Goal: Task Accomplishment & Management: Manage account settings

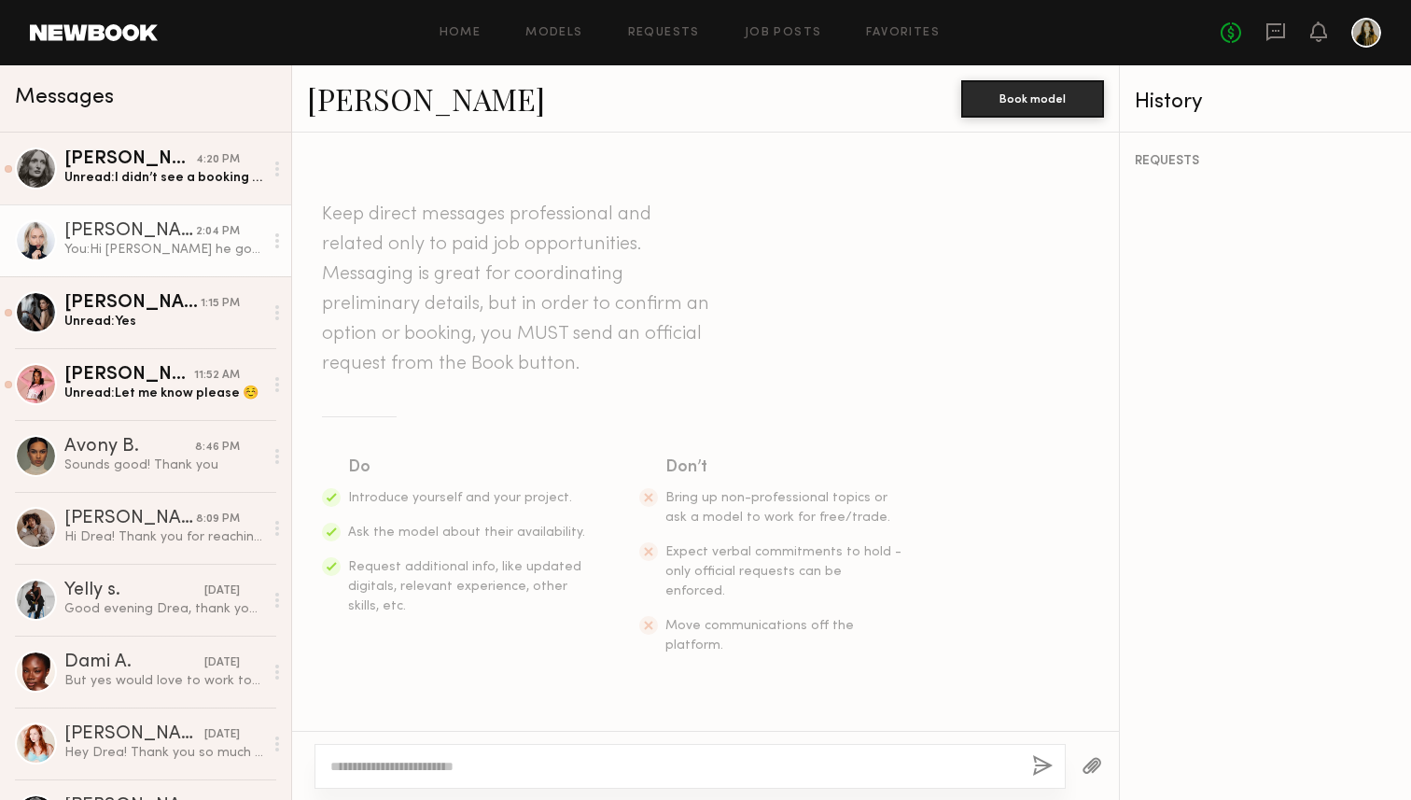
scroll to position [1130, 0]
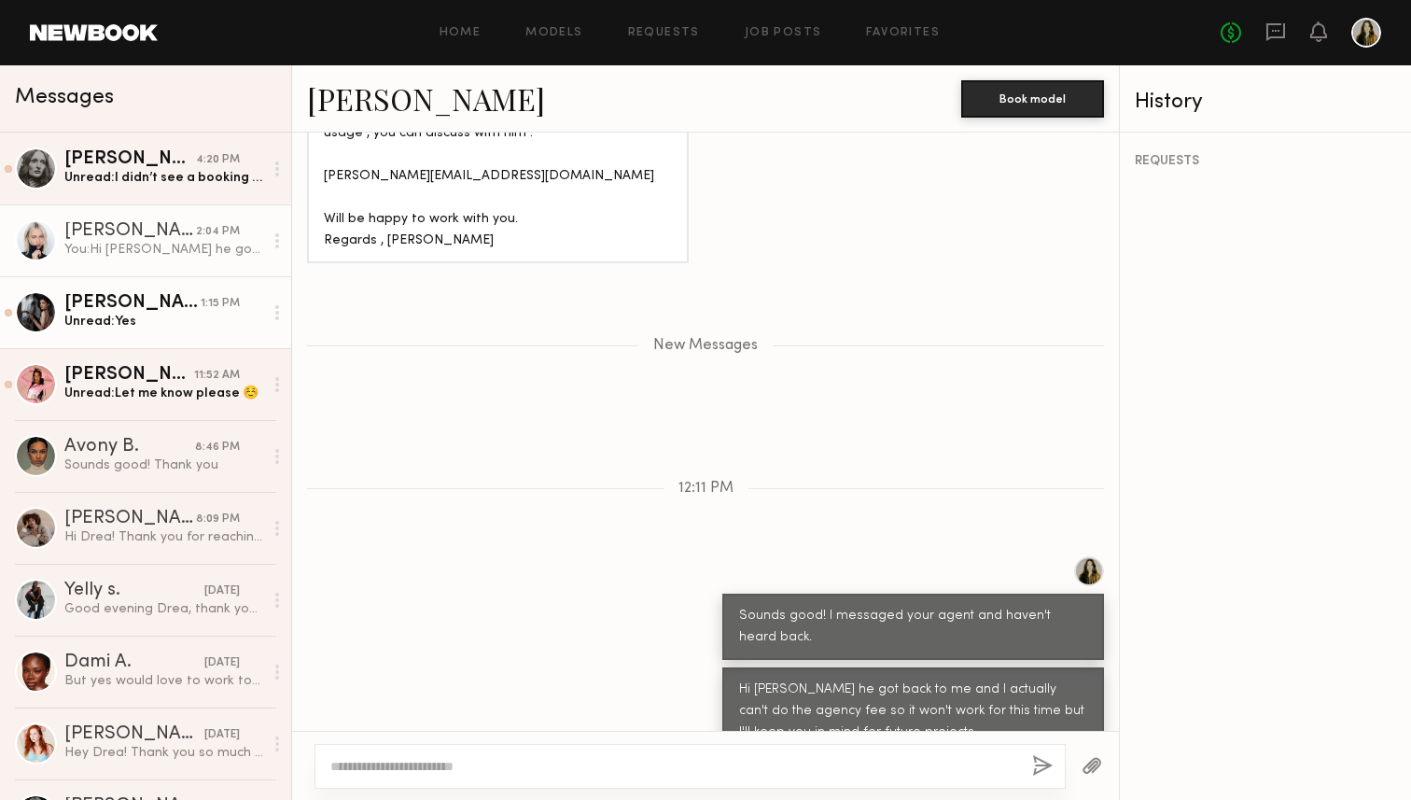
click at [158, 312] on div "Margarita K." at bounding box center [132, 303] width 136 height 19
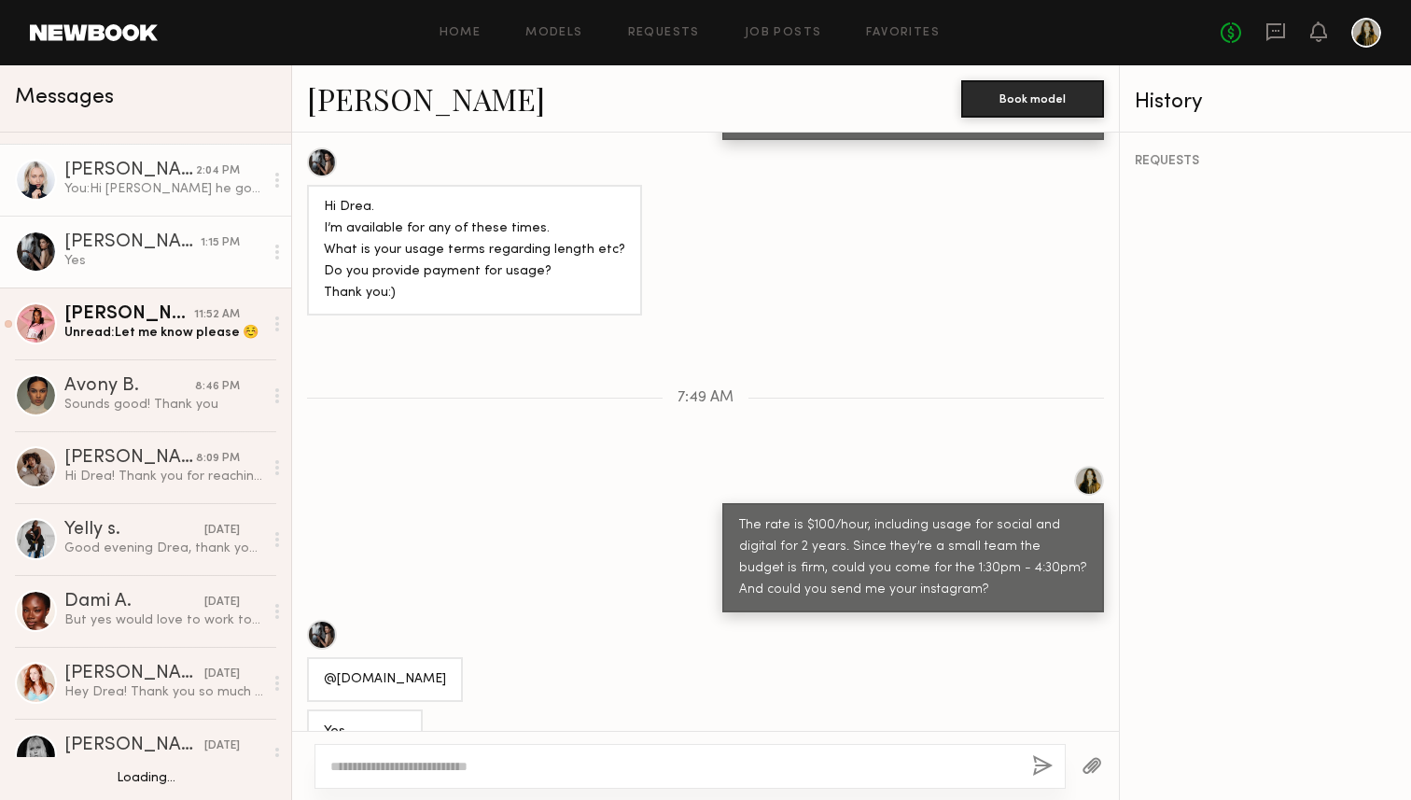
scroll to position [63, 0]
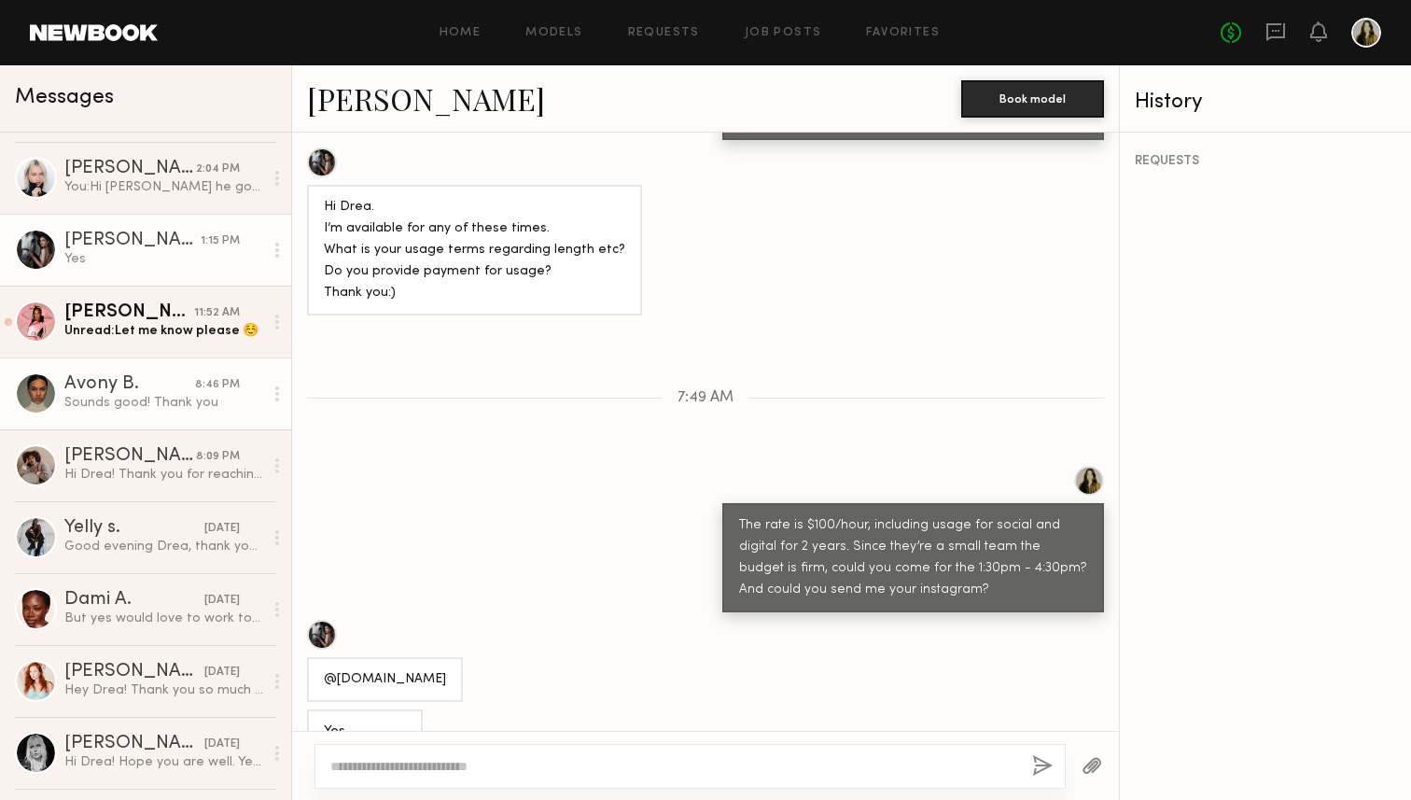
click at [144, 387] on div "Avony B." at bounding box center [129, 384] width 131 height 19
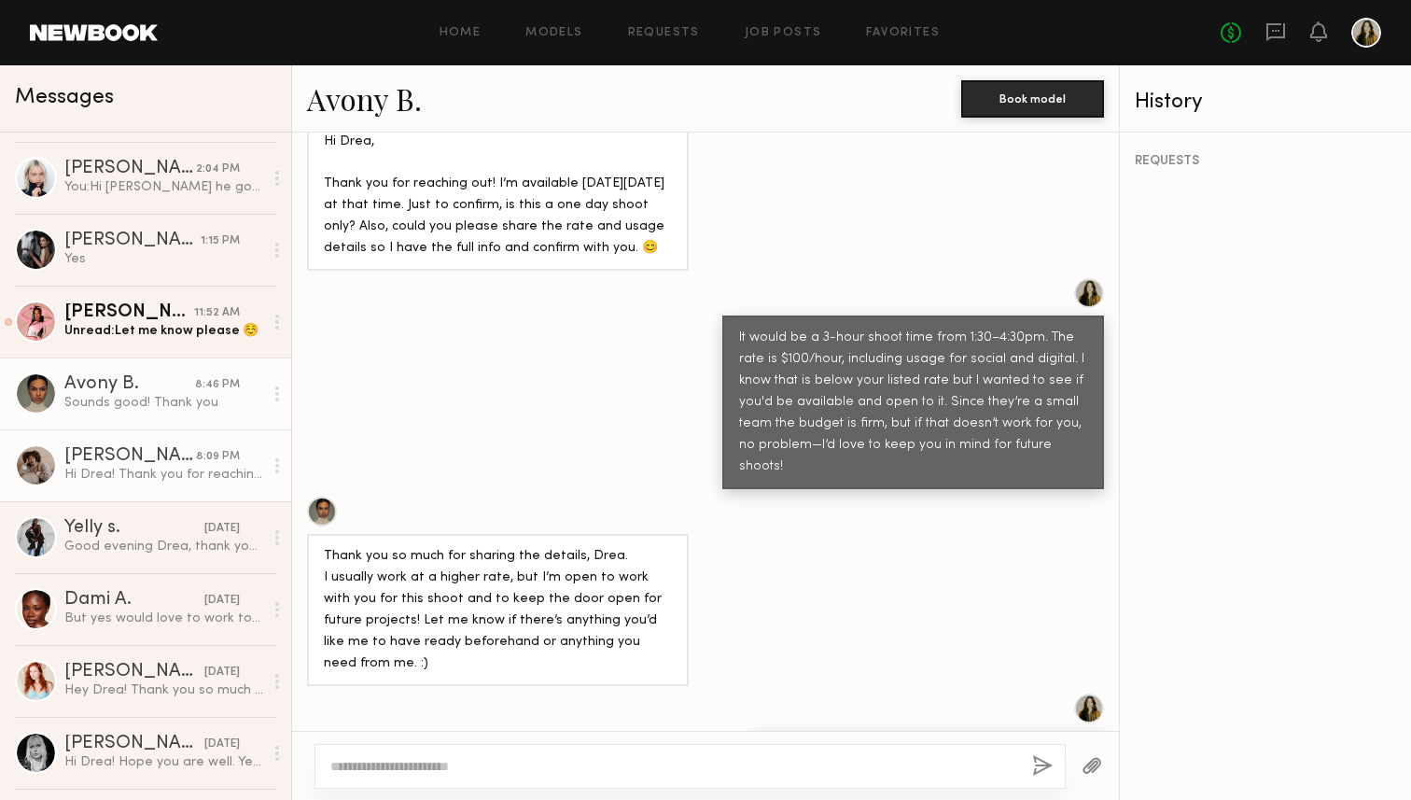
scroll to position [483, 0]
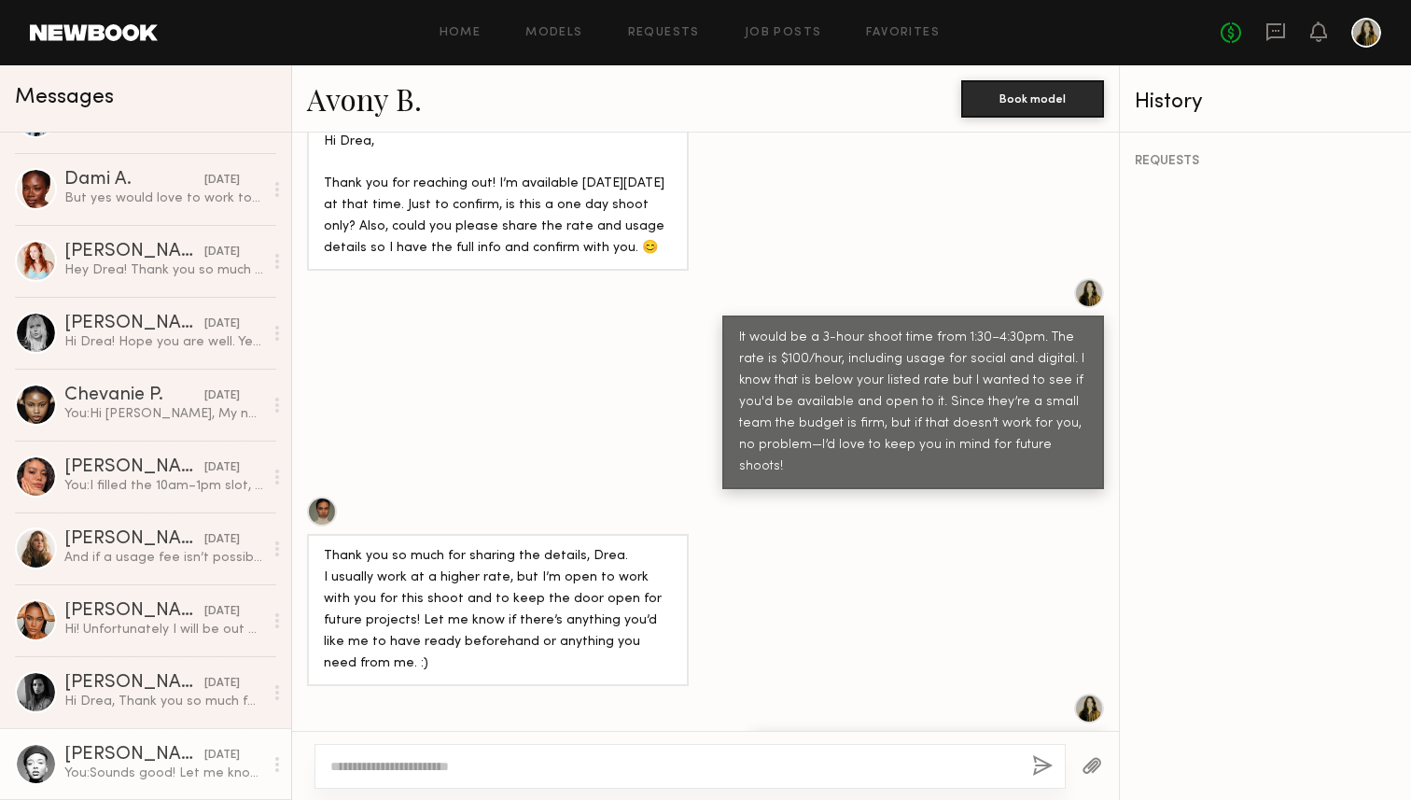
click at [111, 760] on div "Nikira E." at bounding box center [134, 755] width 140 height 19
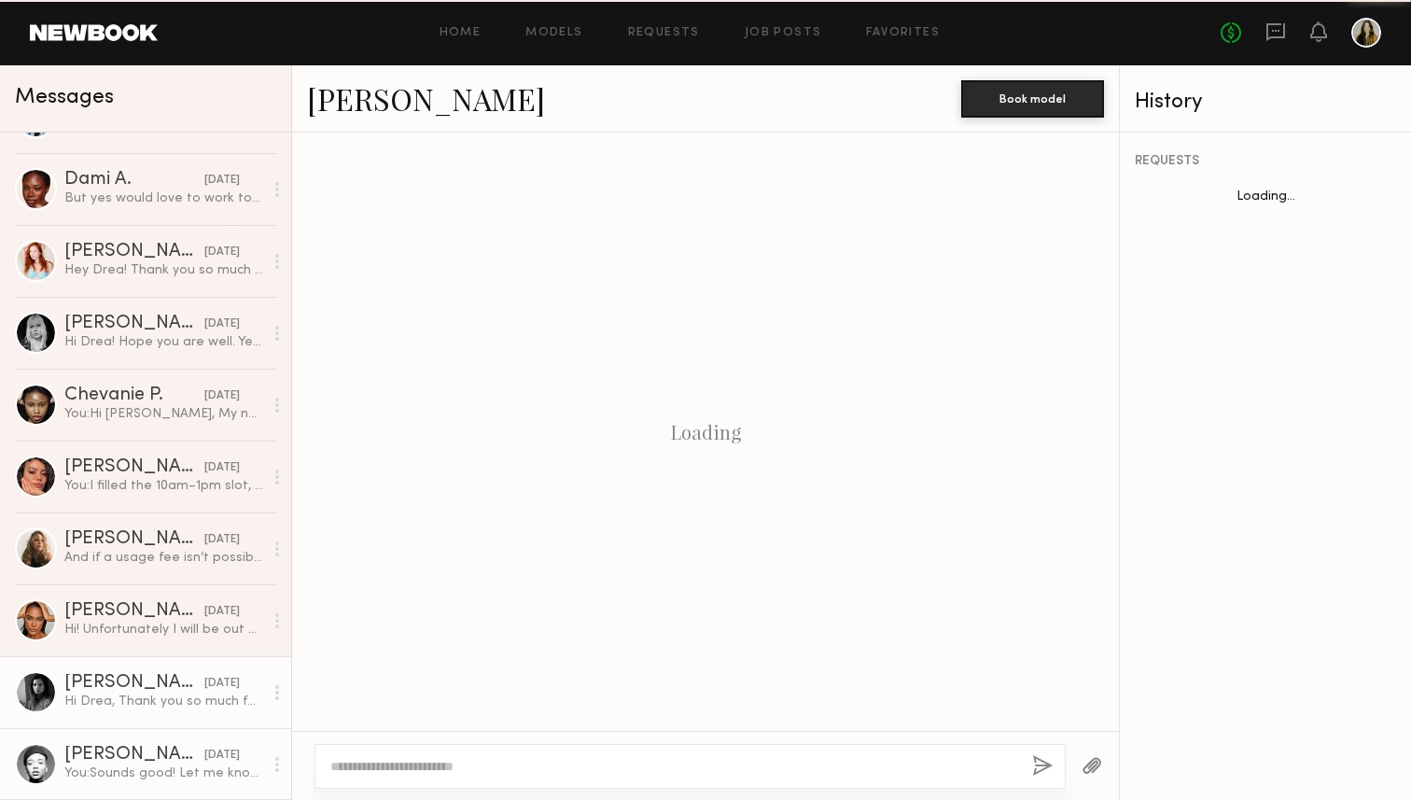
scroll to position [807, 0]
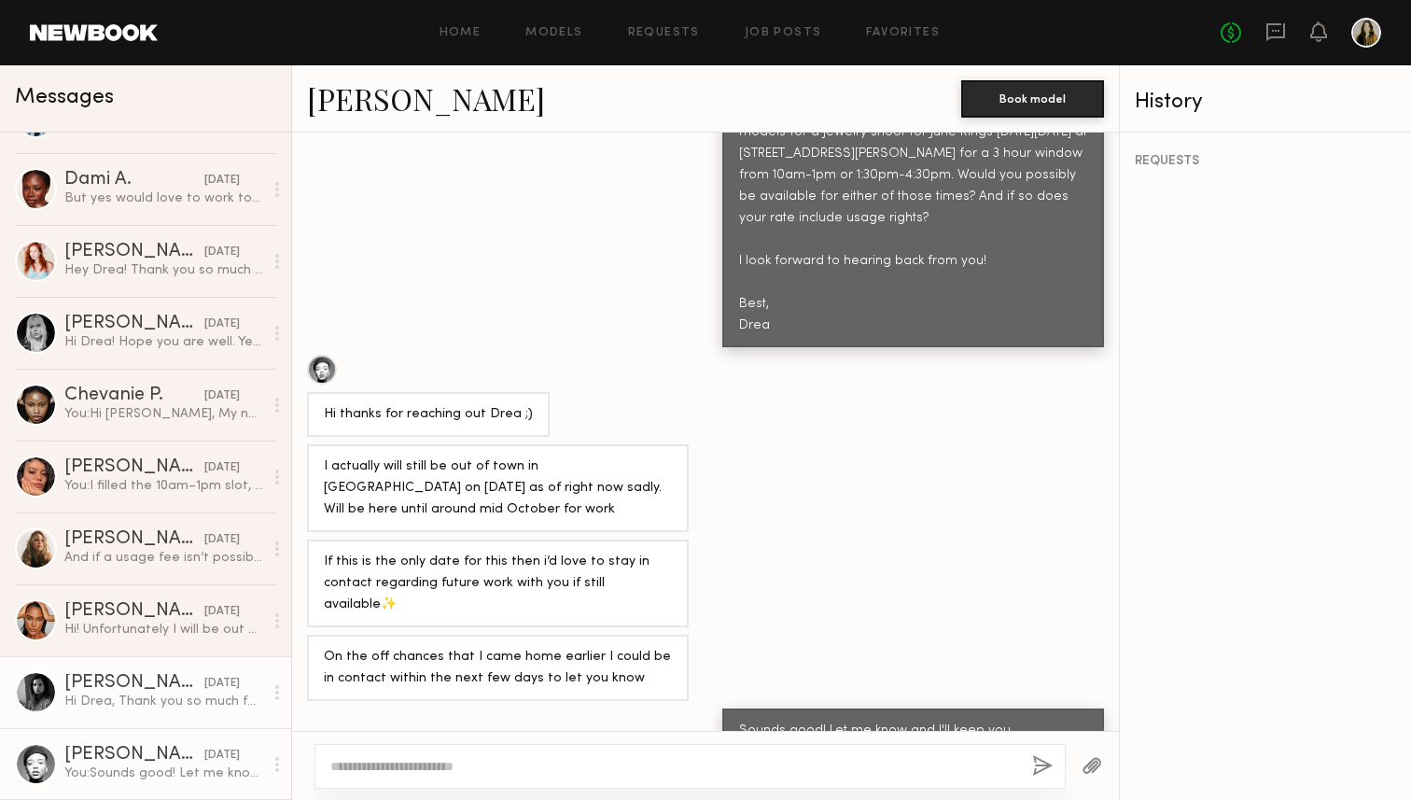
click at [139, 699] on div "Hi Drea, Thank you so much for reaching out! The June Rings project sounds beau…" at bounding box center [163, 702] width 199 height 18
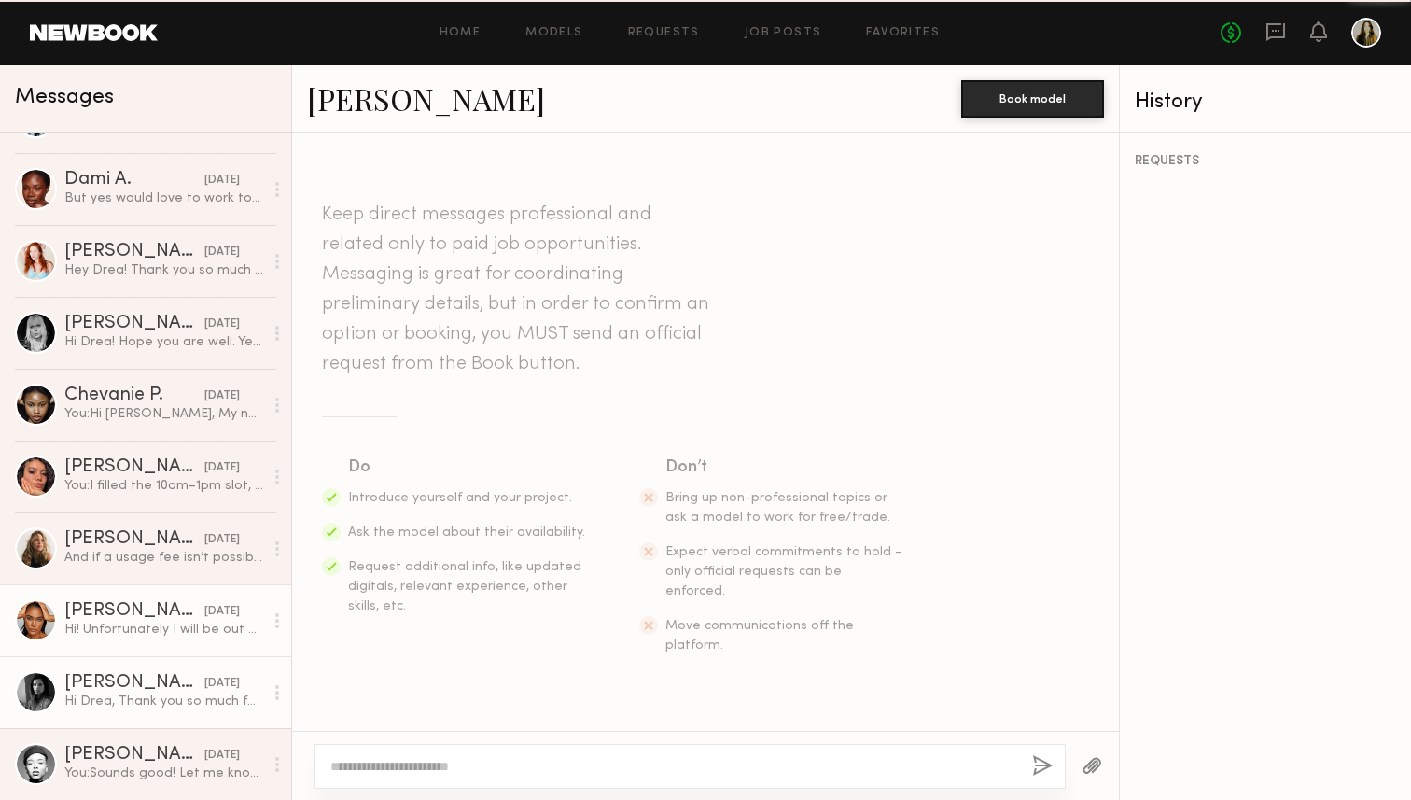
scroll to position [667, 0]
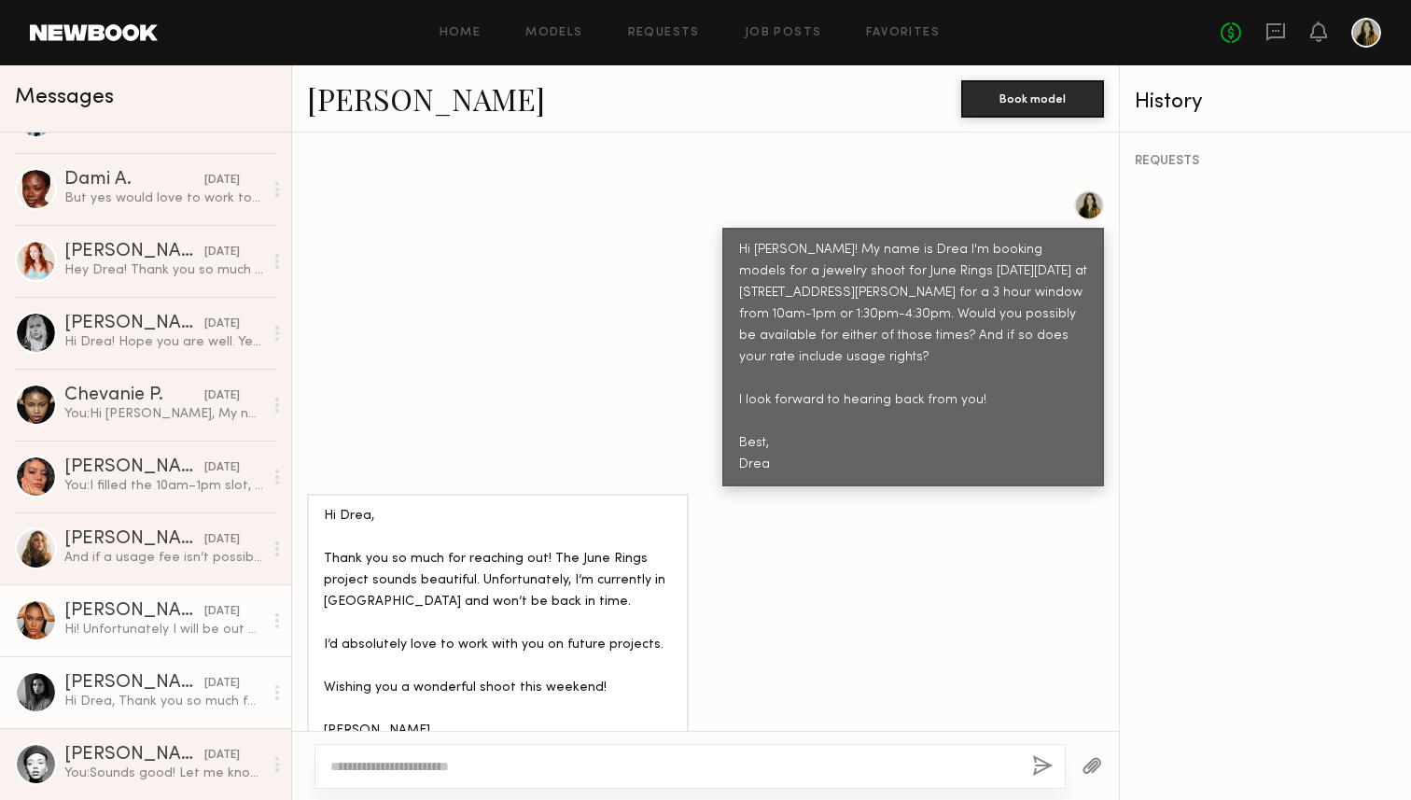
click at [145, 619] on div "Zoe M." at bounding box center [134, 611] width 140 height 19
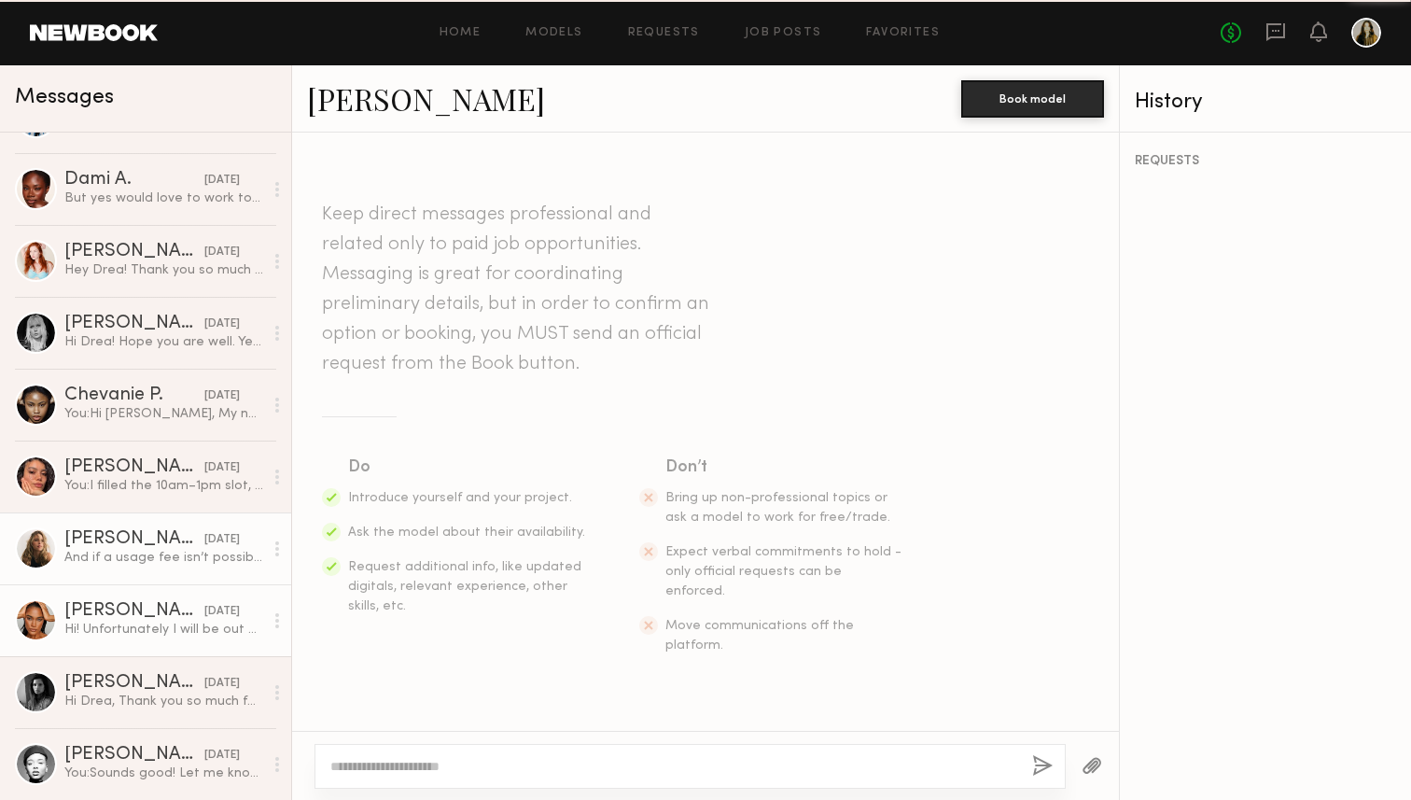
scroll to position [453, 0]
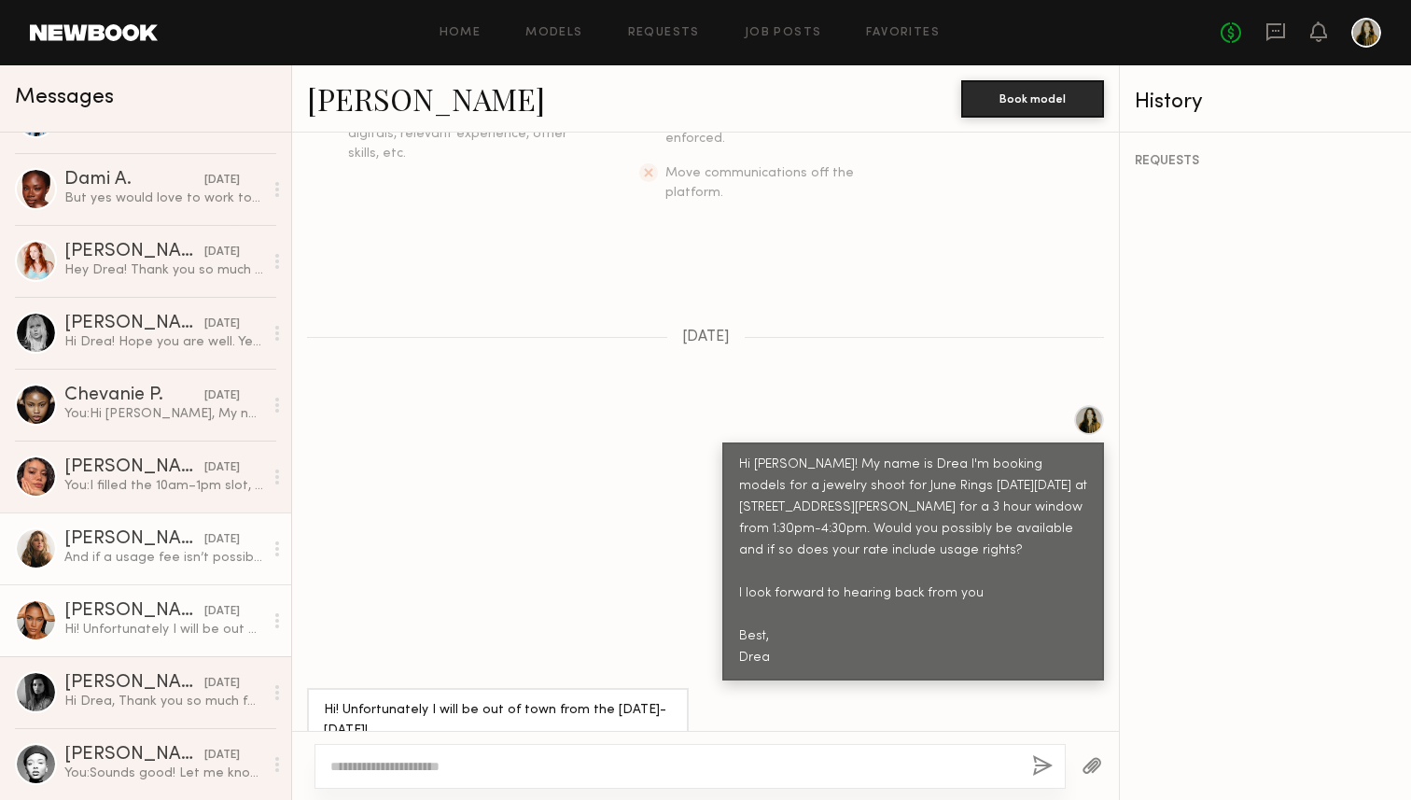
click at [150, 562] on div "And if a usage fee isn’t possible, that’s ok too!" at bounding box center [163, 558] width 199 height 18
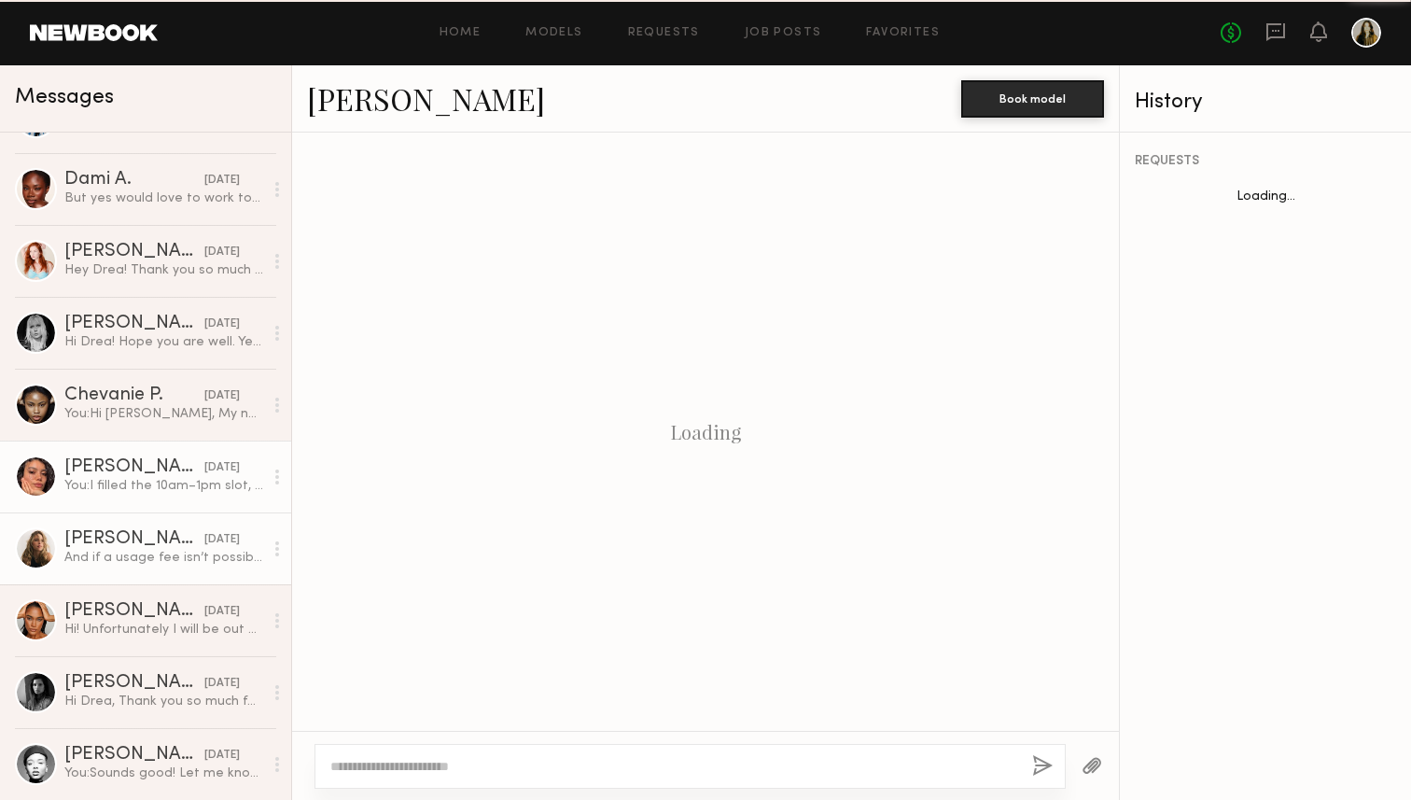
scroll to position [850, 0]
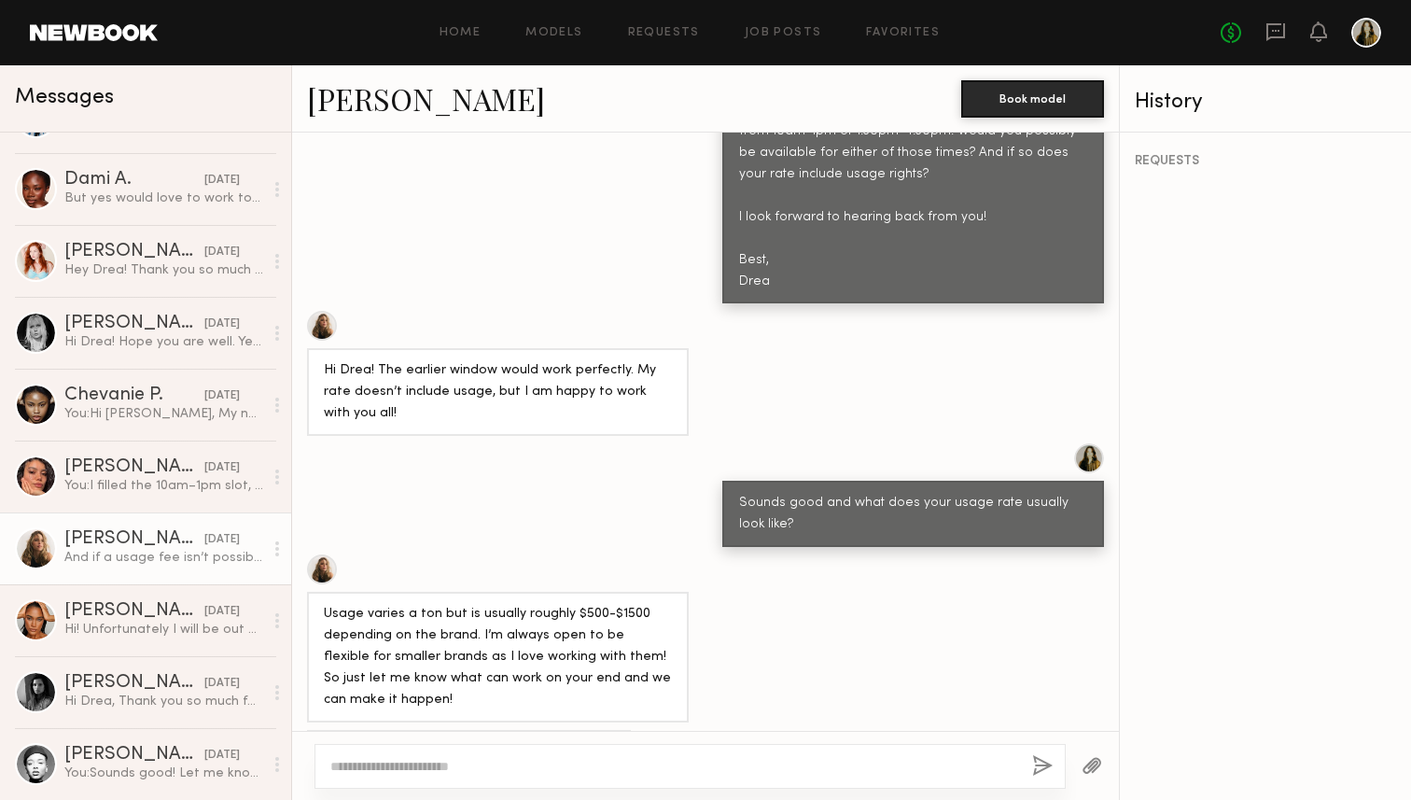
click at [157, 563] on div "And if a usage fee isn’t possible, that’s ok too!" at bounding box center [163, 558] width 199 height 18
click at [164, 621] on div "Hi! Unfortunately I will be out of town from the October 2-6th!" at bounding box center [163, 630] width 199 height 18
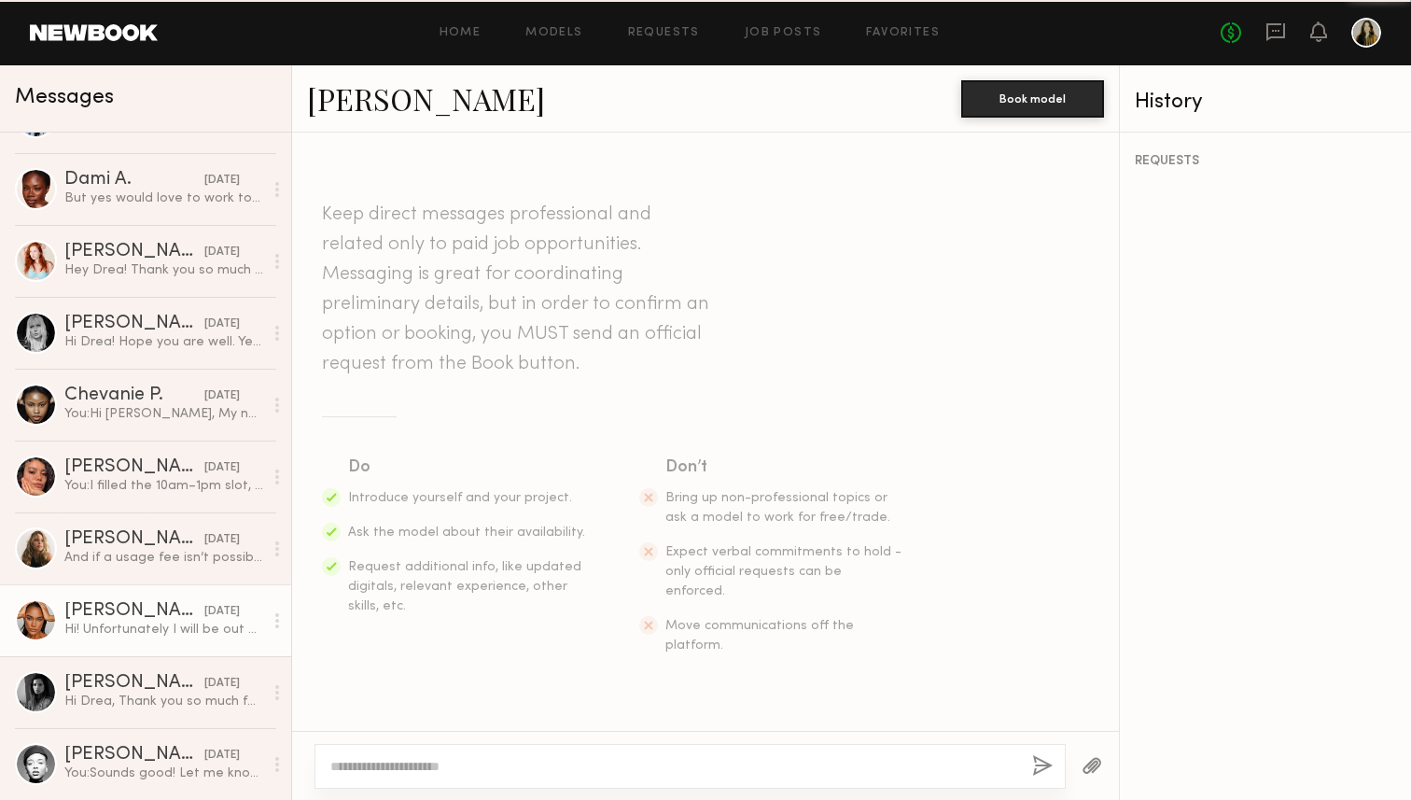
scroll to position [453, 0]
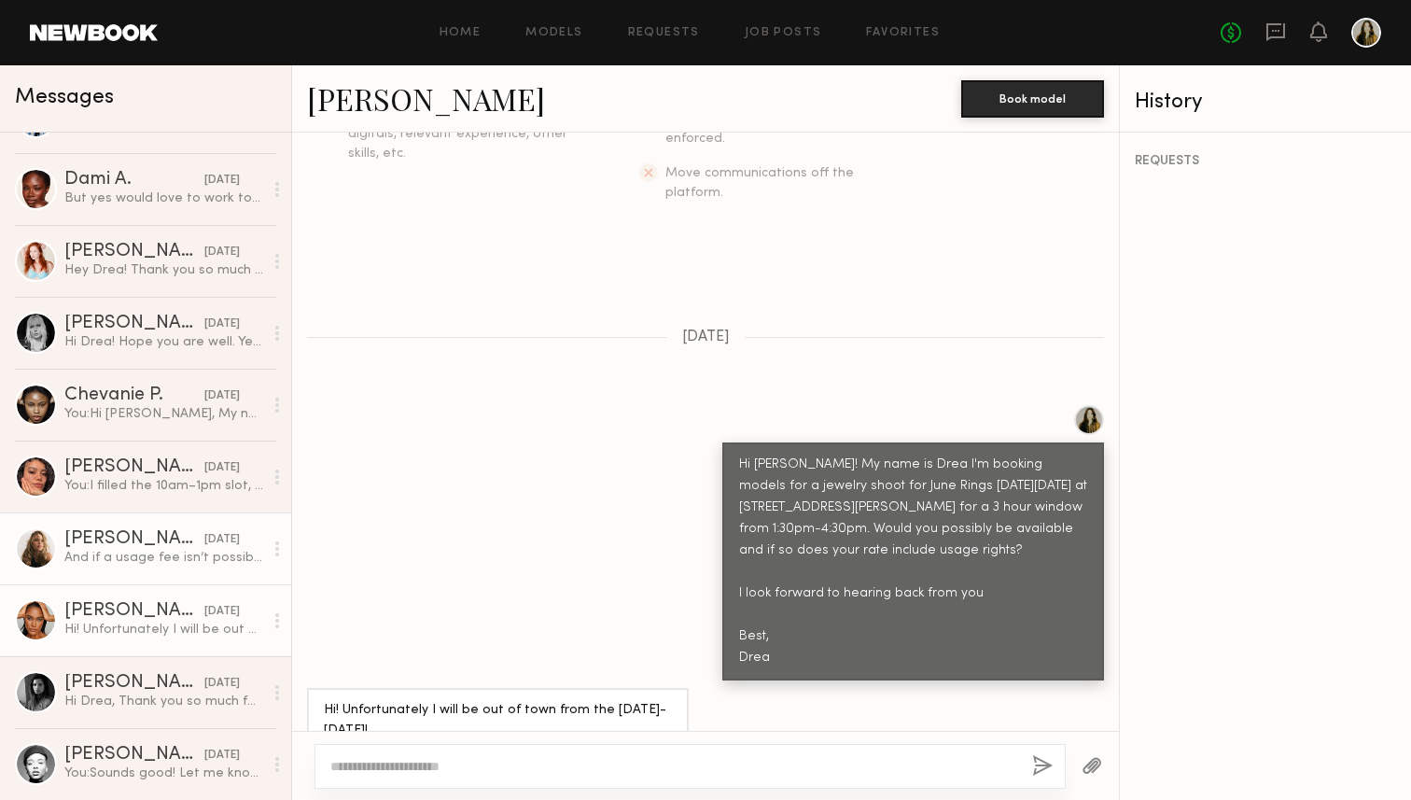
click at [167, 549] on div "And if a usage fee isn’t possible, that’s ok too!" at bounding box center [163, 558] width 199 height 18
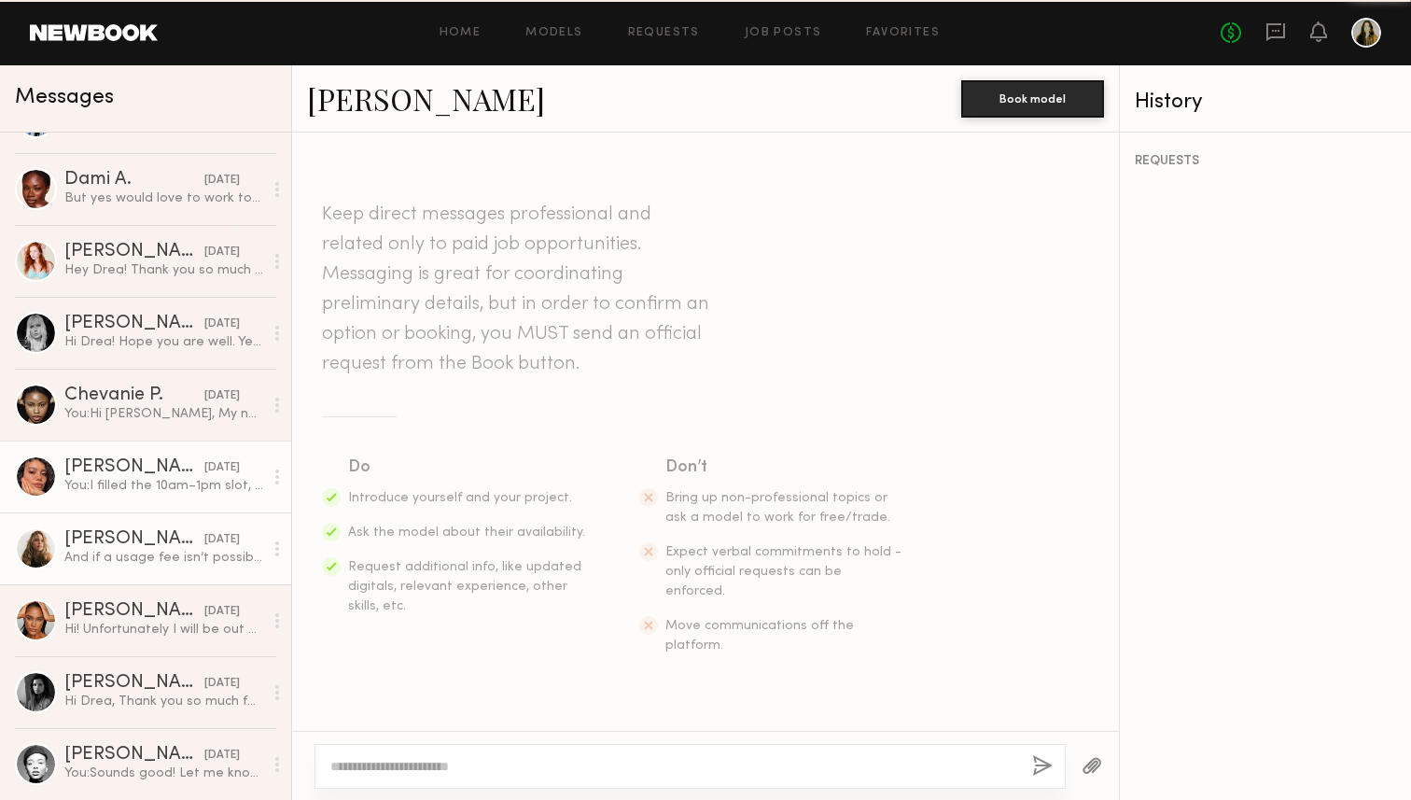
scroll to position [850, 0]
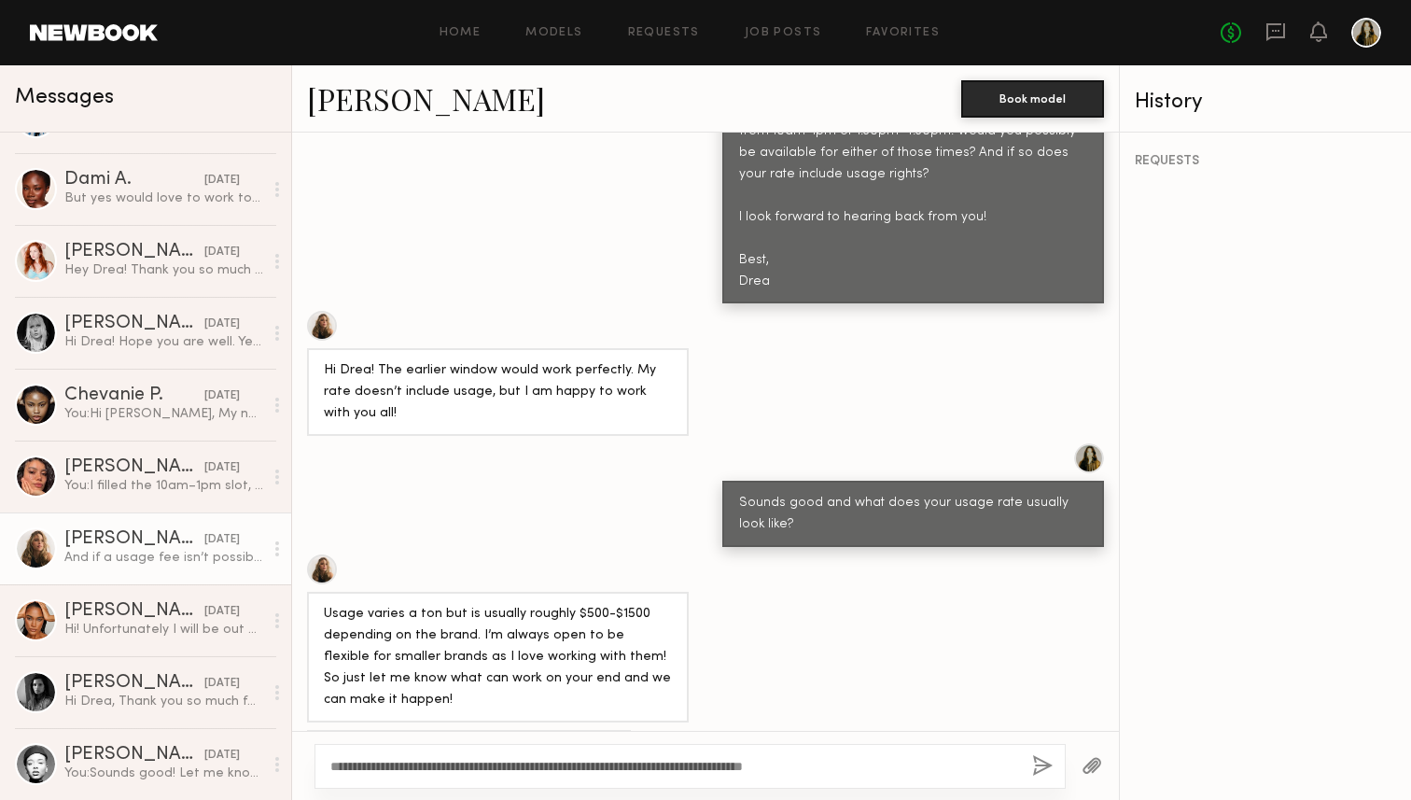
type textarea "**********"
click at [1039, 760] on button "button" at bounding box center [1042, 766] width 21 height 23
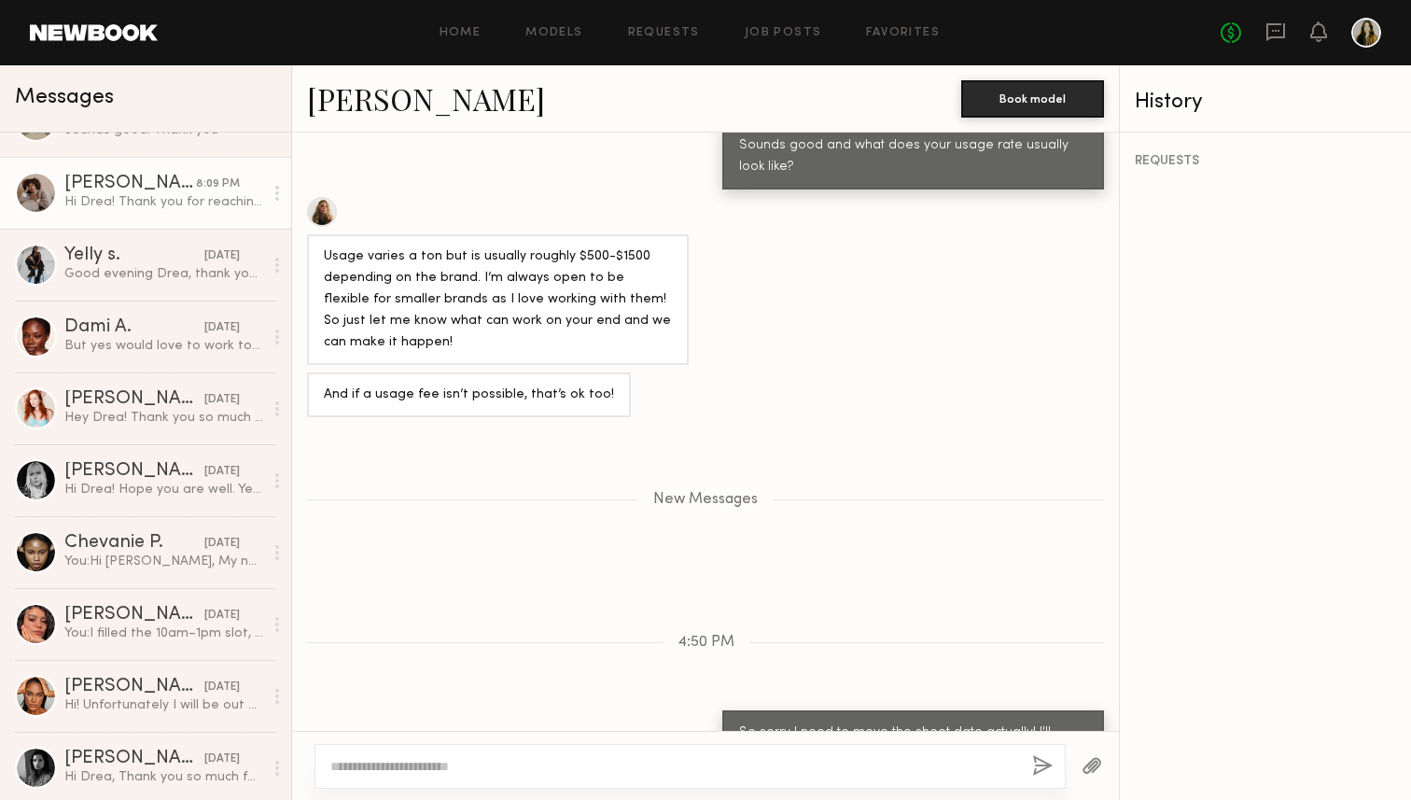
scroll to position [483, 0]
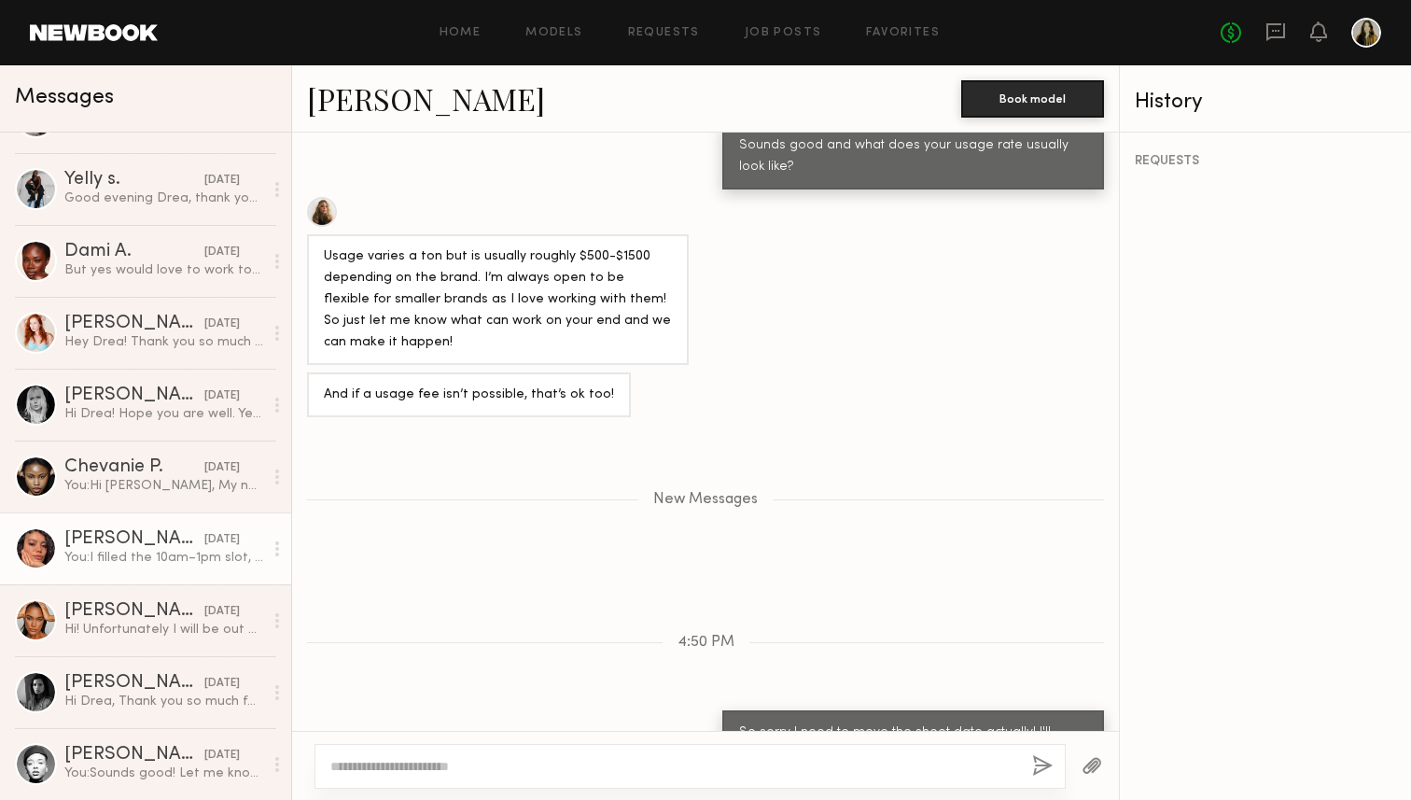
click at [147, 549] on div "You: I filled the 10am–1pm slot, so it would be 1:30–4:30pm at $120/hr, includi…" at bounding box center [163, 558] width 199 height 18
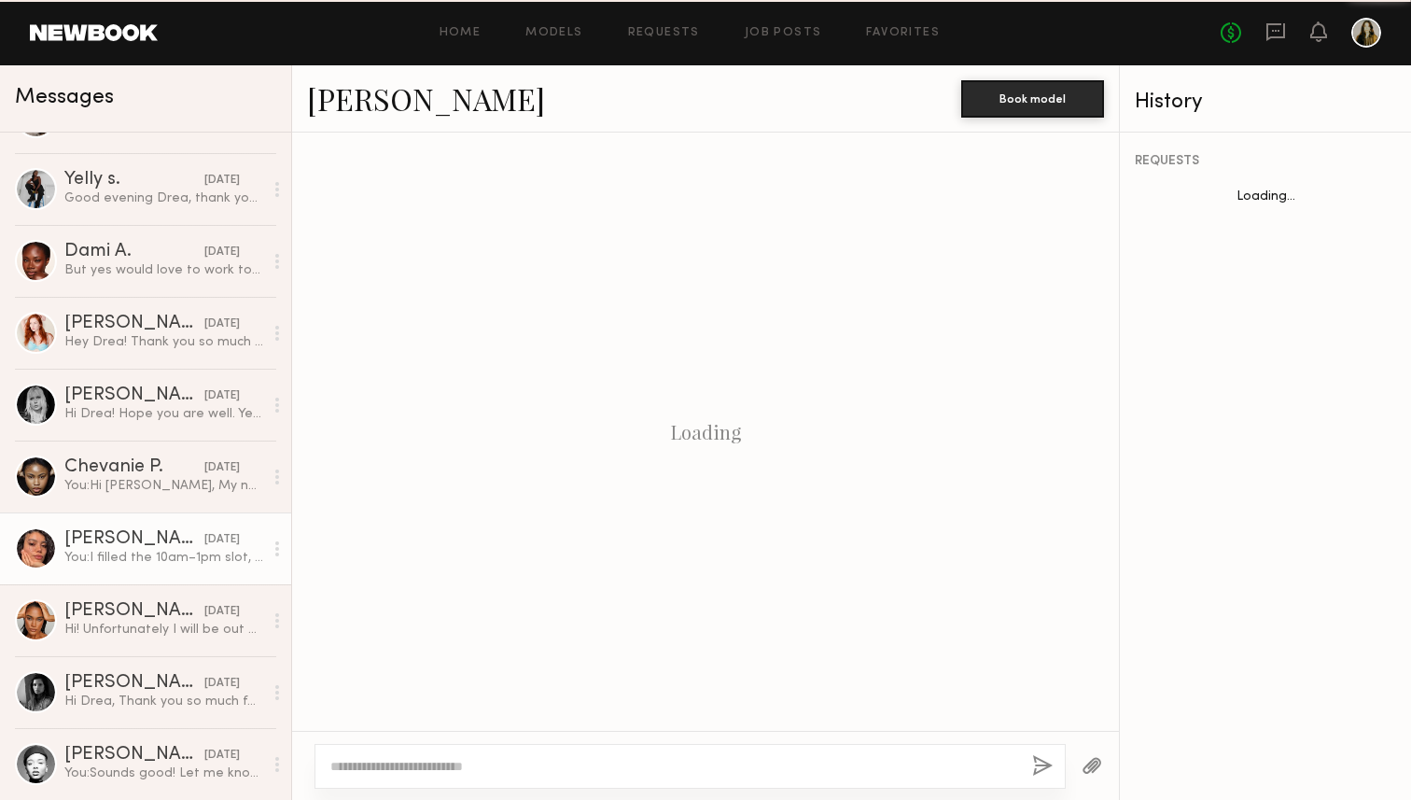
scroll to position [539, 0]
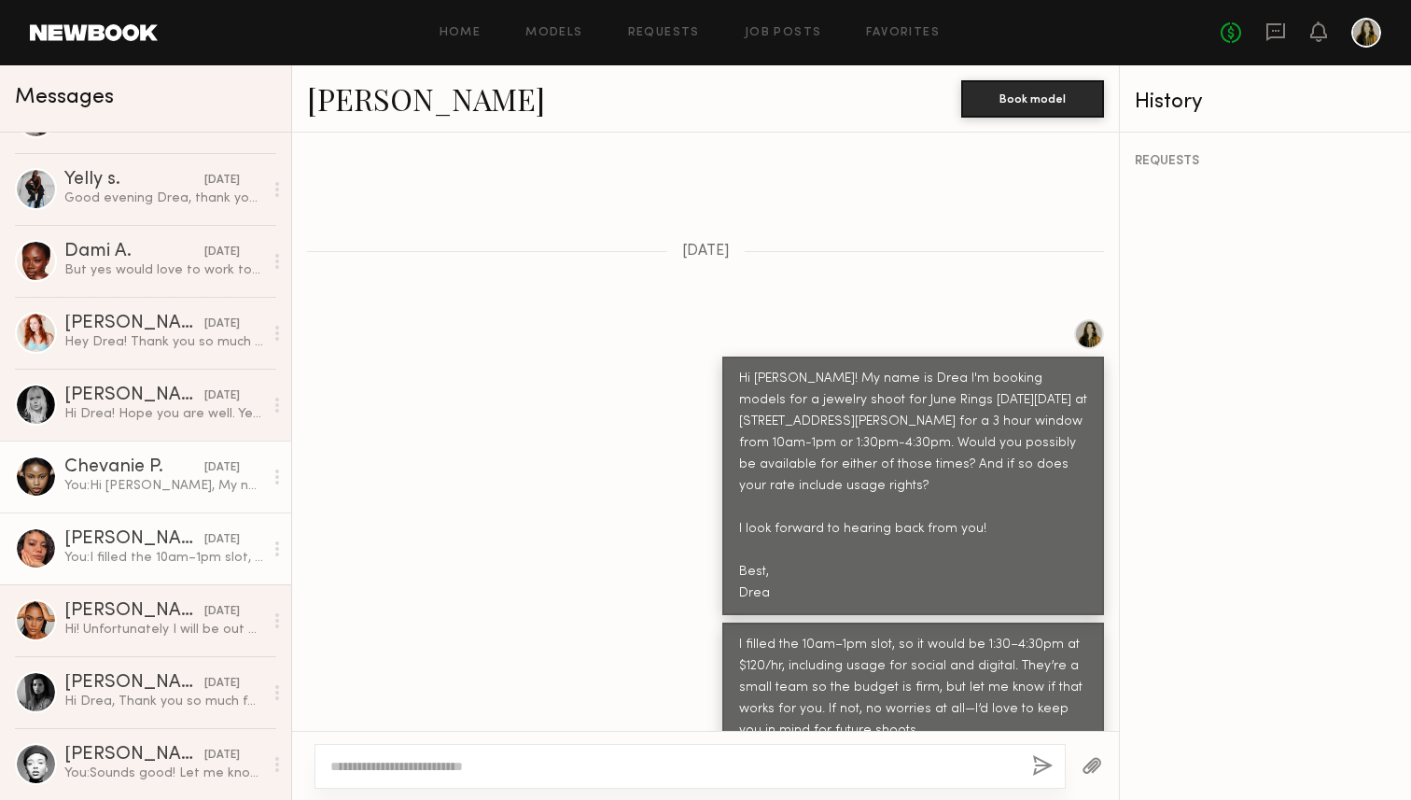
click at [149, 495] on link "Chevanie P. yesterday You: Hi Chevanie, My name is Drea I’m booking models for …" at bounding box center [145, 477] width 291 height 72
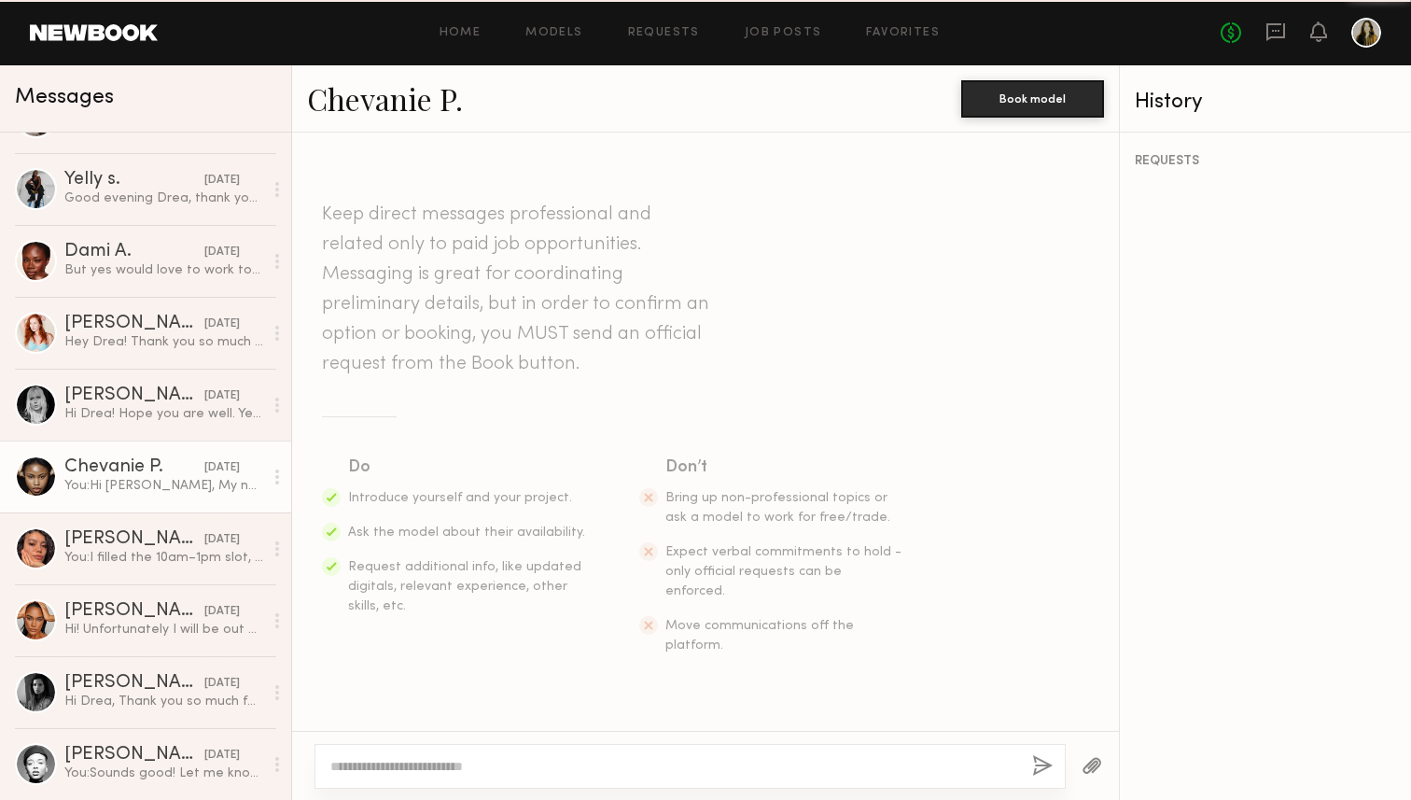
scroll to position [422, 0]
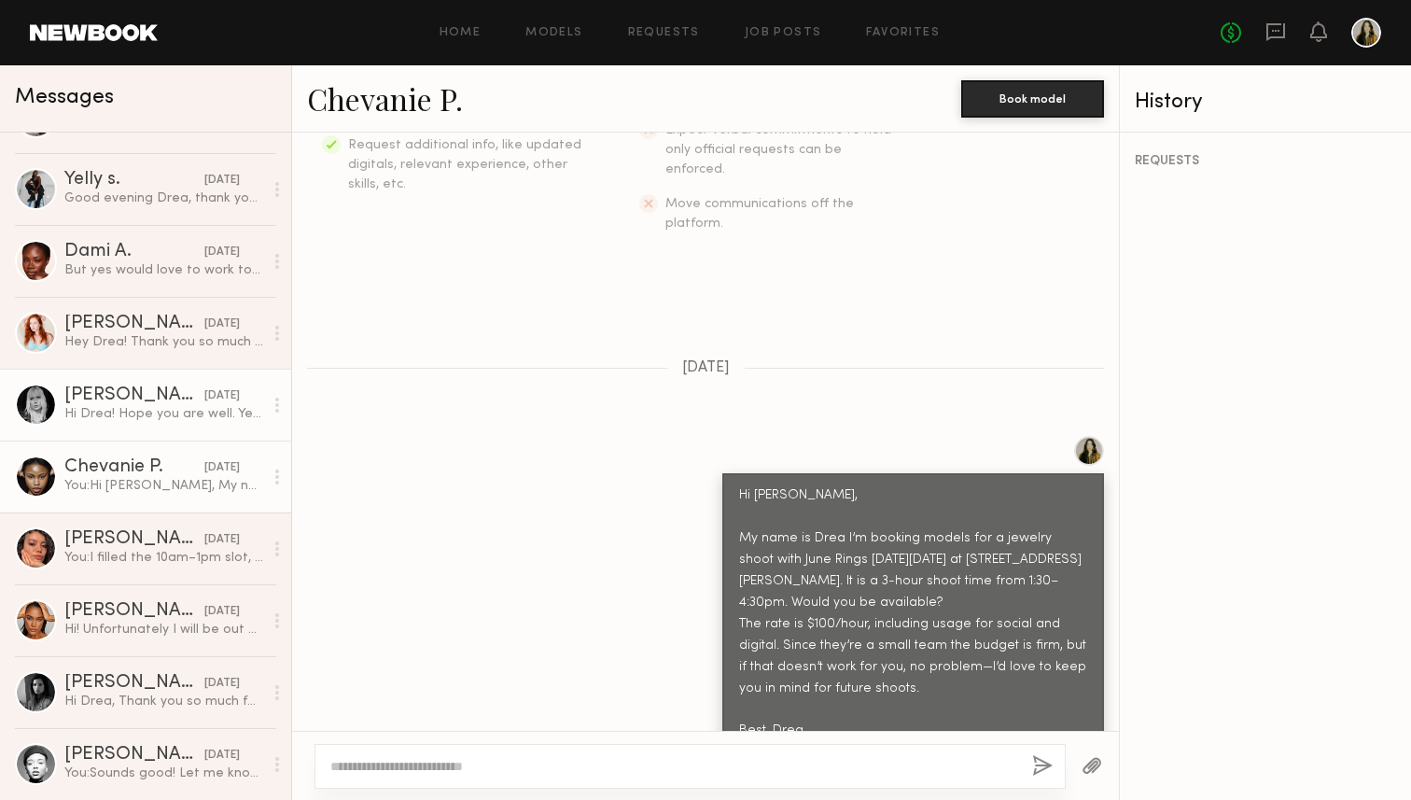
click at [175, 411] on div "Hi Drea! Hope you are well. Yes I’m available that day 10-1pm. Let me check wit…" at bounding box center [163, 414] width 199 height 18
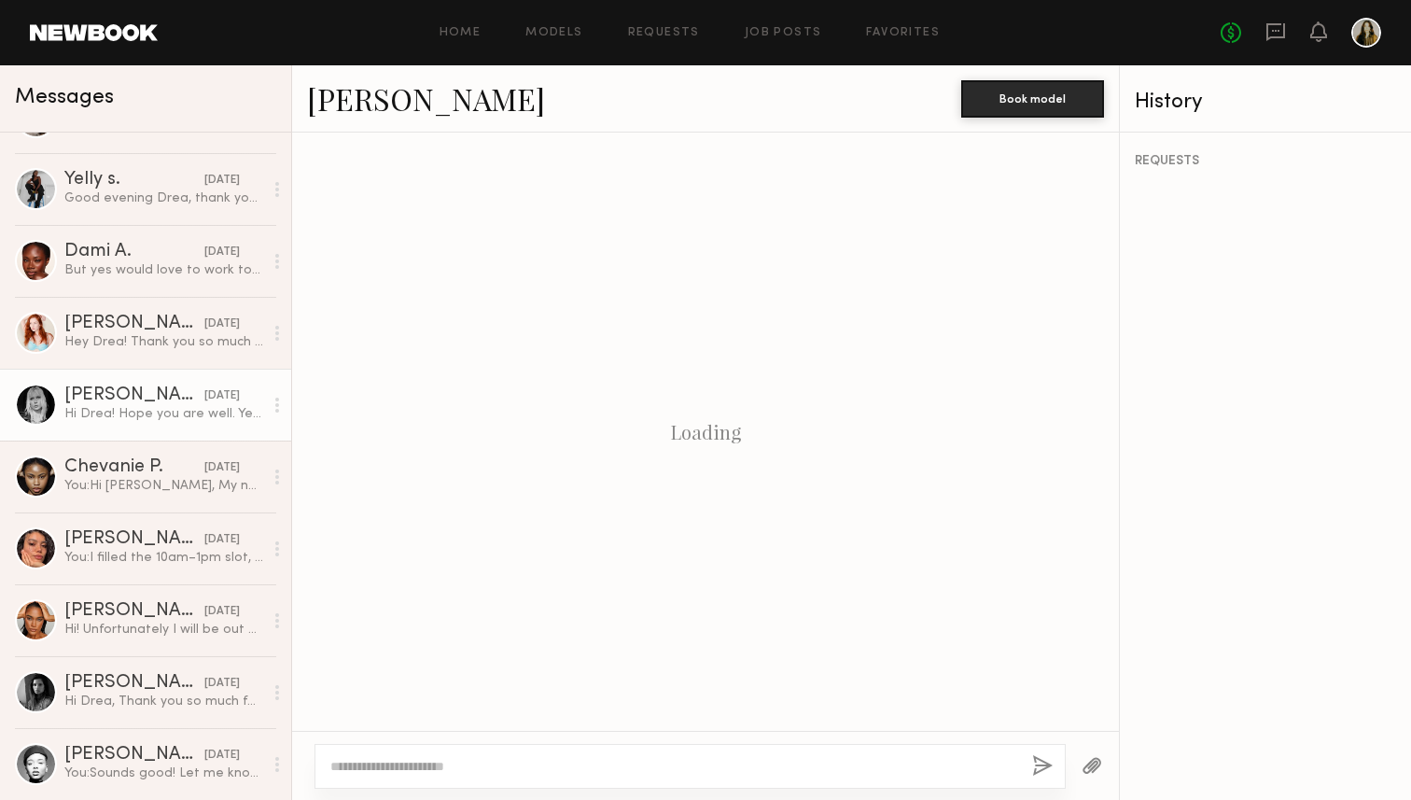
scroll to position [496, 0]
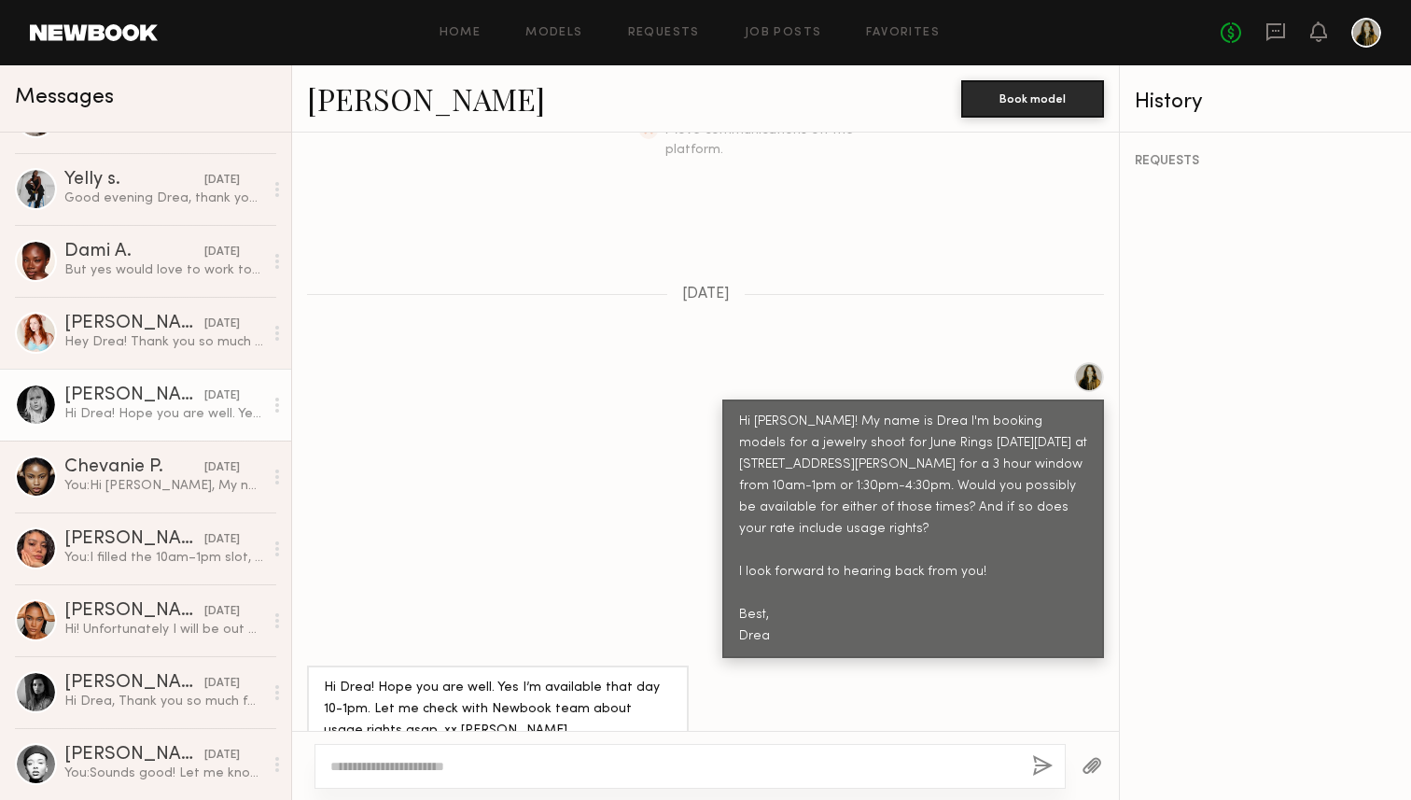
click at [474, 777] on div at bounding box center [690, 766] width 751 height 45
click at [456, 764] on textarea at bounding box center [673, 766] width 687 height 19
paste textarea "**********"
type textarea "**********"
click at [1024, 761] on div "**********" at bounding box center [690, 766] width 751 height 45
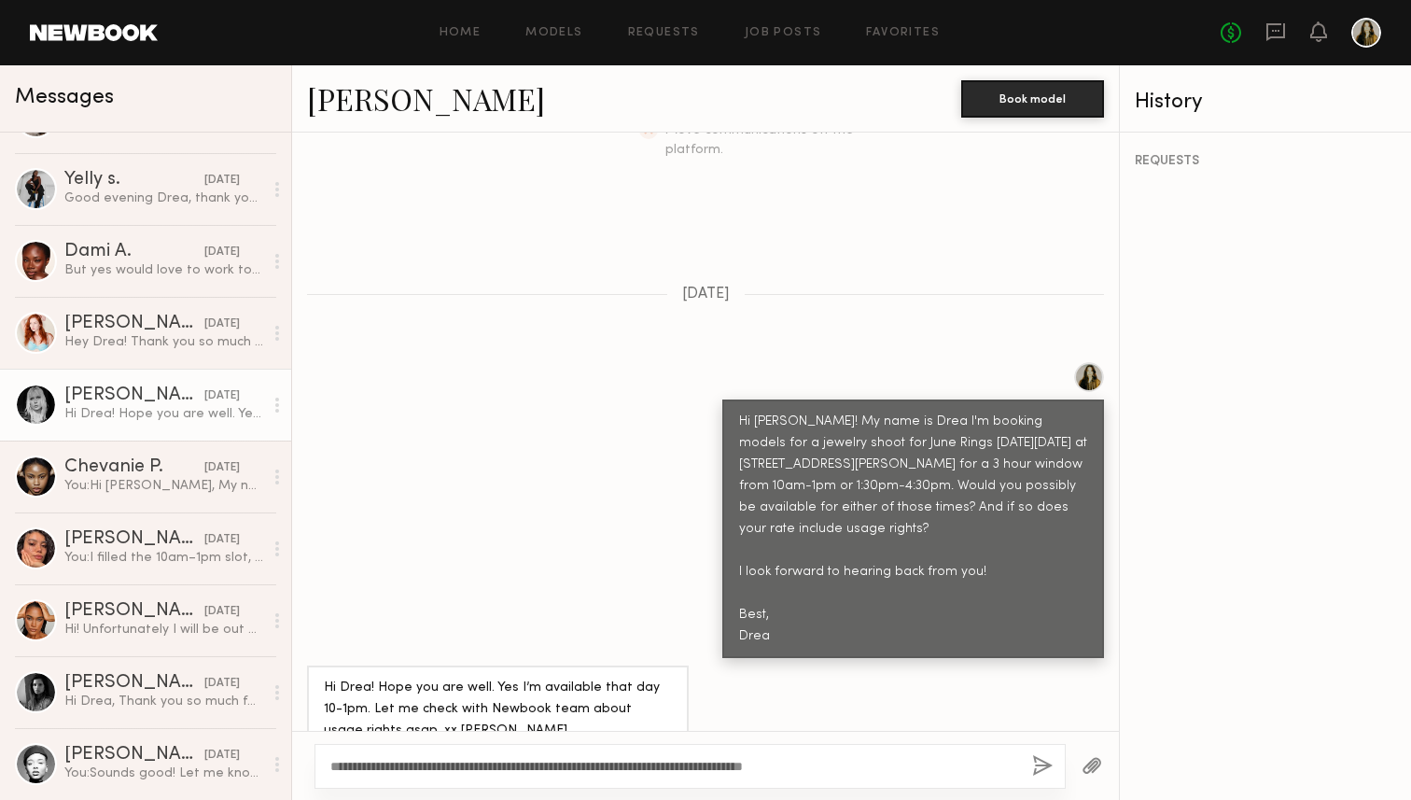
click at [1033, 766] on button "button" at bounding box center [1042, 766] width 21 height 23
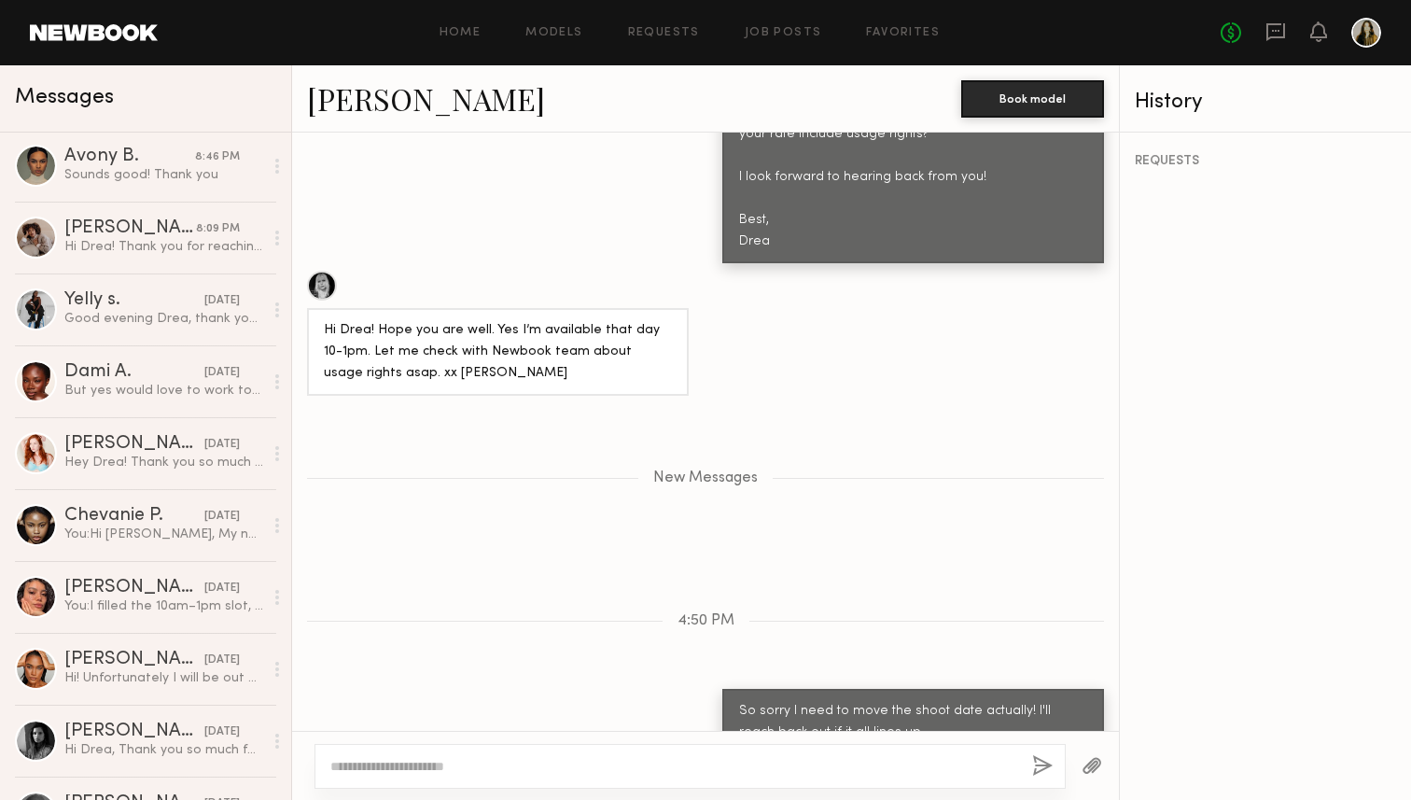
scroll to position [483, 0]
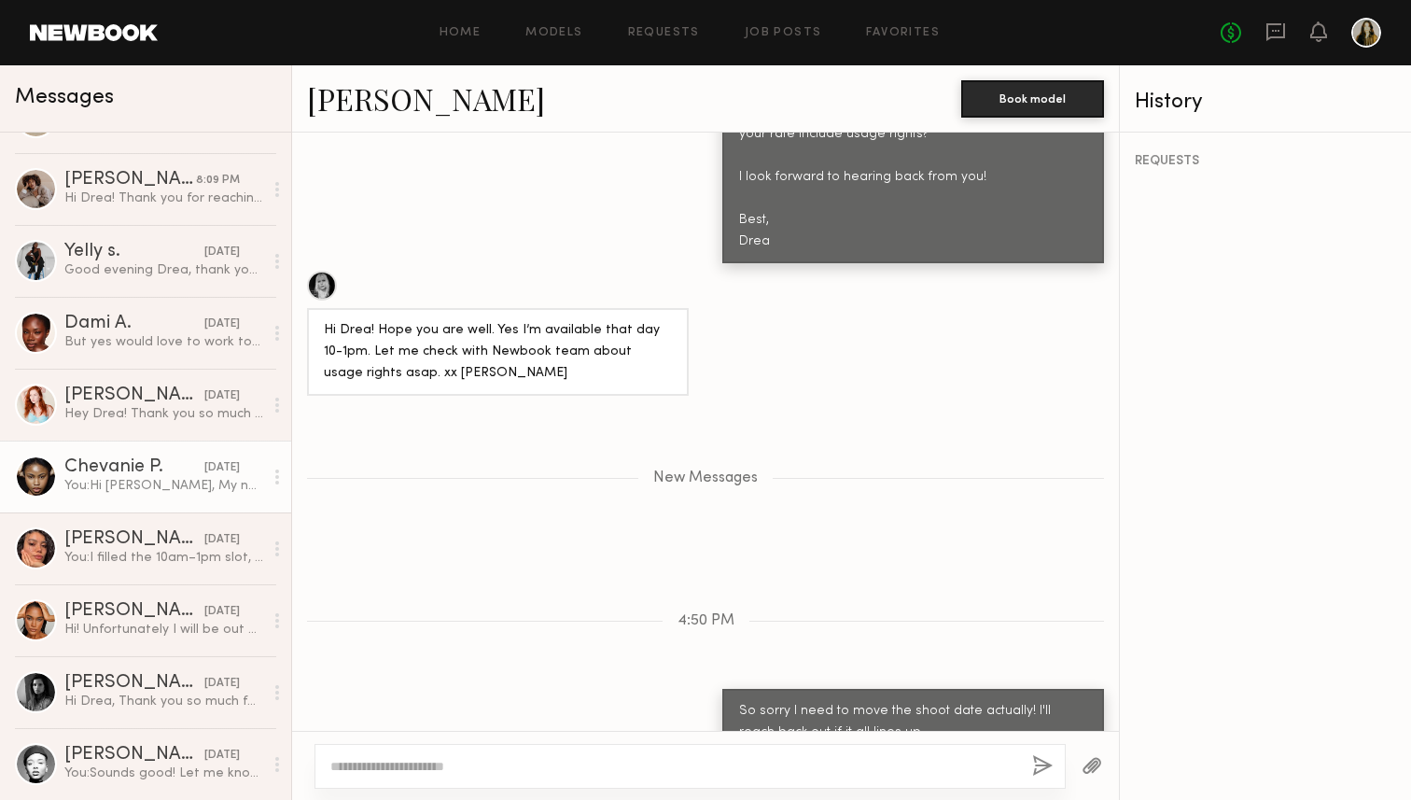
click at [168, 462] on div "Chevanie P." at bounding box center [134, 467] width 140 height 19
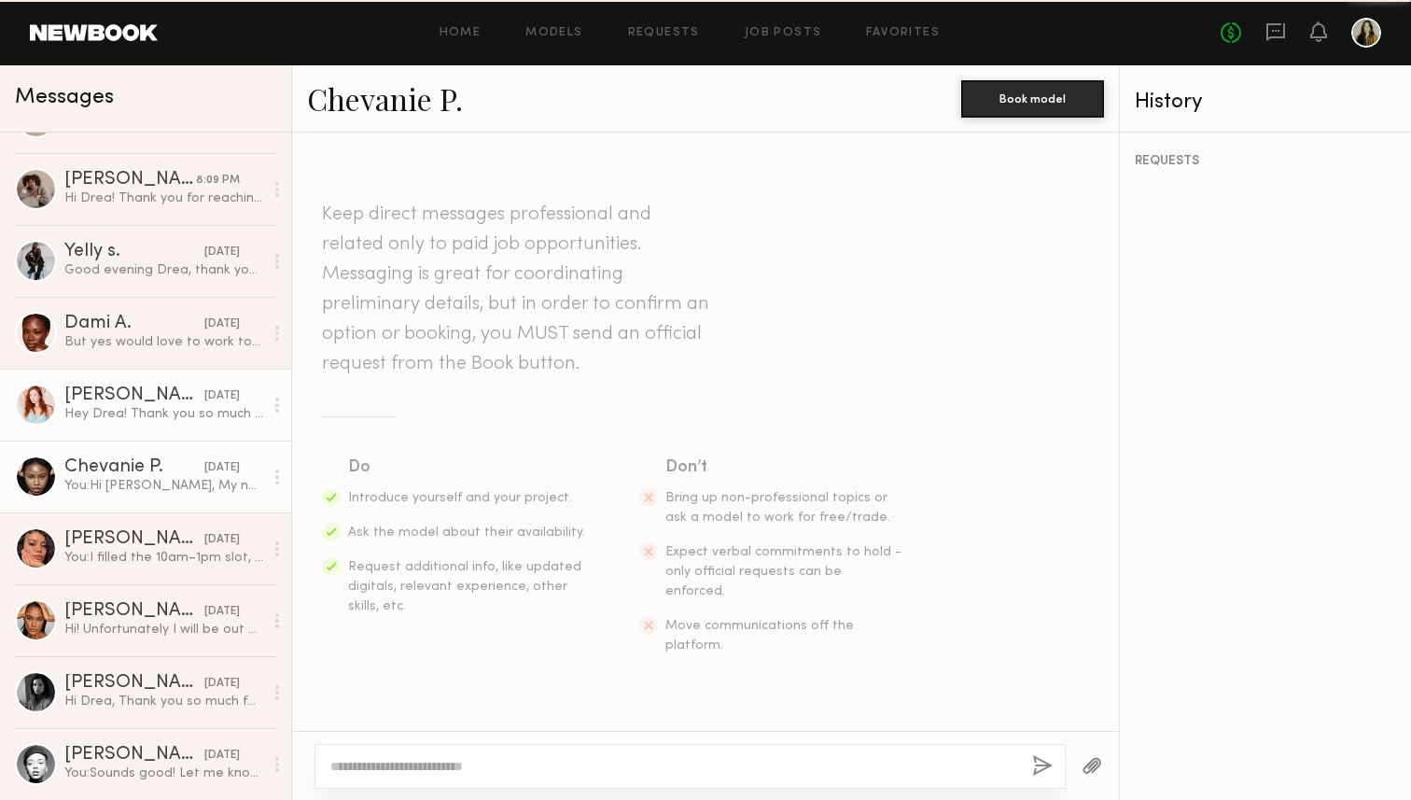
scroll to position [422, 0]
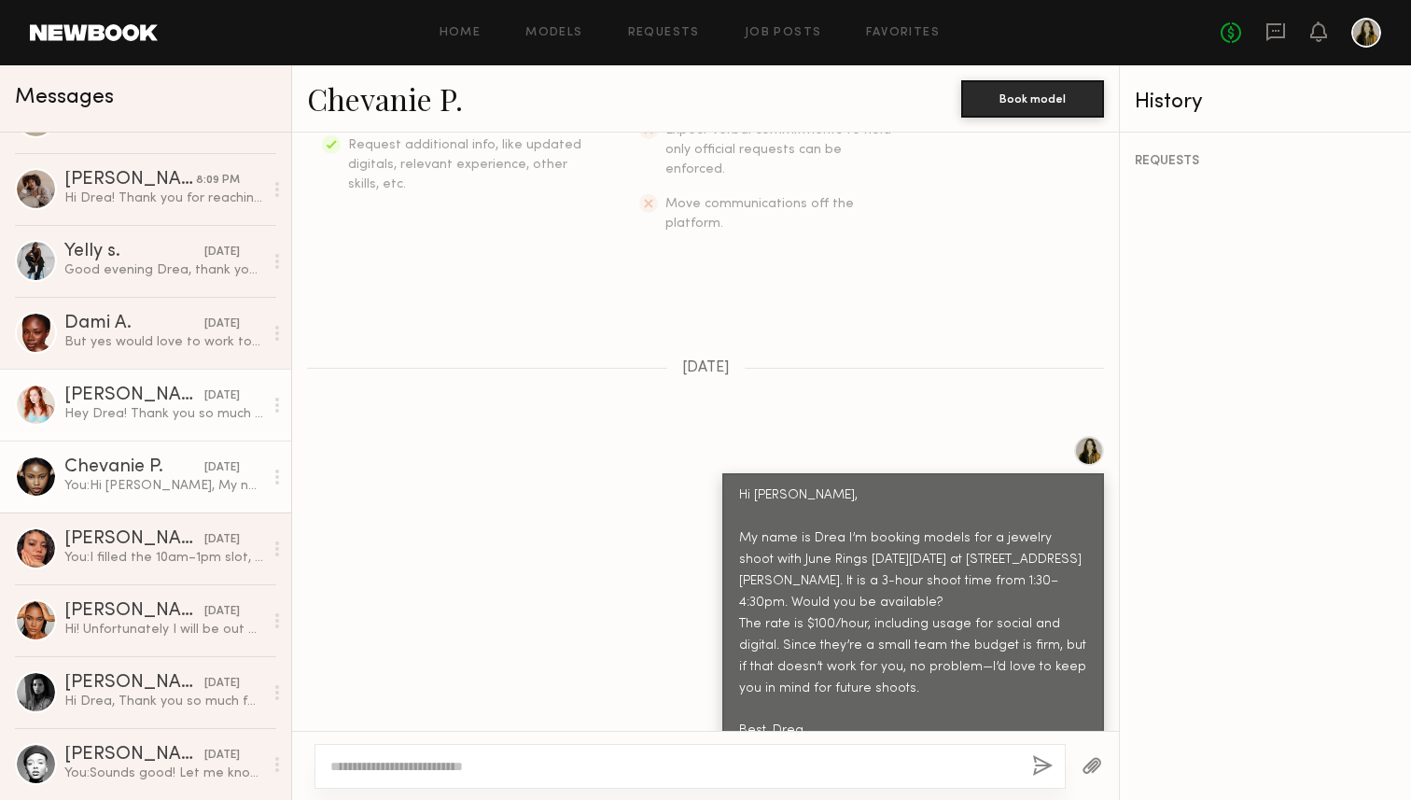
click at [169, 419] on div "Hey Drea! Thank you so much for getting back to me! I’d LOVE to be considered! …" at bounding box center [163, 414] width 199 height 18
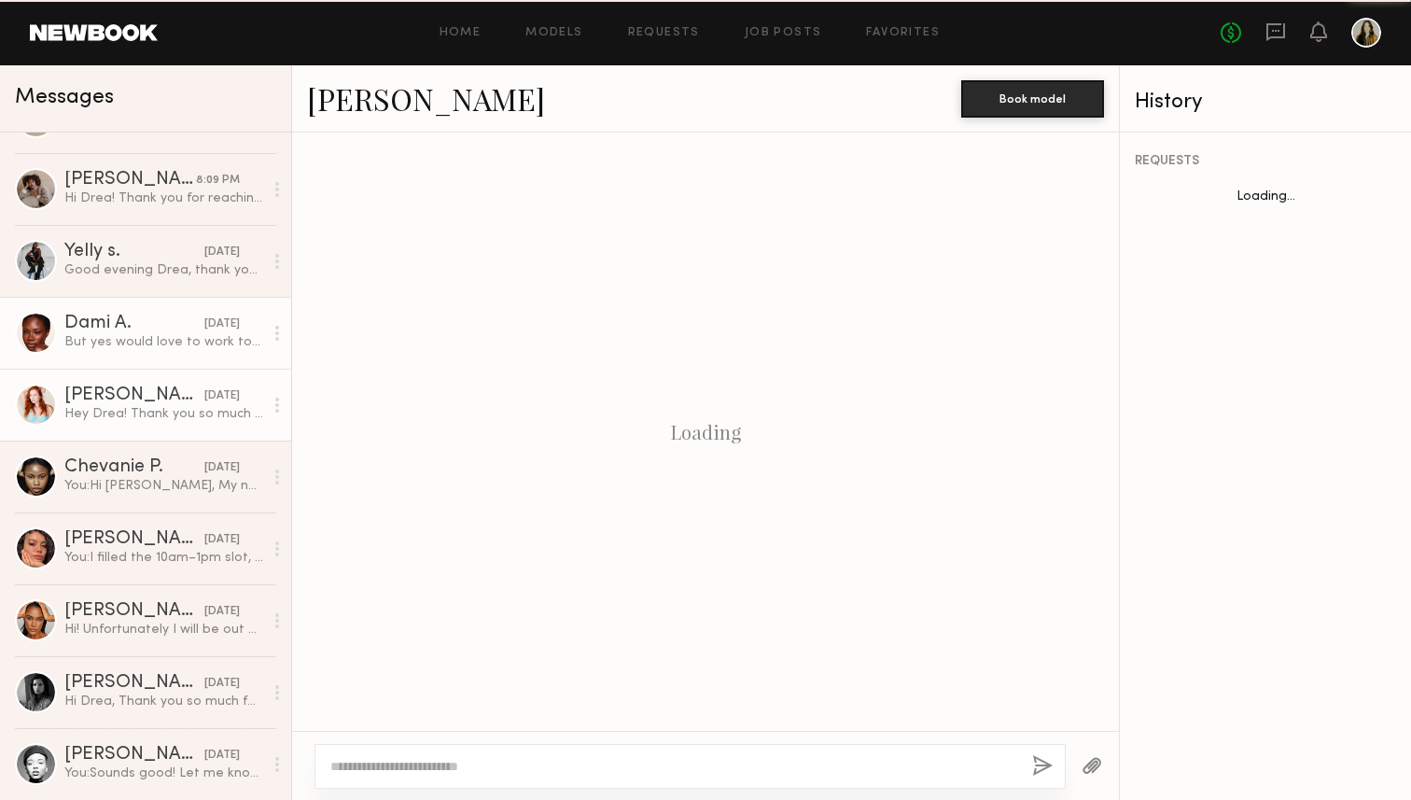
scroll to position [774, 0]
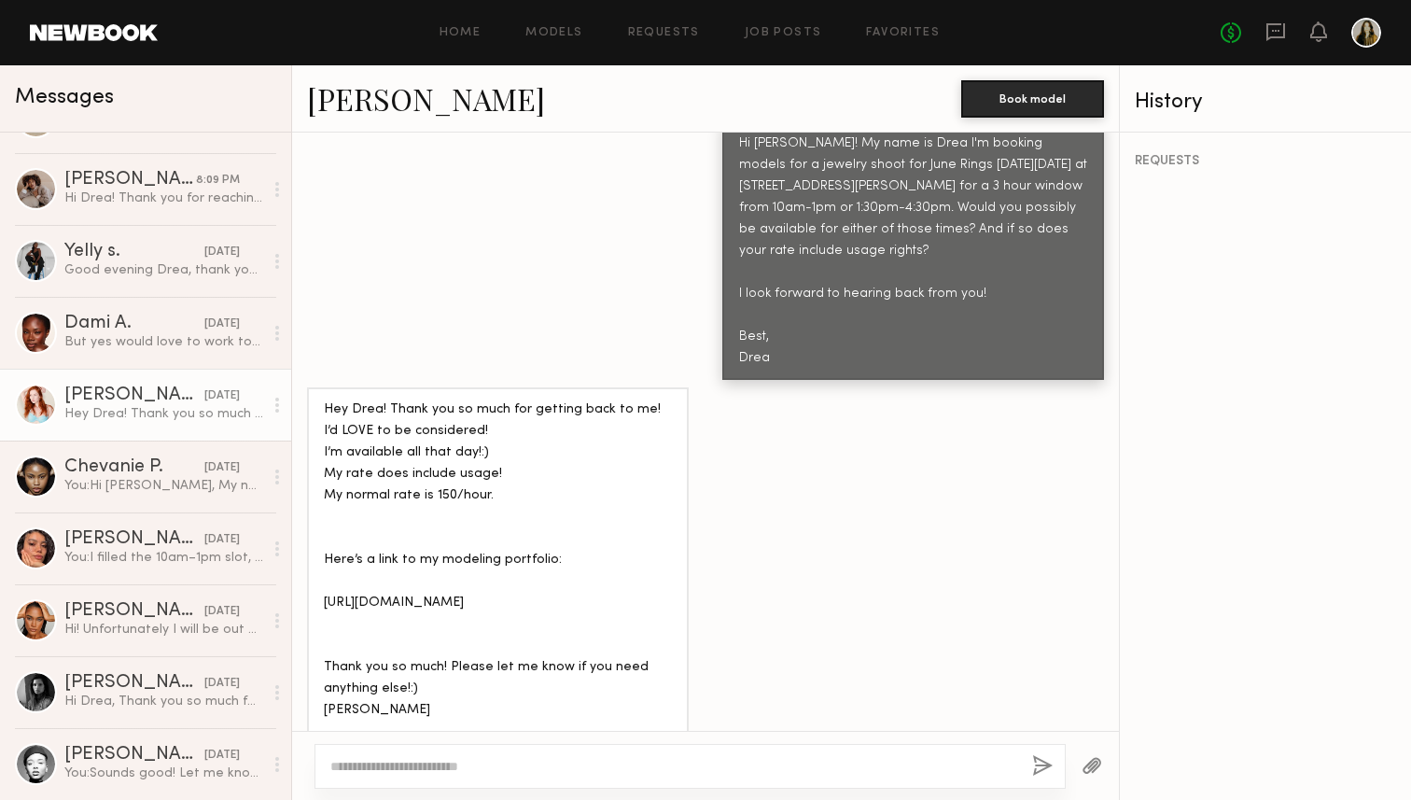
click at [500, 774] on textarea at bounding box center [673, 766] width 687 height 19
type textarea "**********"
click at [1038, 770] on button "button" at bounding box center [1042, 766] width 21 height 23
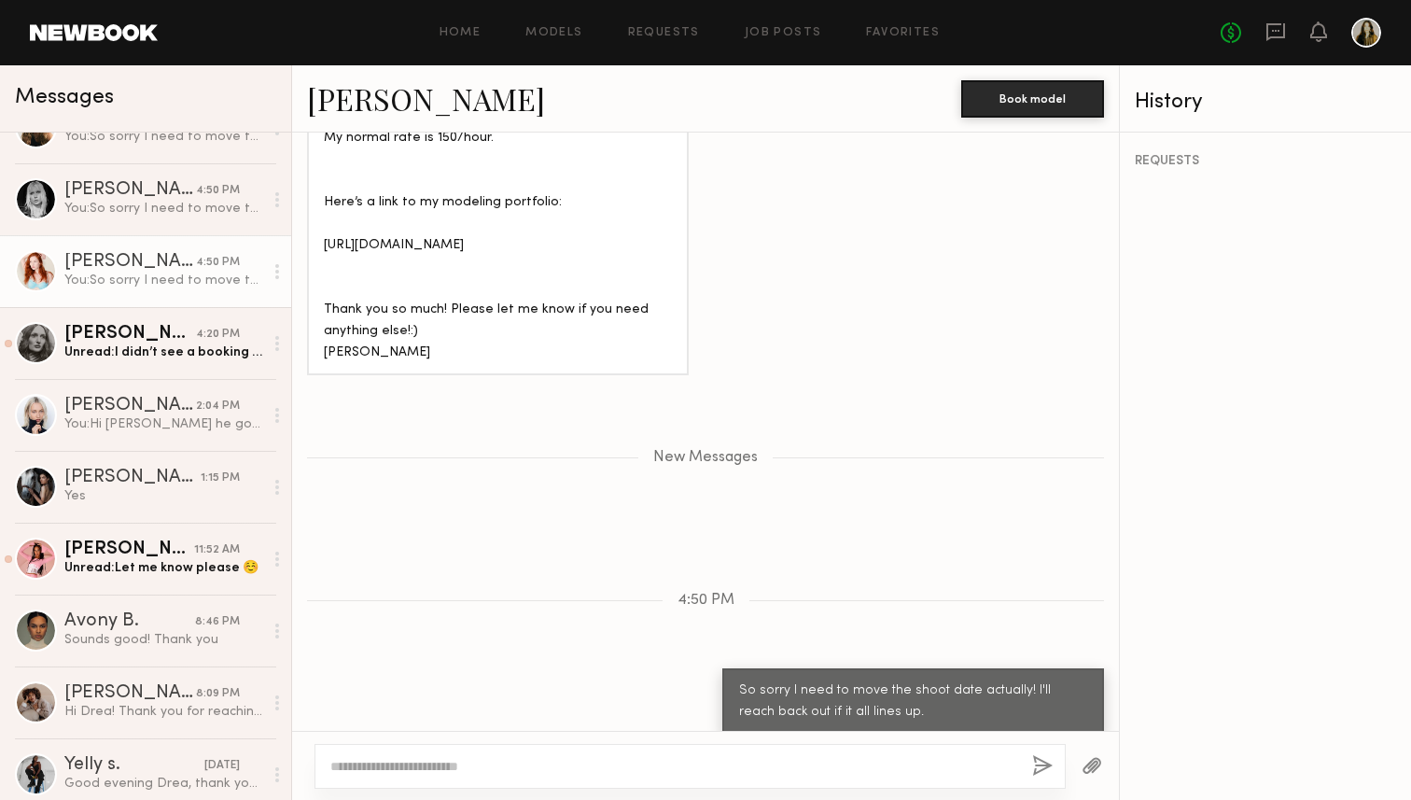
scroll to position [16, 0]
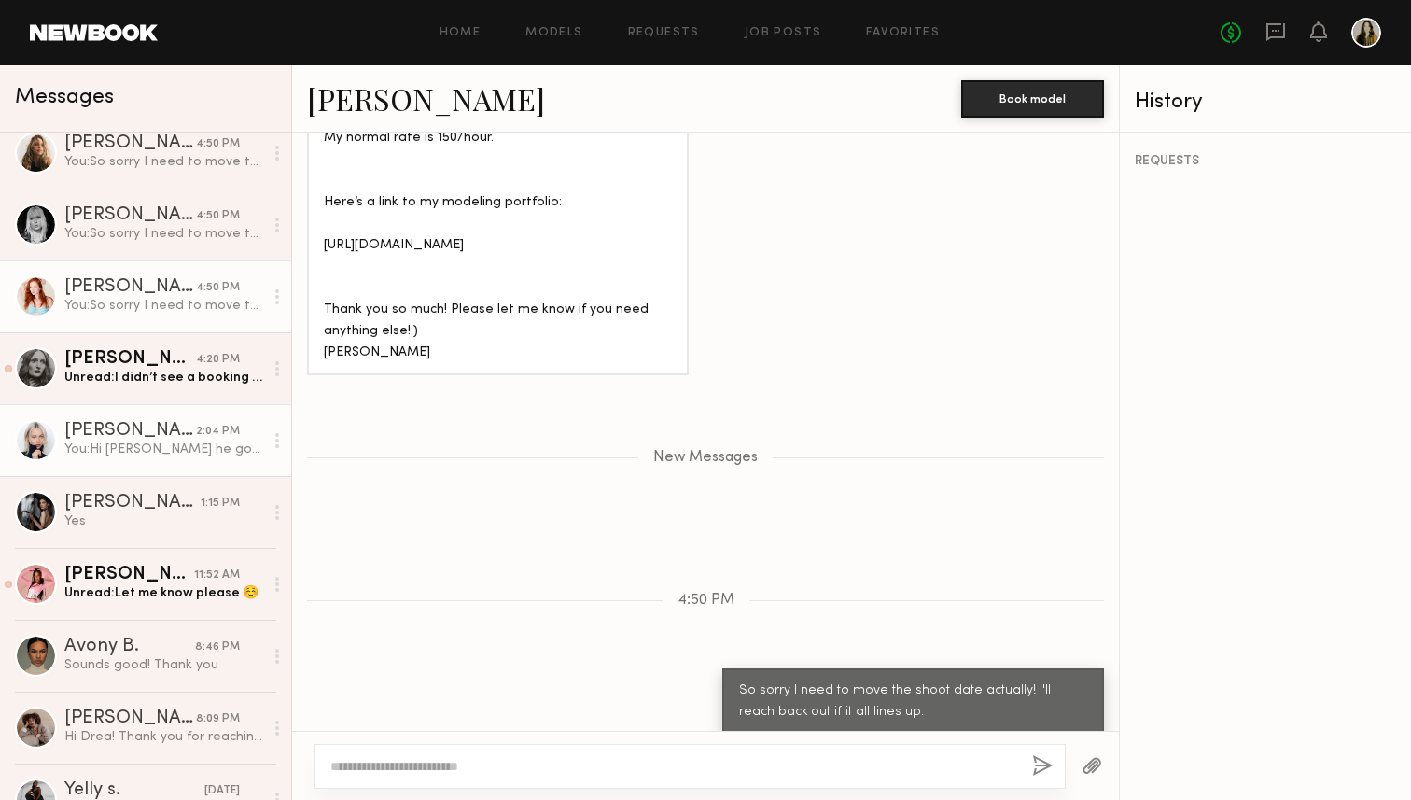
click at [145, 435] on div "Polina S." at bounding box center [130, 431] width 132 height 19
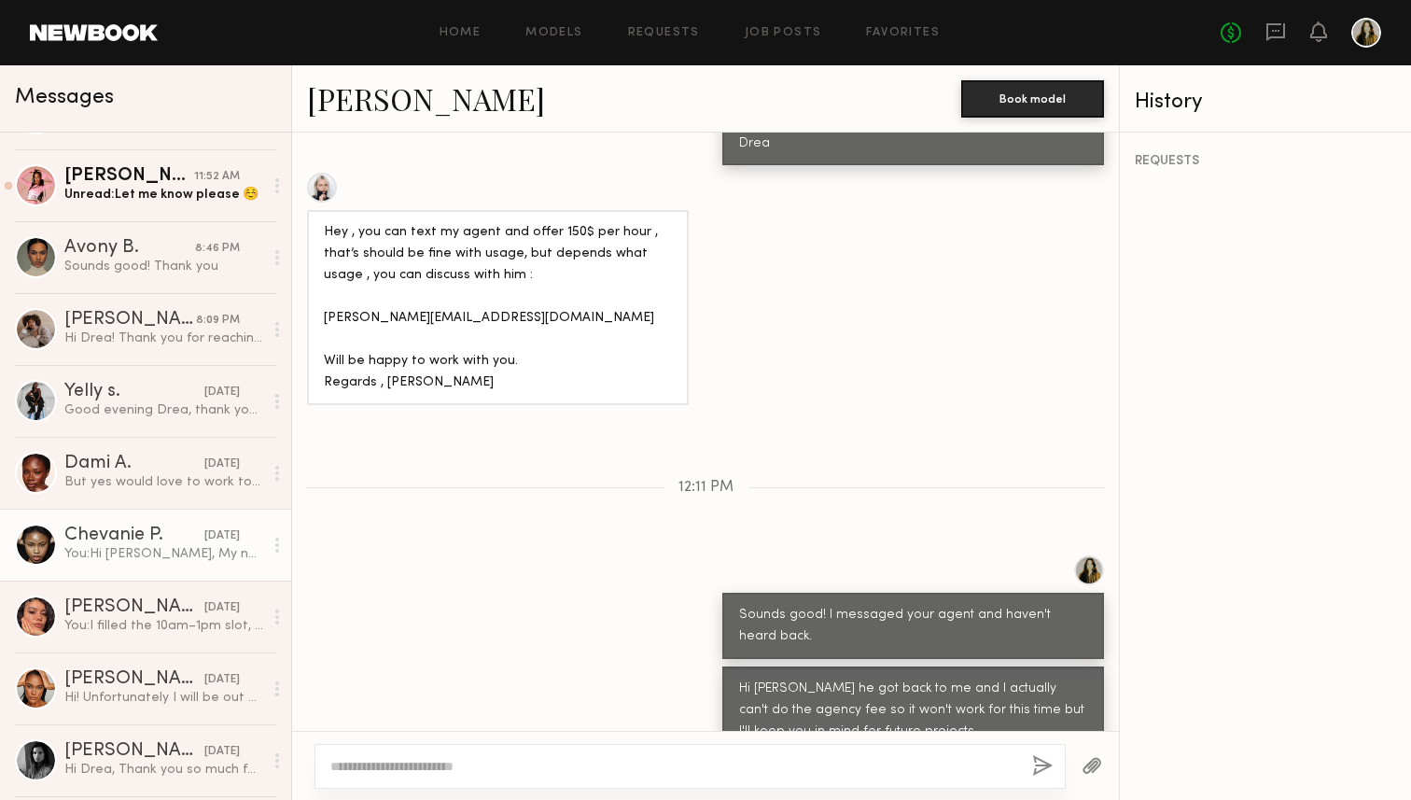
scroll to position [403, 0]
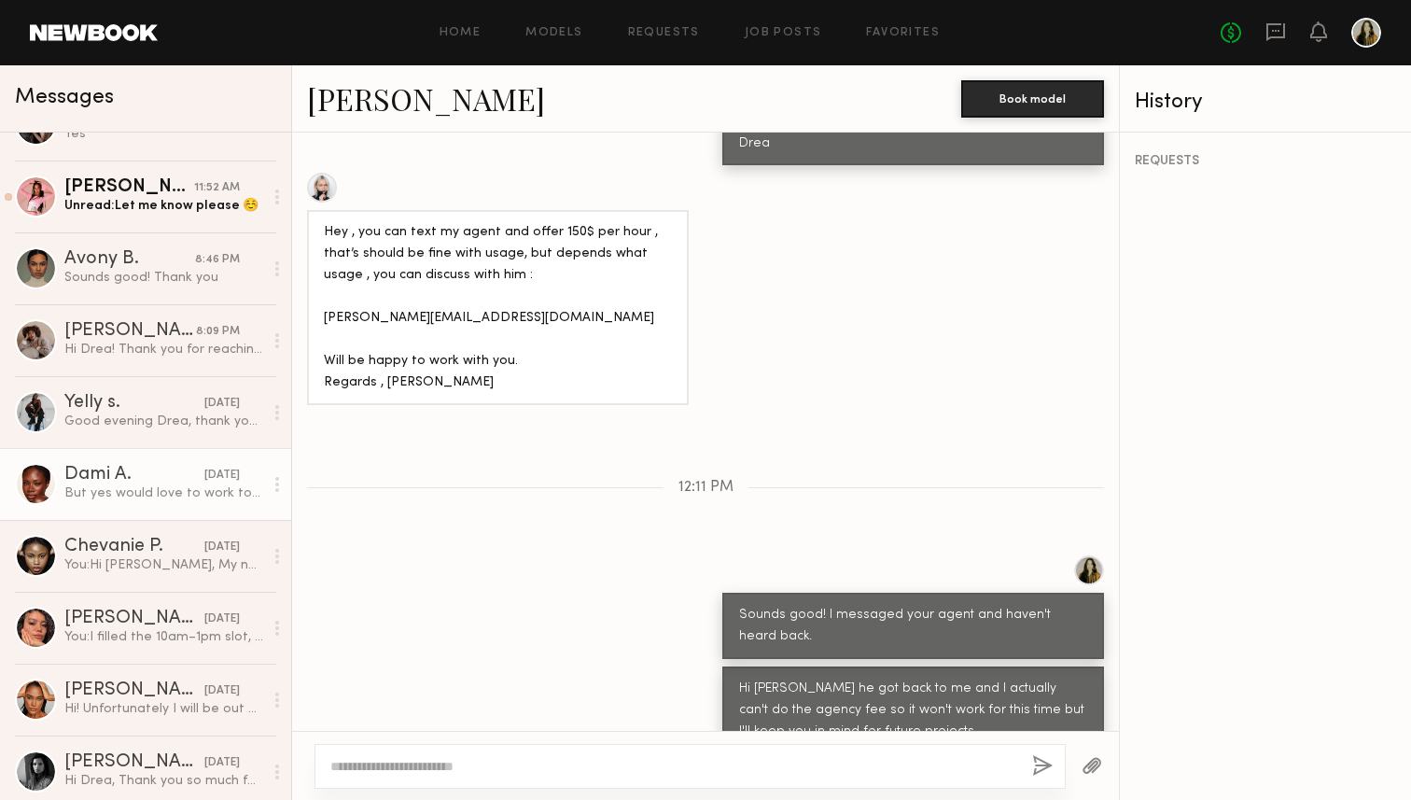
click at [142, 495] on div "But yes would love to work together in the future!" at bounding box center [163, 493] width 199 height 18
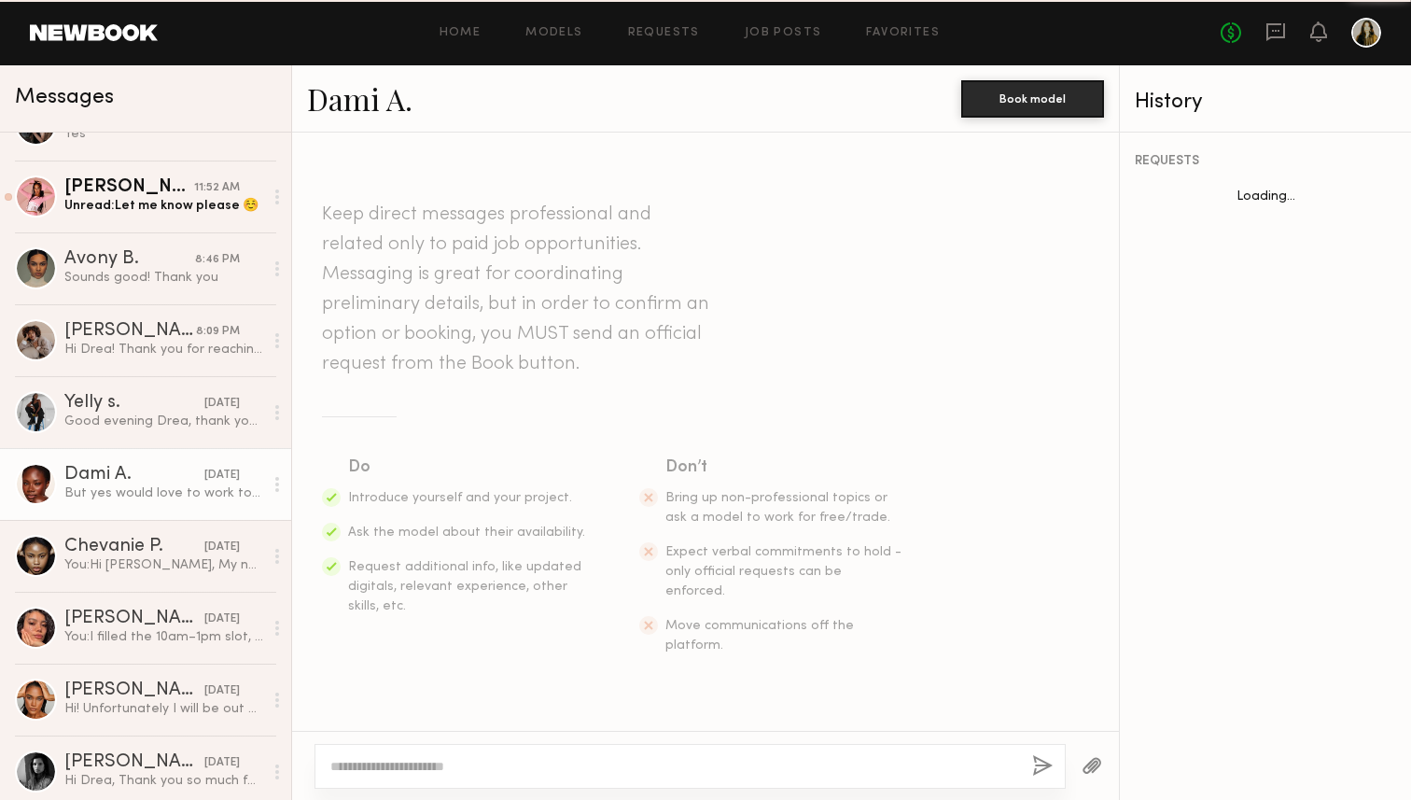
scroll to position [881, 0]
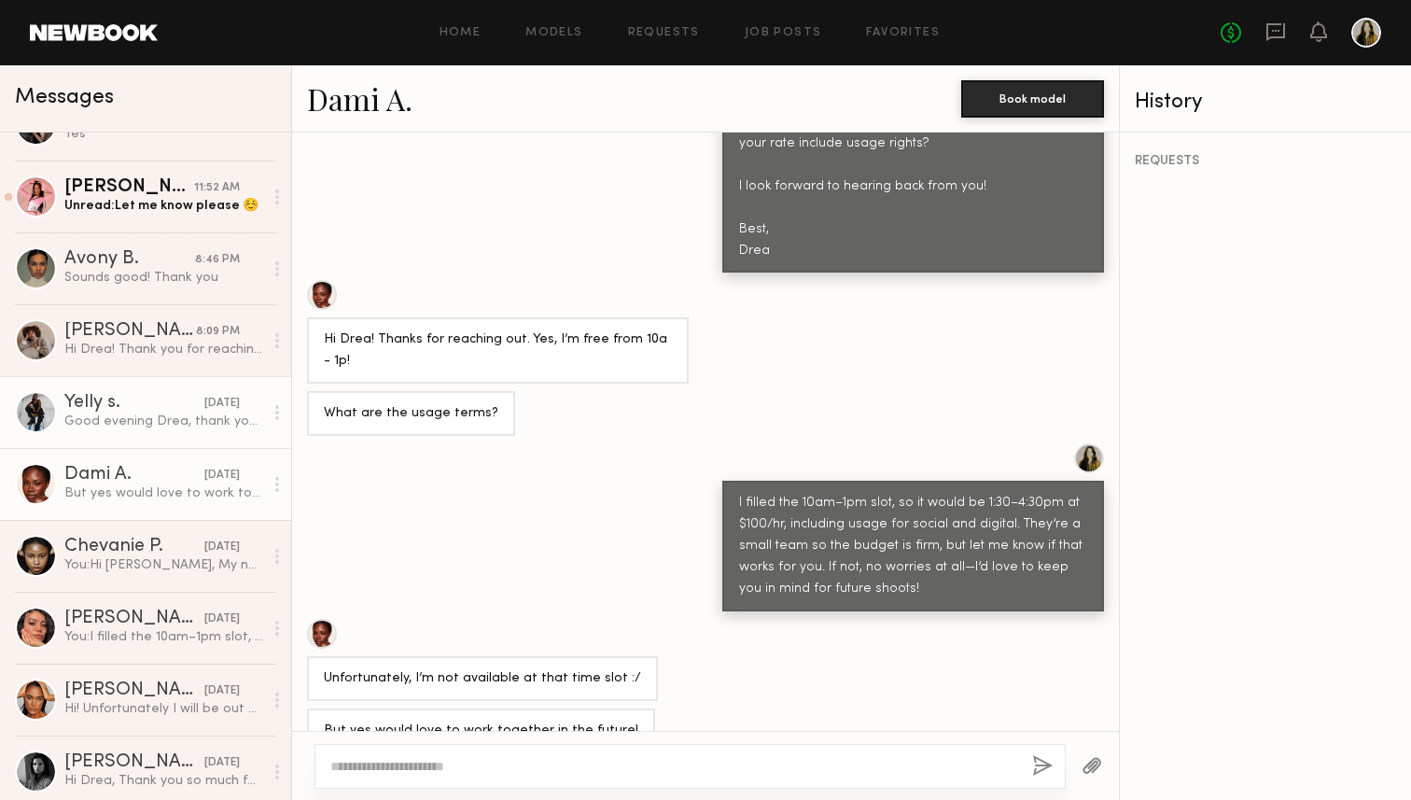
click at [134, 408] on div "Yelly s." at bounding box center [134, 403] width 140 height 19
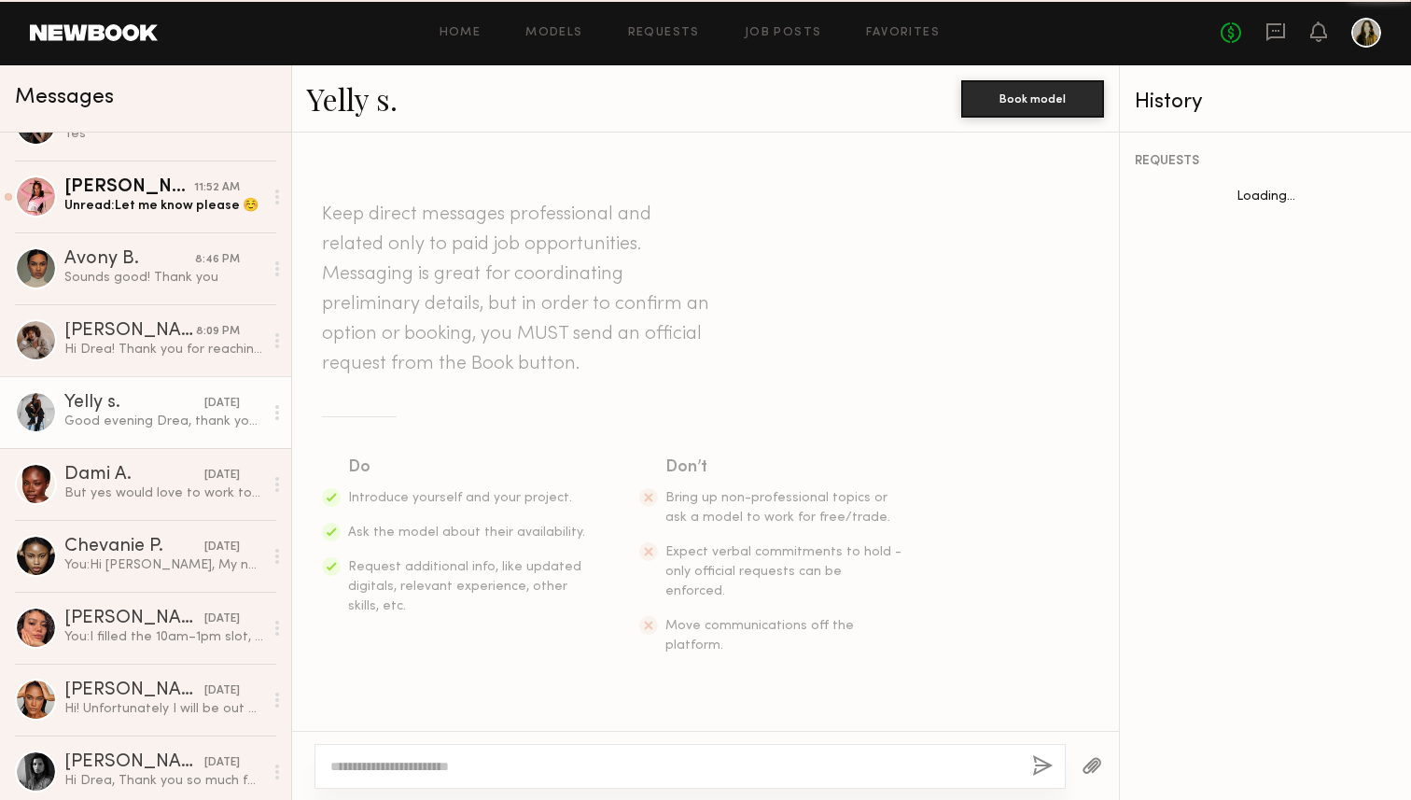
scroll to position [560, 0]
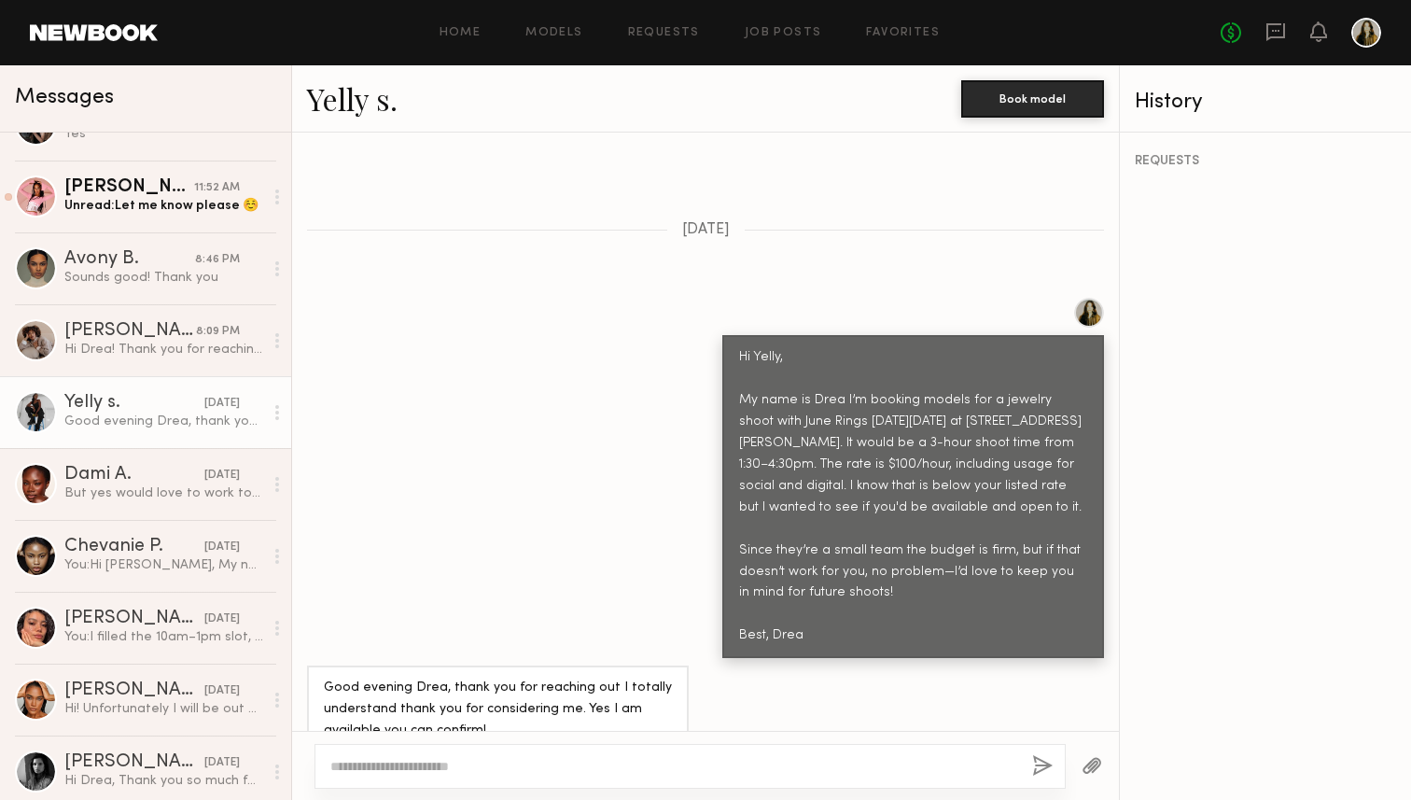
click at [490, 773] on textarea at bounding box center [673, 766] width 687 height 19
type textarea "**********"
click at [1038, 756] on button "button" at bounding box center [1042, 766] width 21 height 23
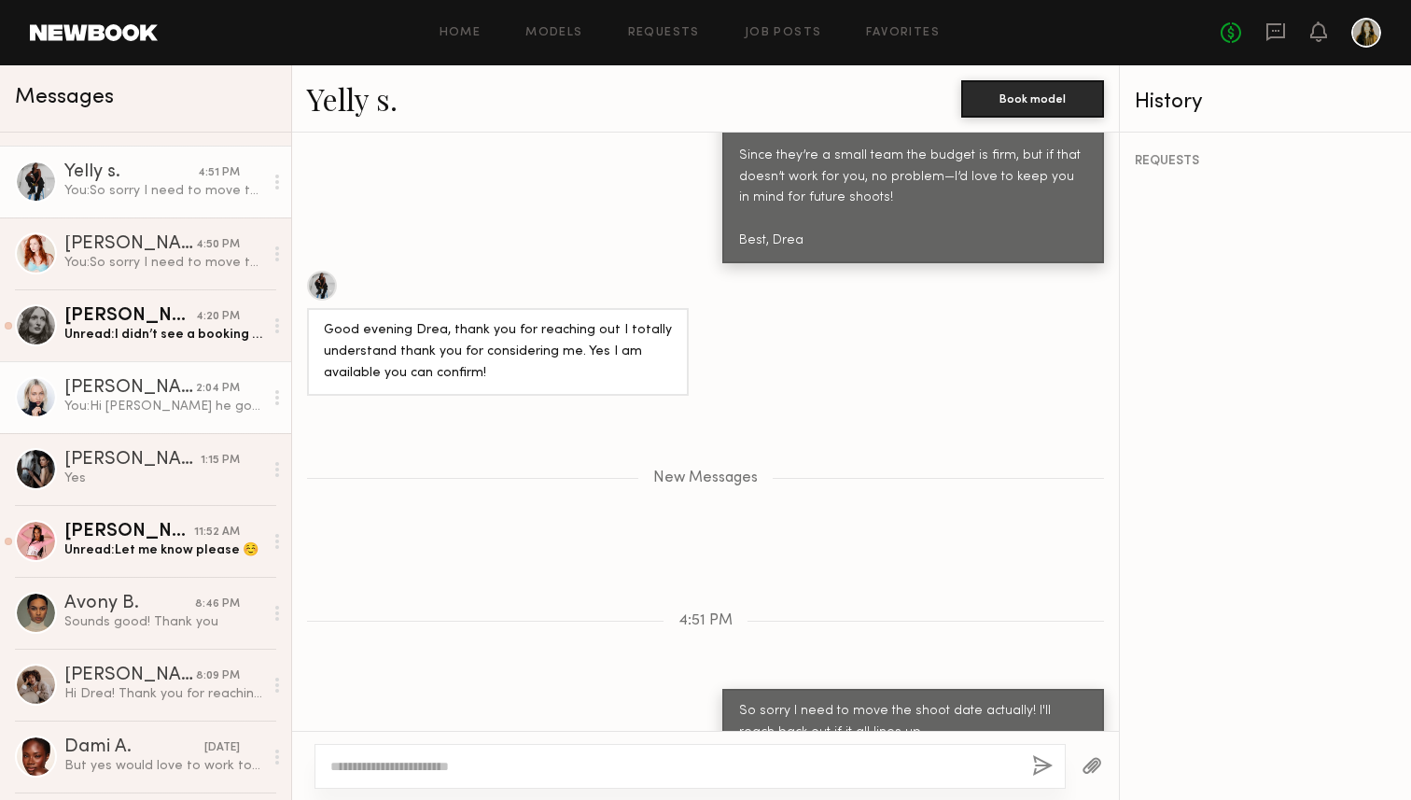
scroll to position [129, 0]
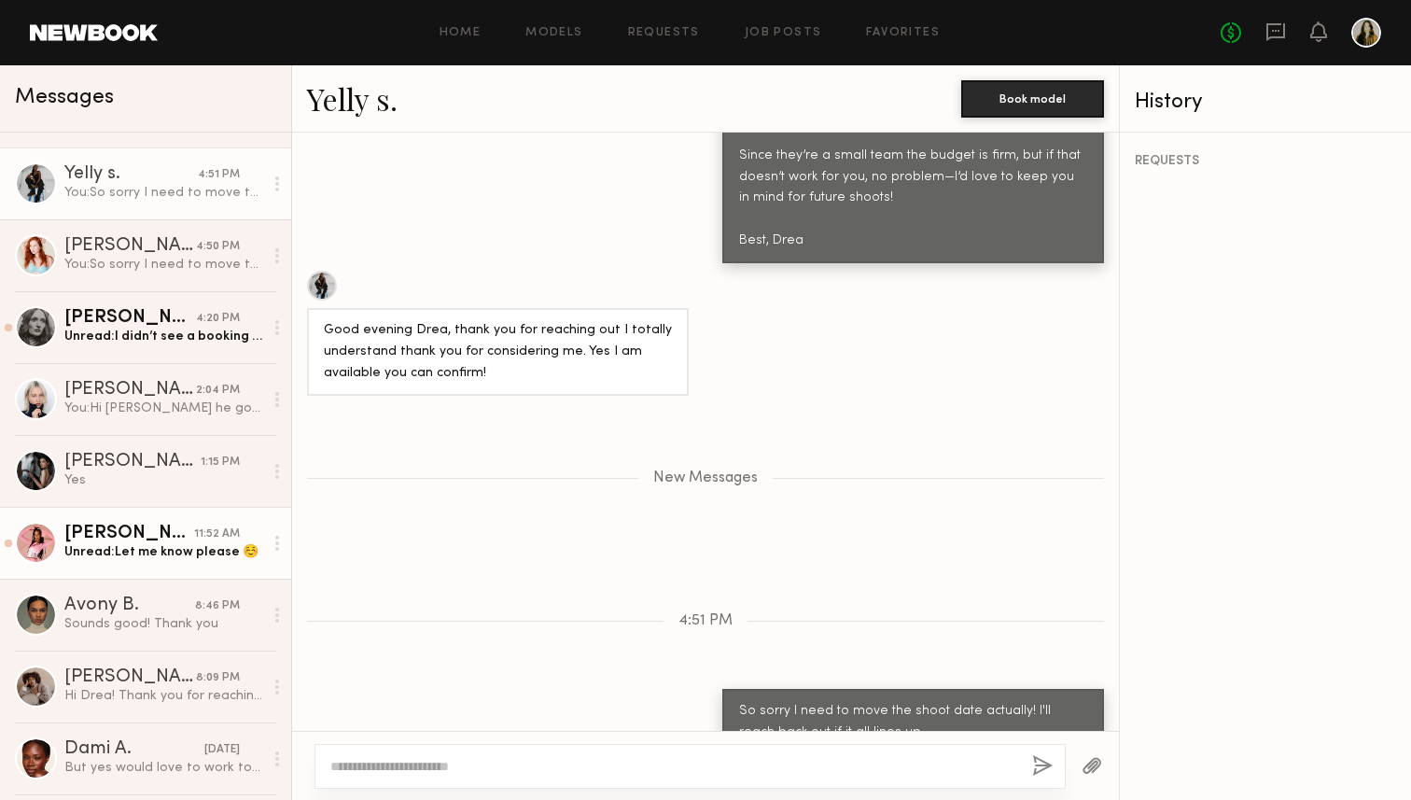
click at [176, 556] on div "Unread: Let me know please ☺️" at bounding box center [163, 552] width 199 height 18
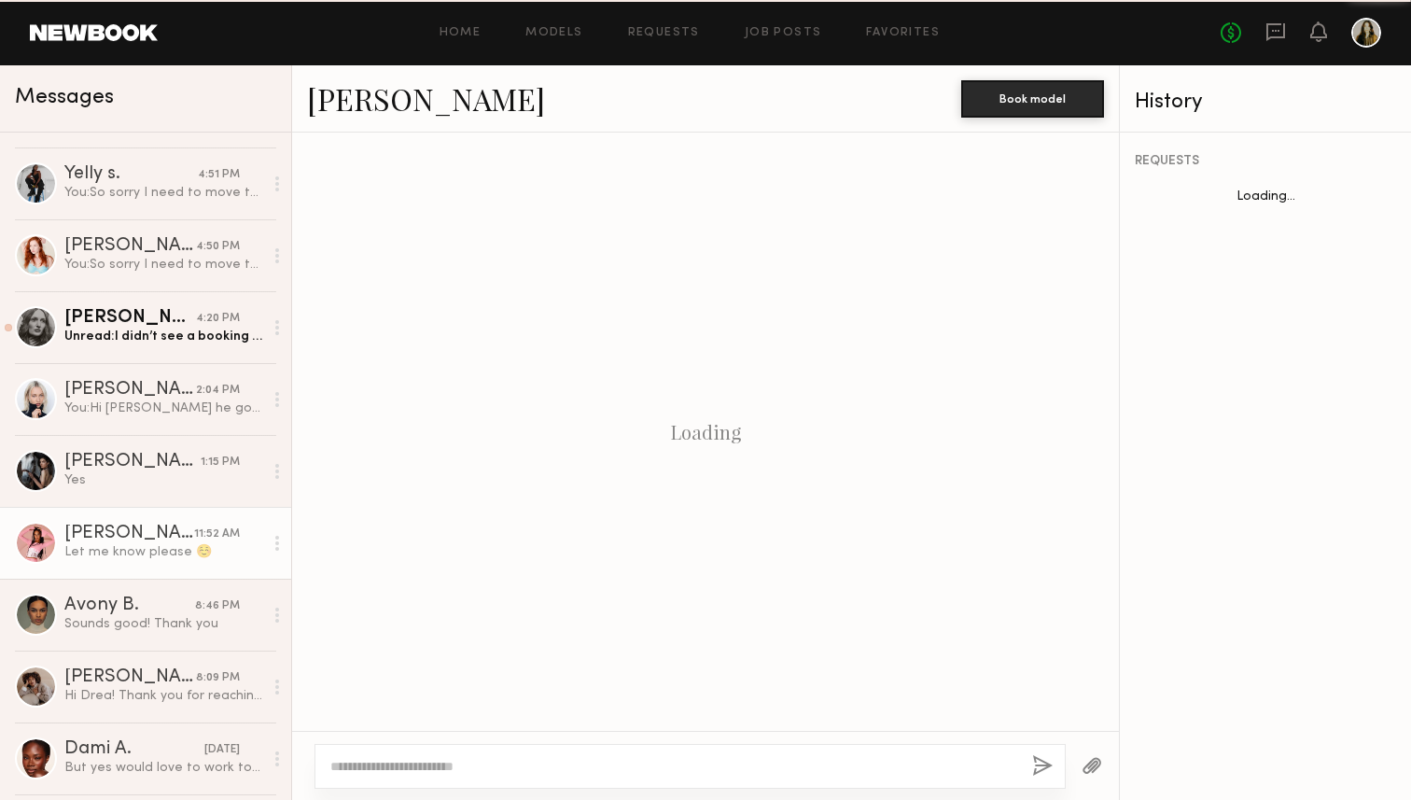
scroll to position [899, 0]
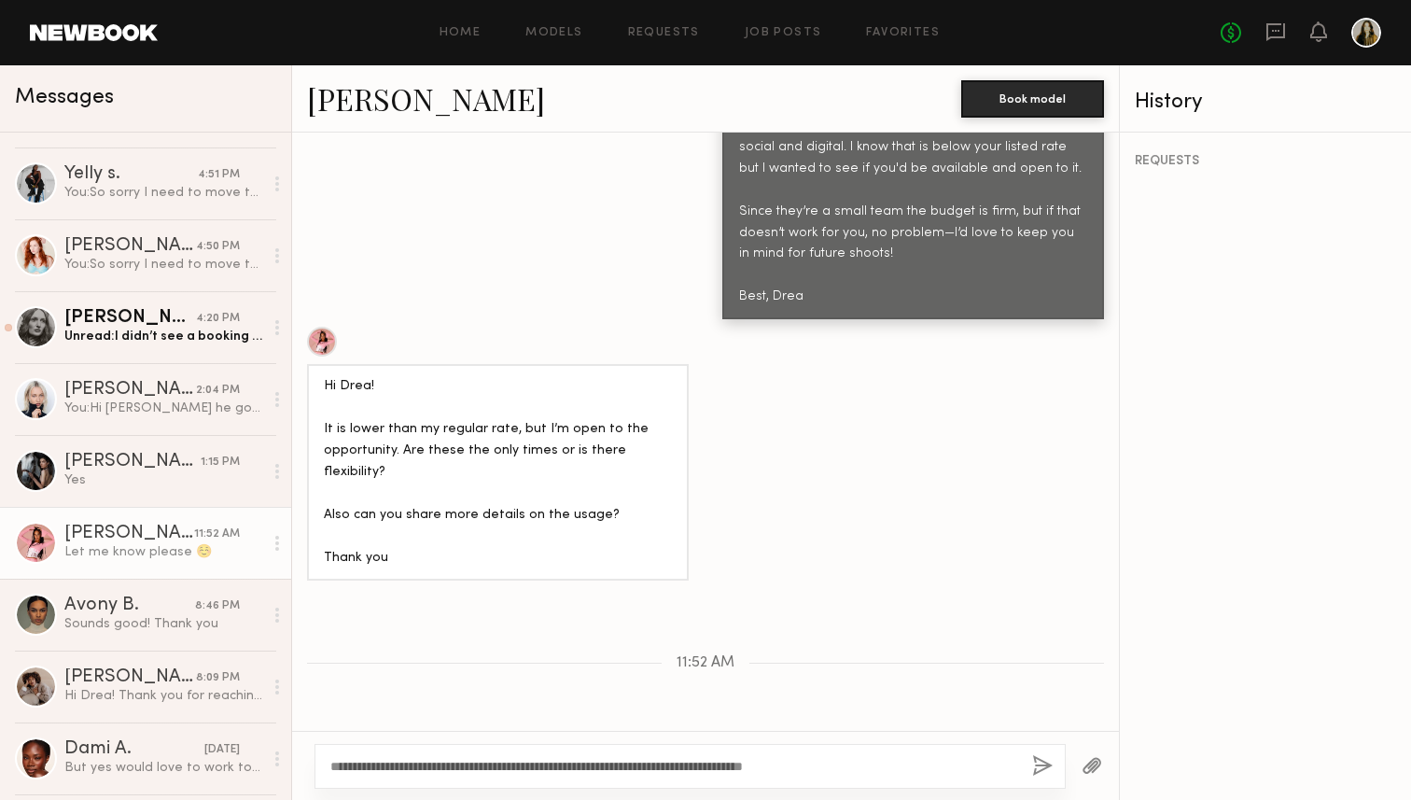
type textarea "**********"
click at [1042, 767] on button "button" at bounding box center [1042, 766] width 21 height 23
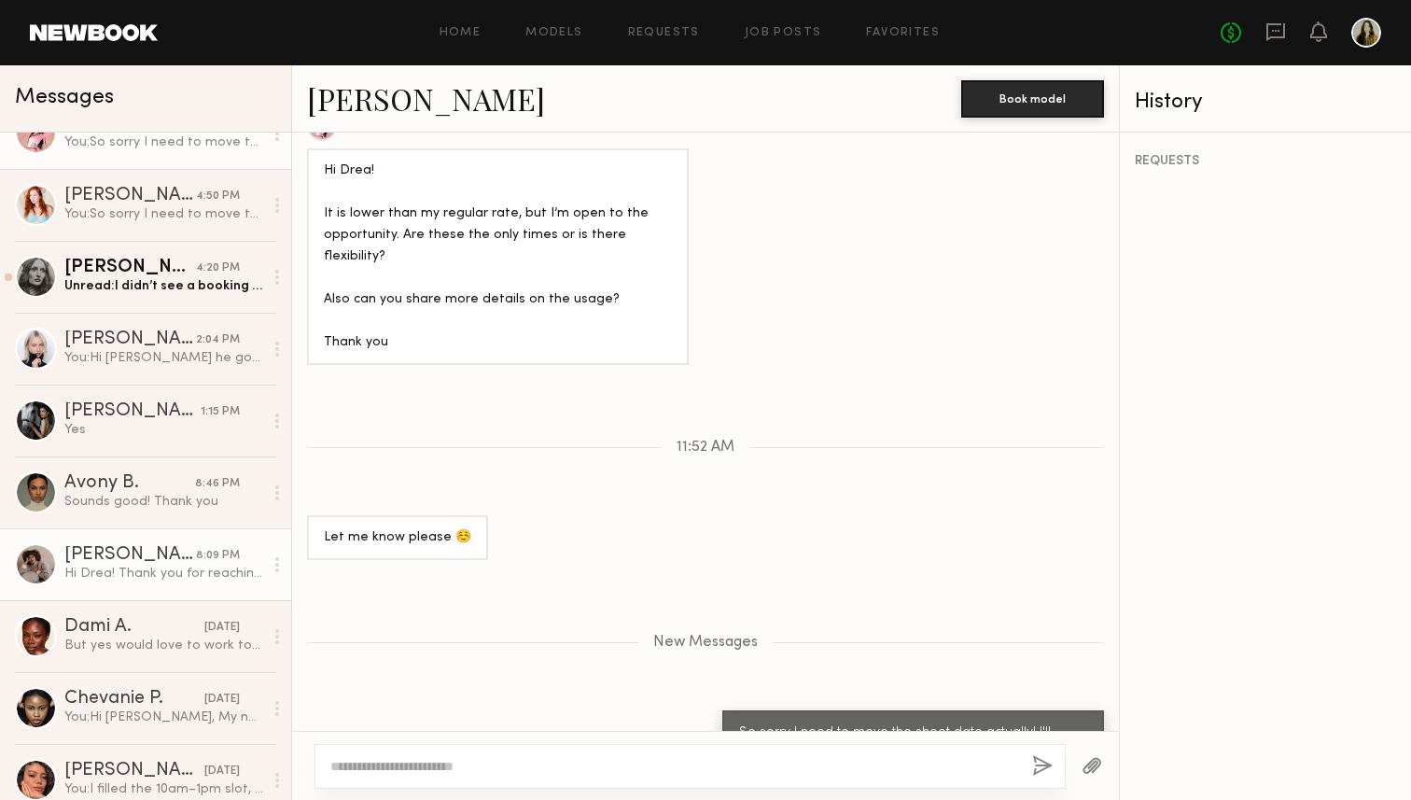
click at [157, 572] on div "Hi Drea! Thank you for reaching out. I’m open to shooting for that rate. Could …" at bounding box center [163, 574] width 199 height 18
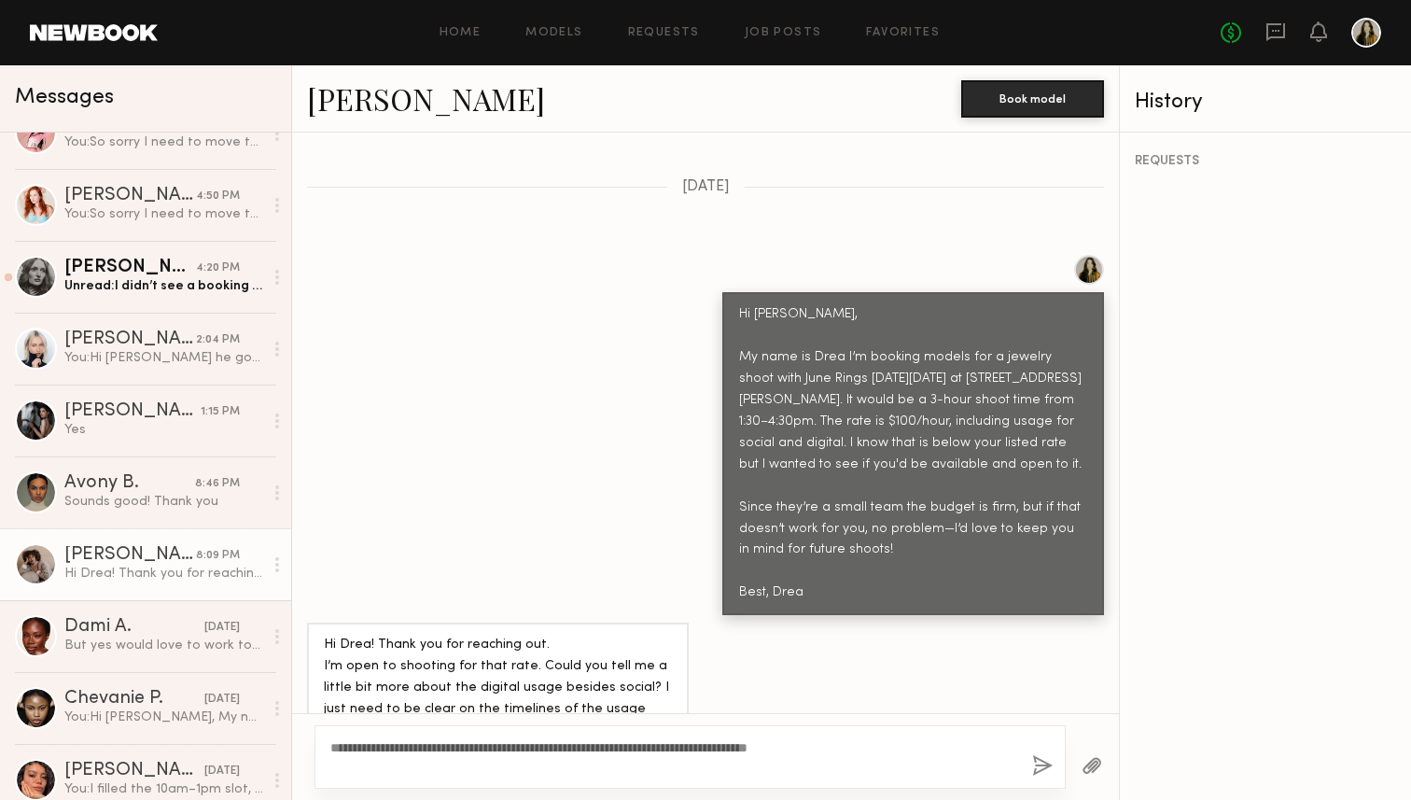
type textarea "**********"
click at [1039, 767] on button "button" at bounding box center [1042, 766] width 21 height 23
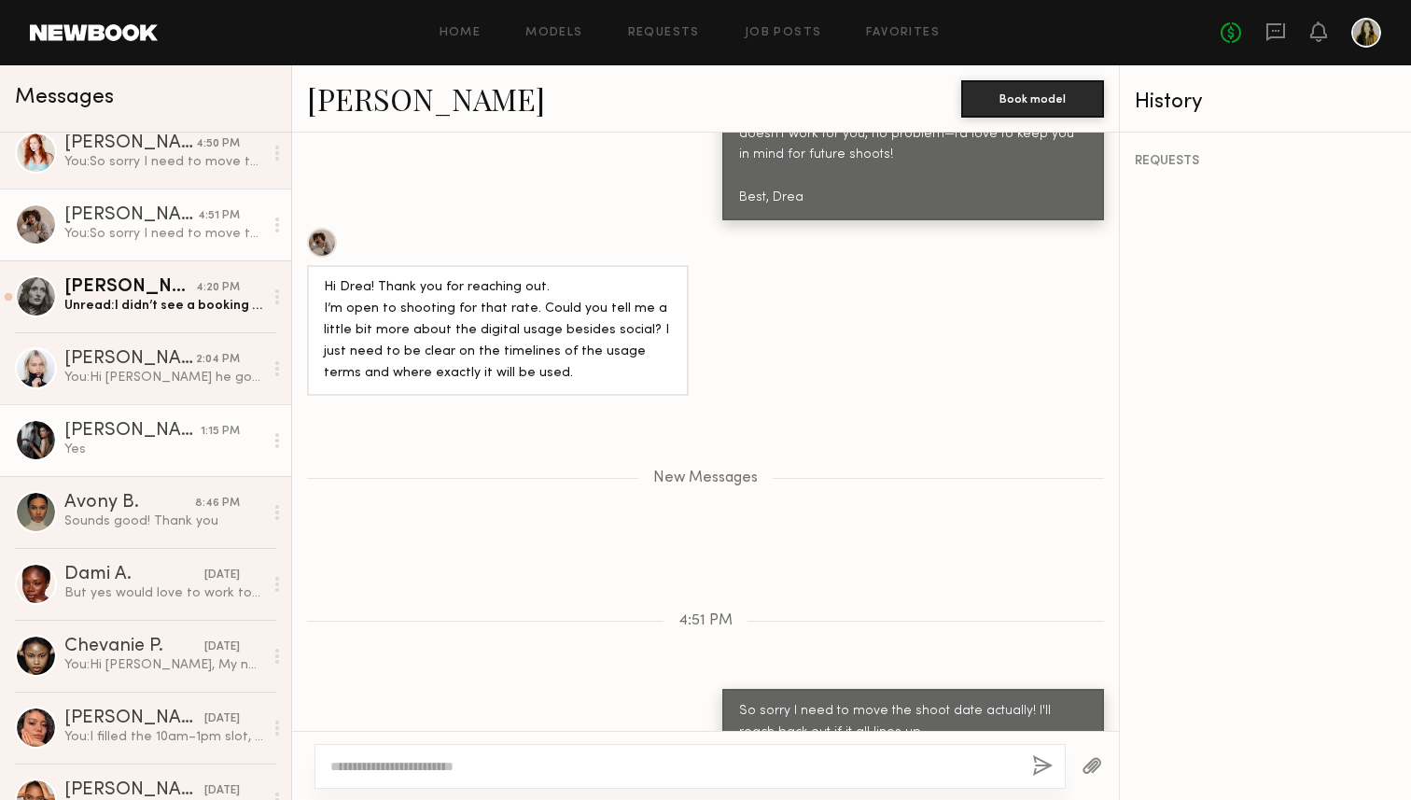
scroll to position [309, 0]
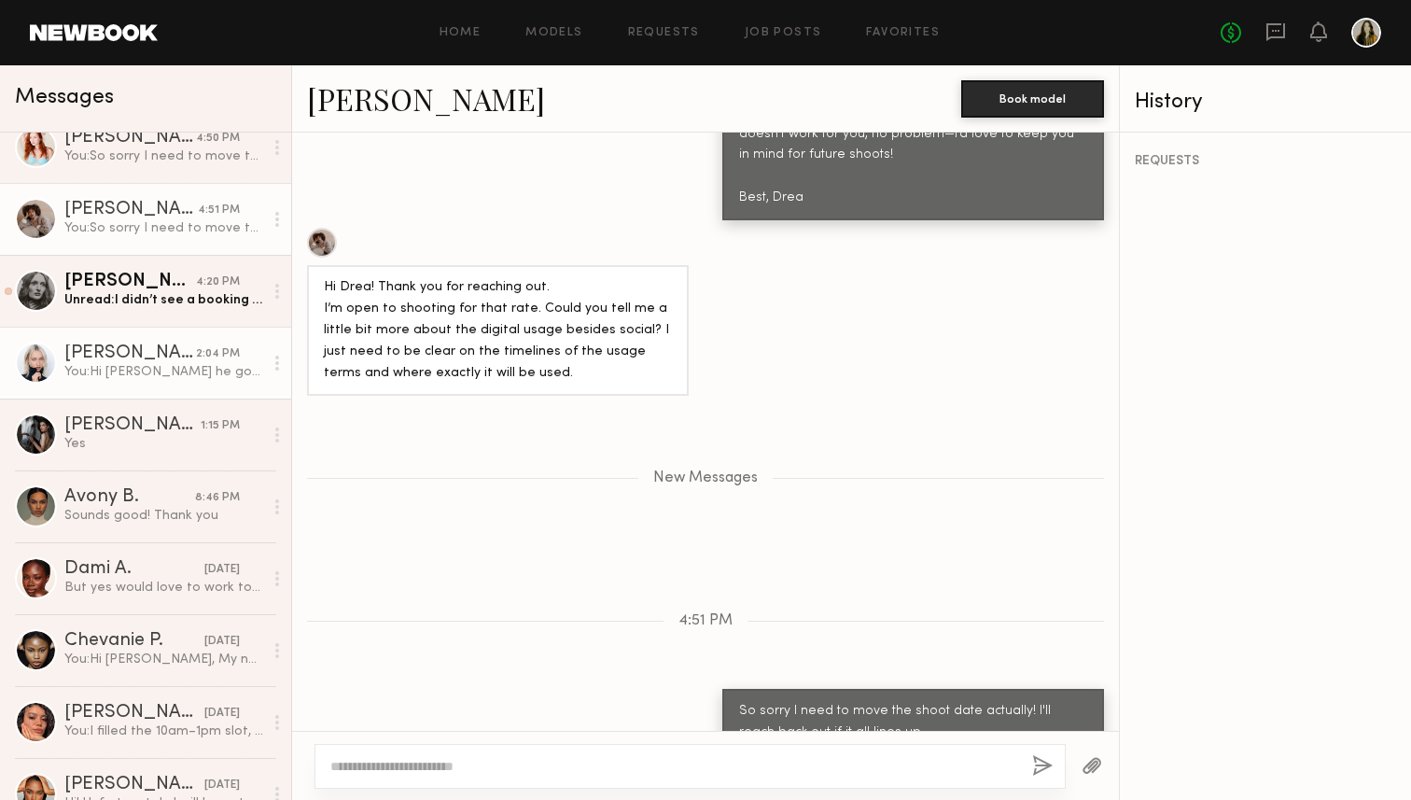
click at [118, 368] on div "You: Hi Polina he got back to me and I actually can't do the agency fee so it w…" at bounding box center [163, 372] width 199 height 18
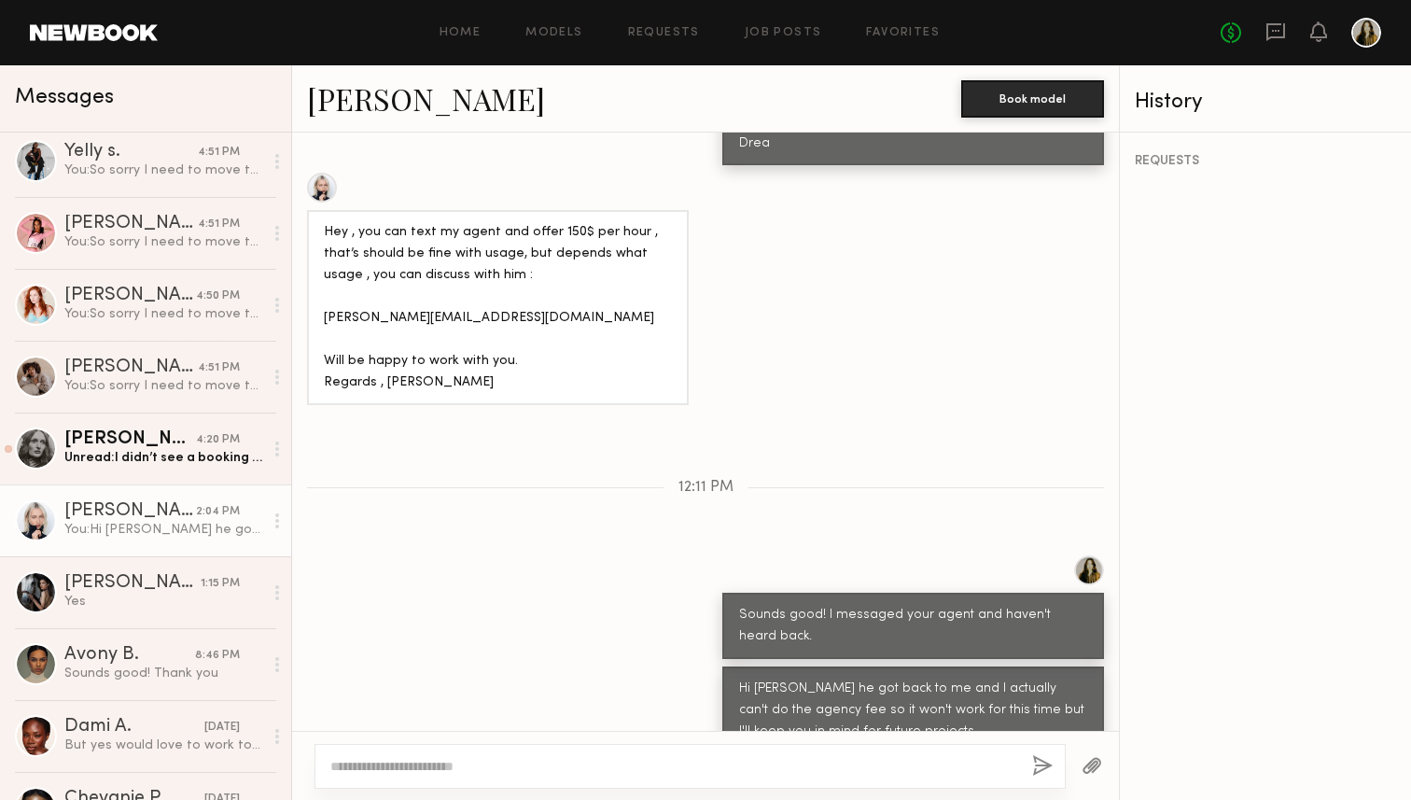
scroll to position [147, 0]
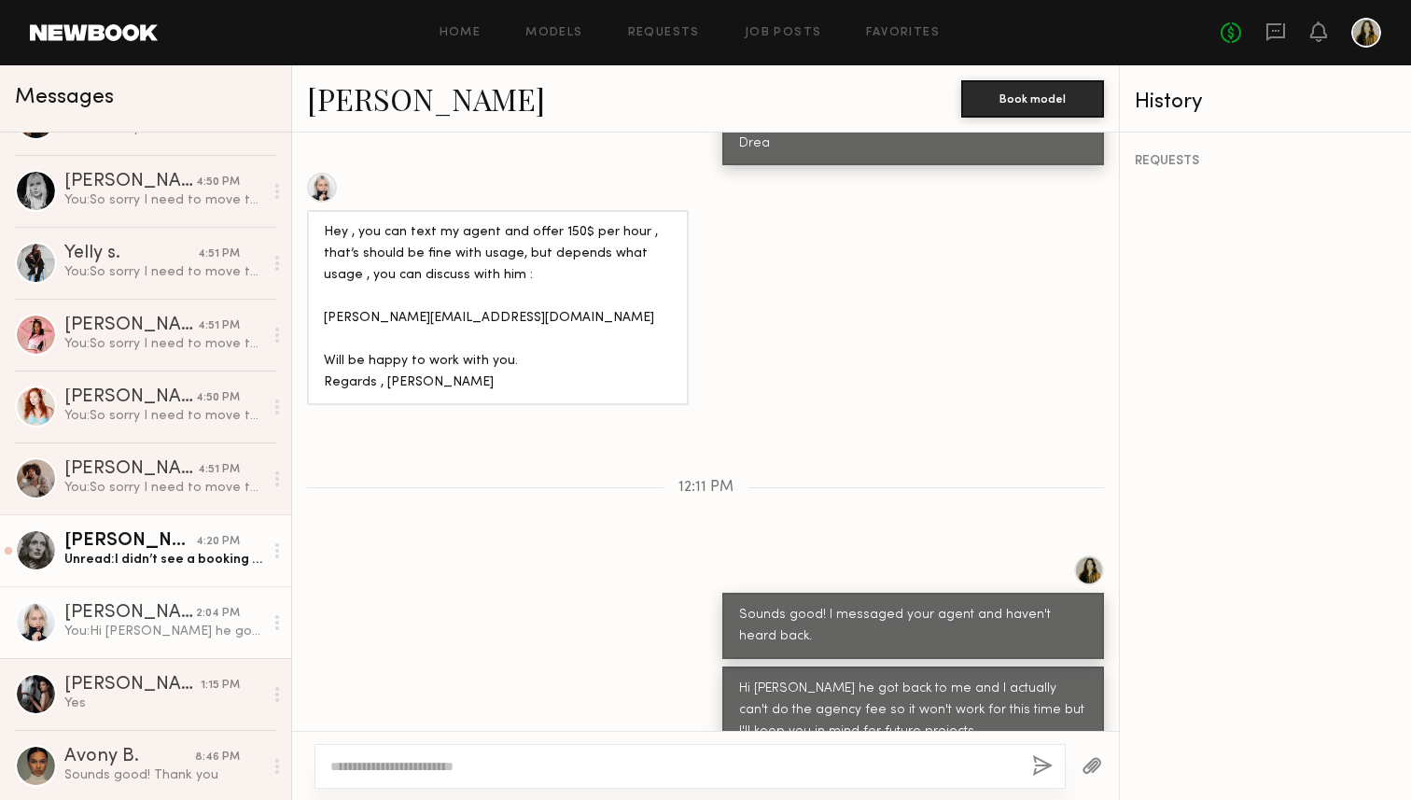
click at [161, 558] on div "Unread: I didn’t see a booking coming through, just double checking on your end" at bounding box center [163, 560] width 199 height 18
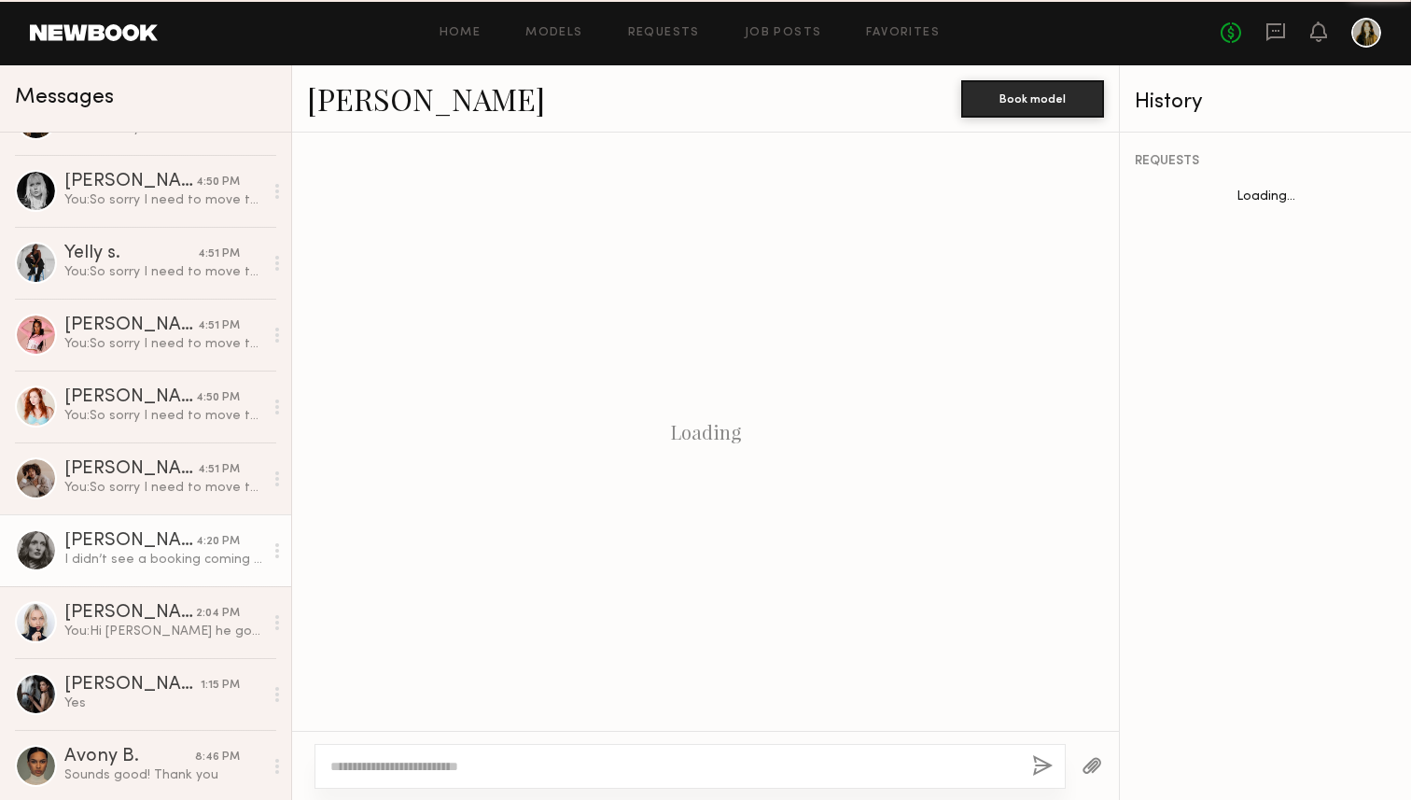
scroll to position [1360, 0]
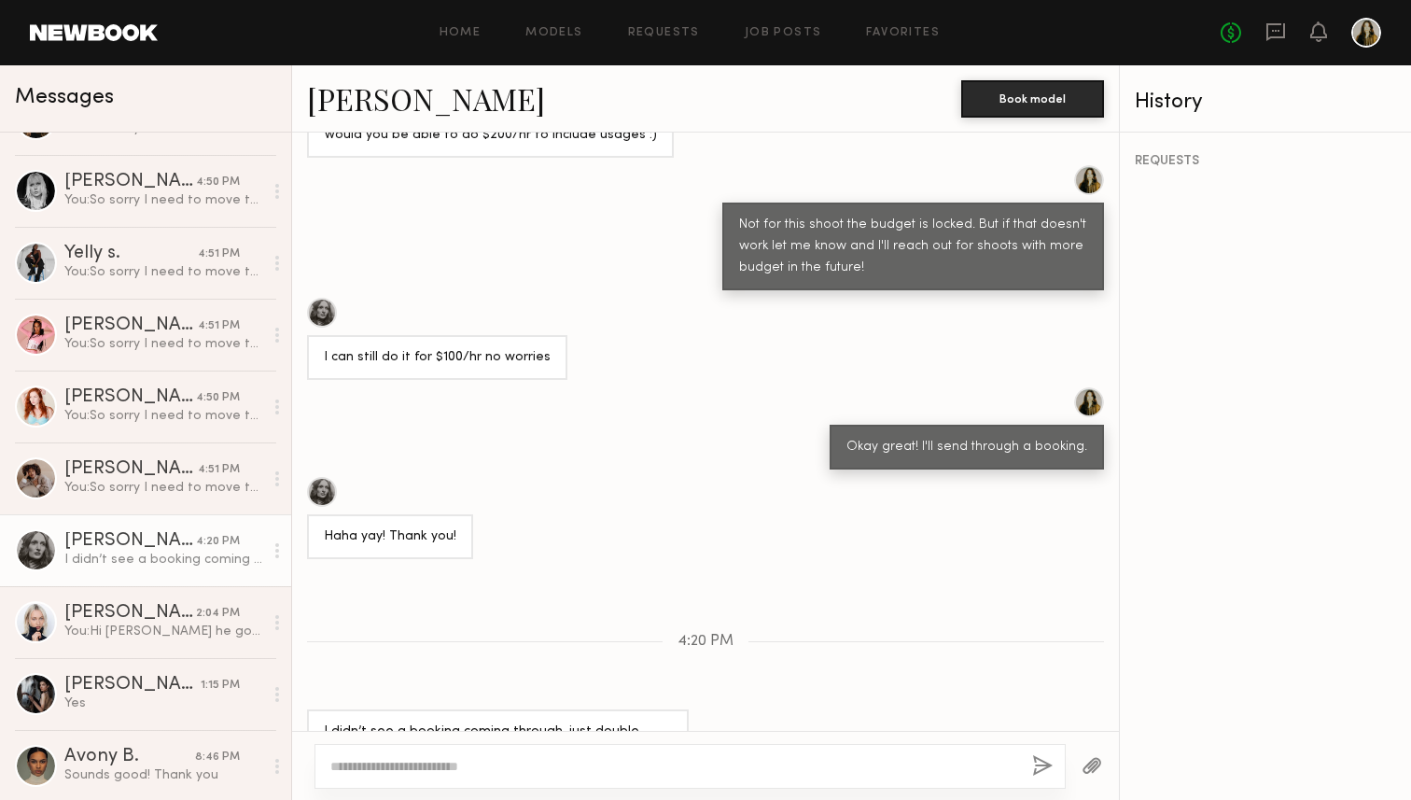
click at [631, 766] on textarea at bounding box center [673, 766] width 687 height 19
type textarea "**********"
click at [1056, 765] on div "**********" at bounding box center [690, 766] width 751 height 45
click at [1043, 765] on button "button" at bounding box center [1042, 766] width 21 height 23
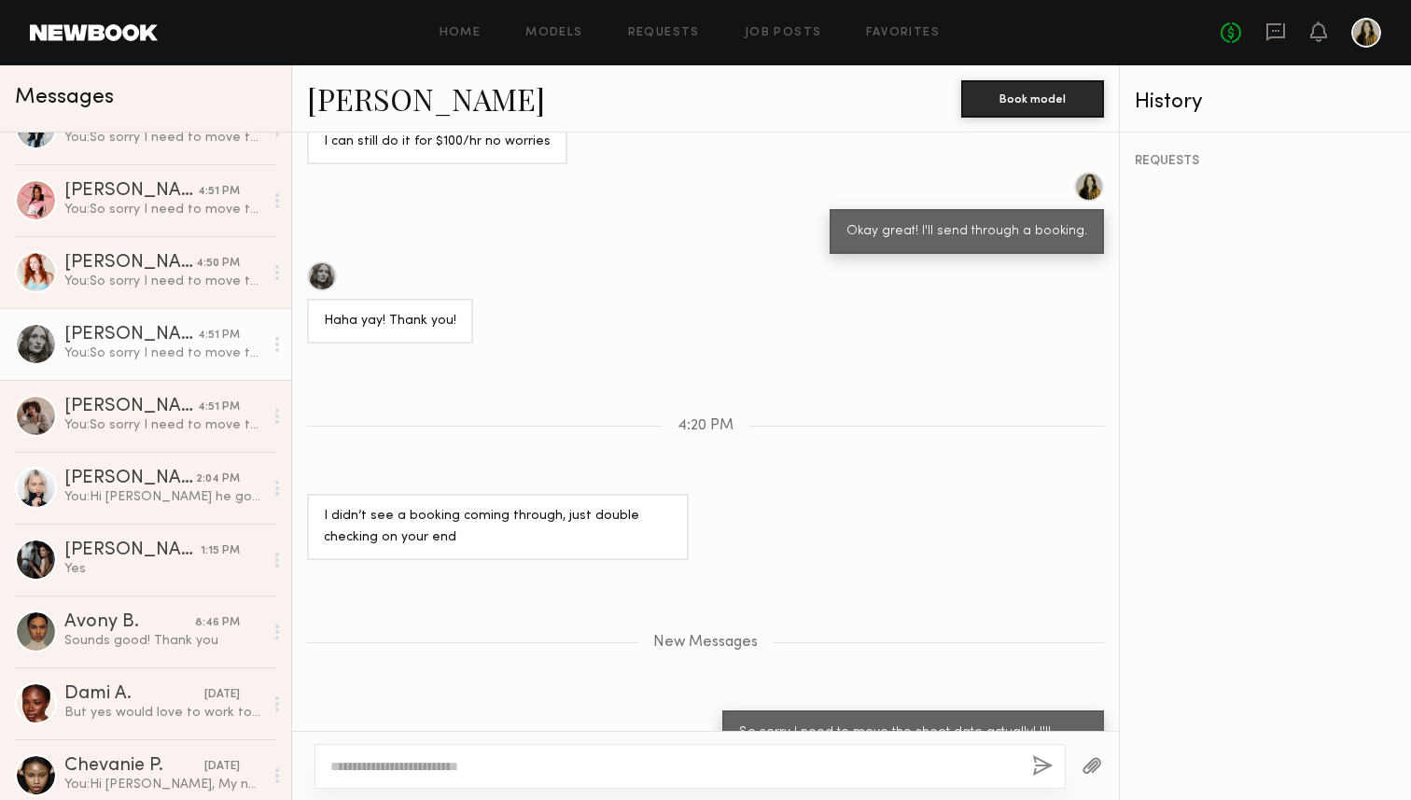
scroll to position [186, 0]
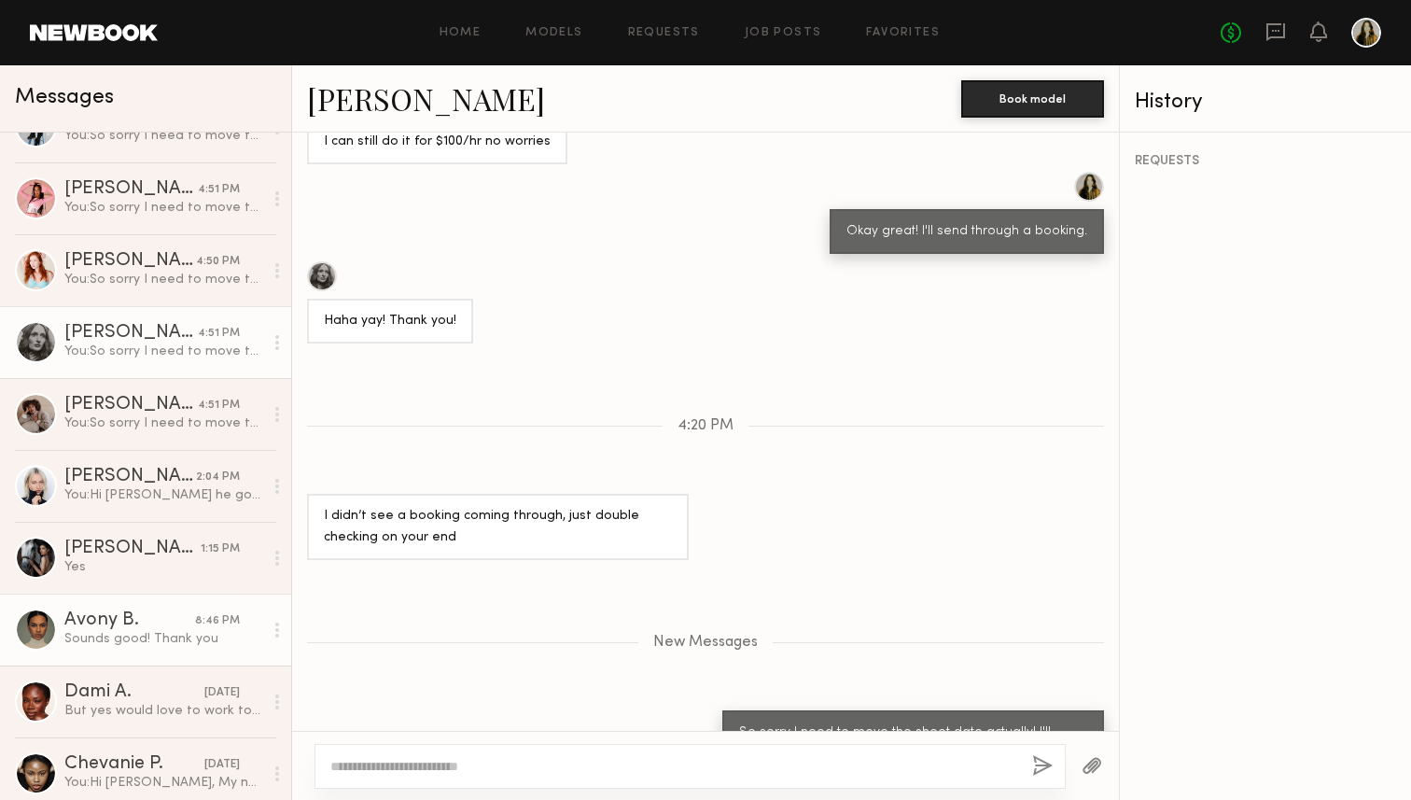
click at [159, 623] on div "Avony B." at bounding box center [129, 620] width 131 height 19
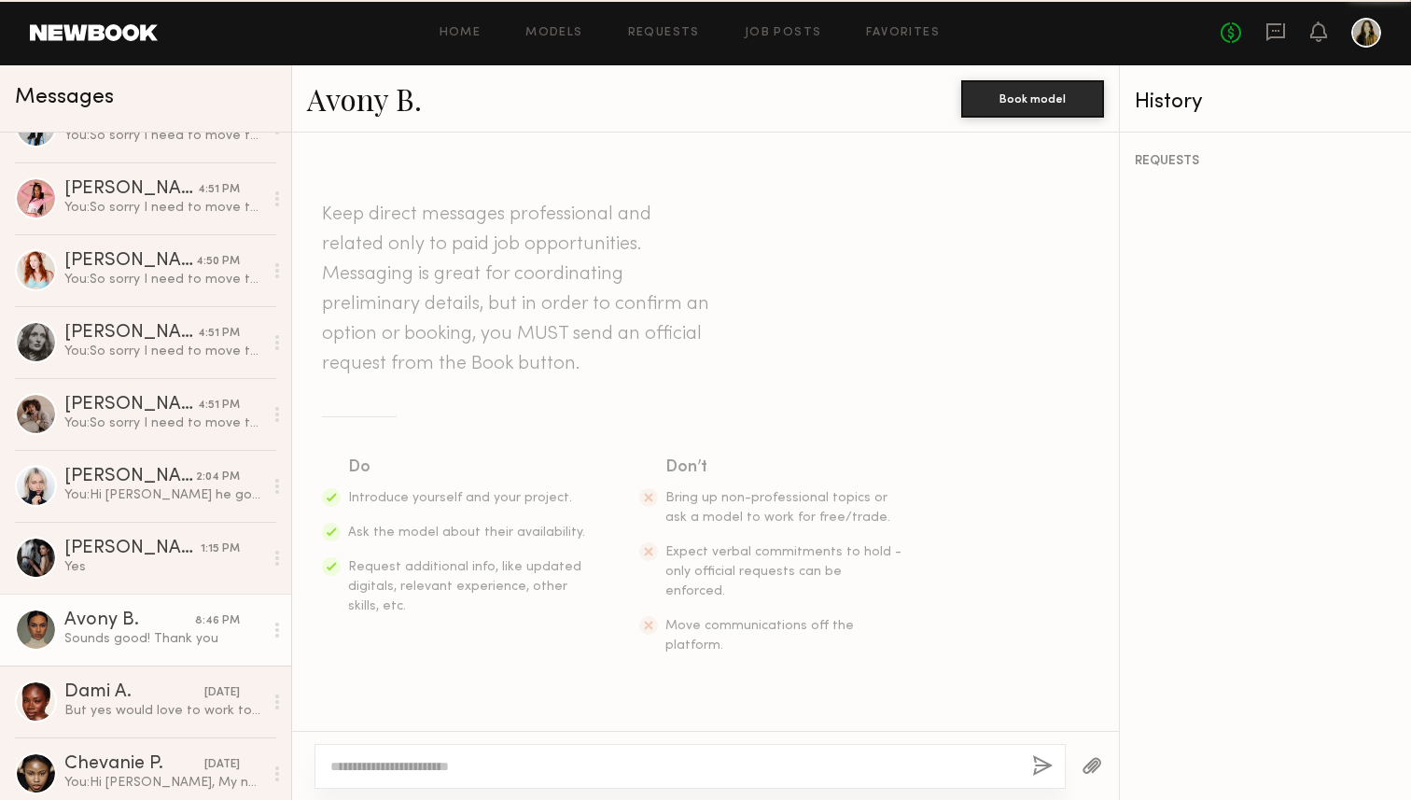
scroll to position [1111, 0]
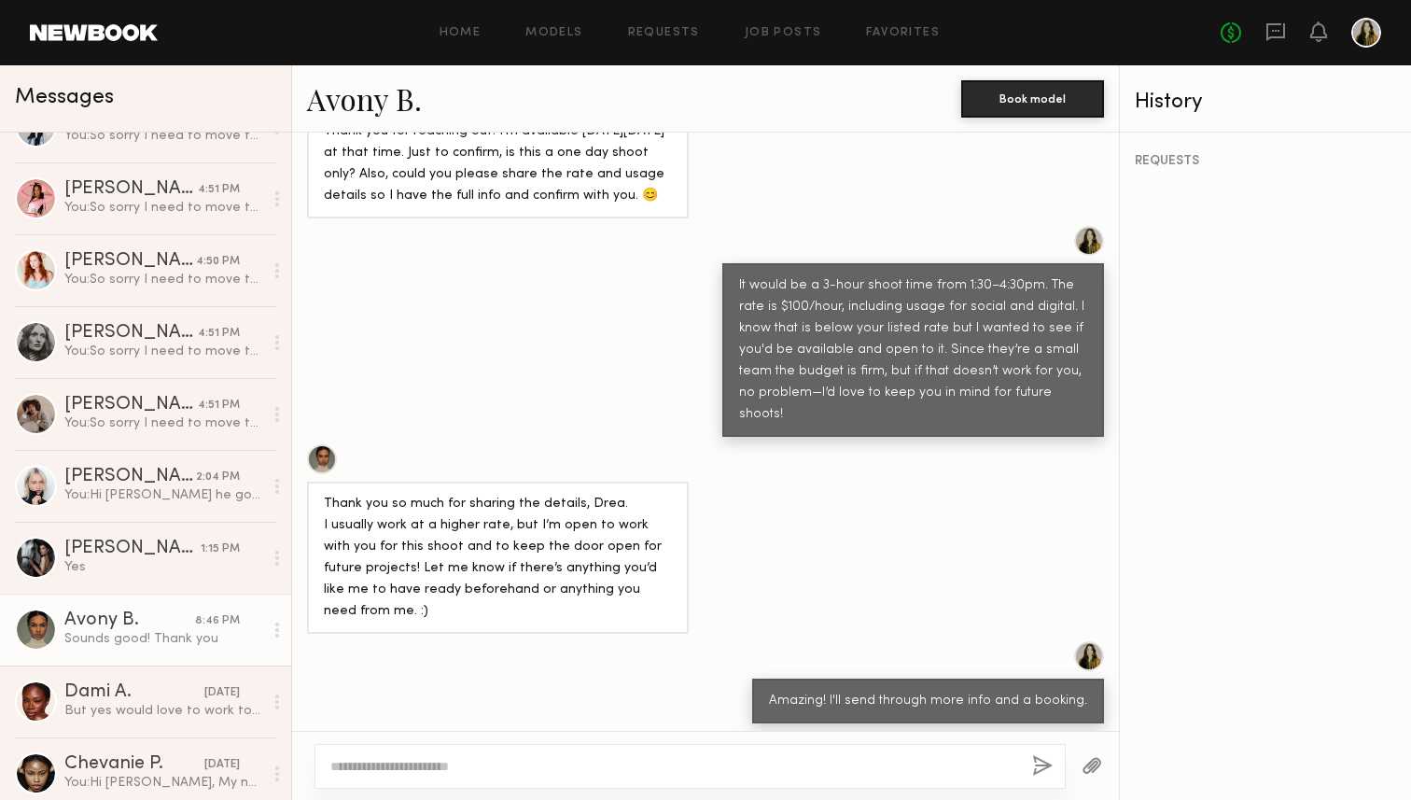
click at [398, 104] on link "Avony B." at bounding box center [364, 98] width 115 height 40
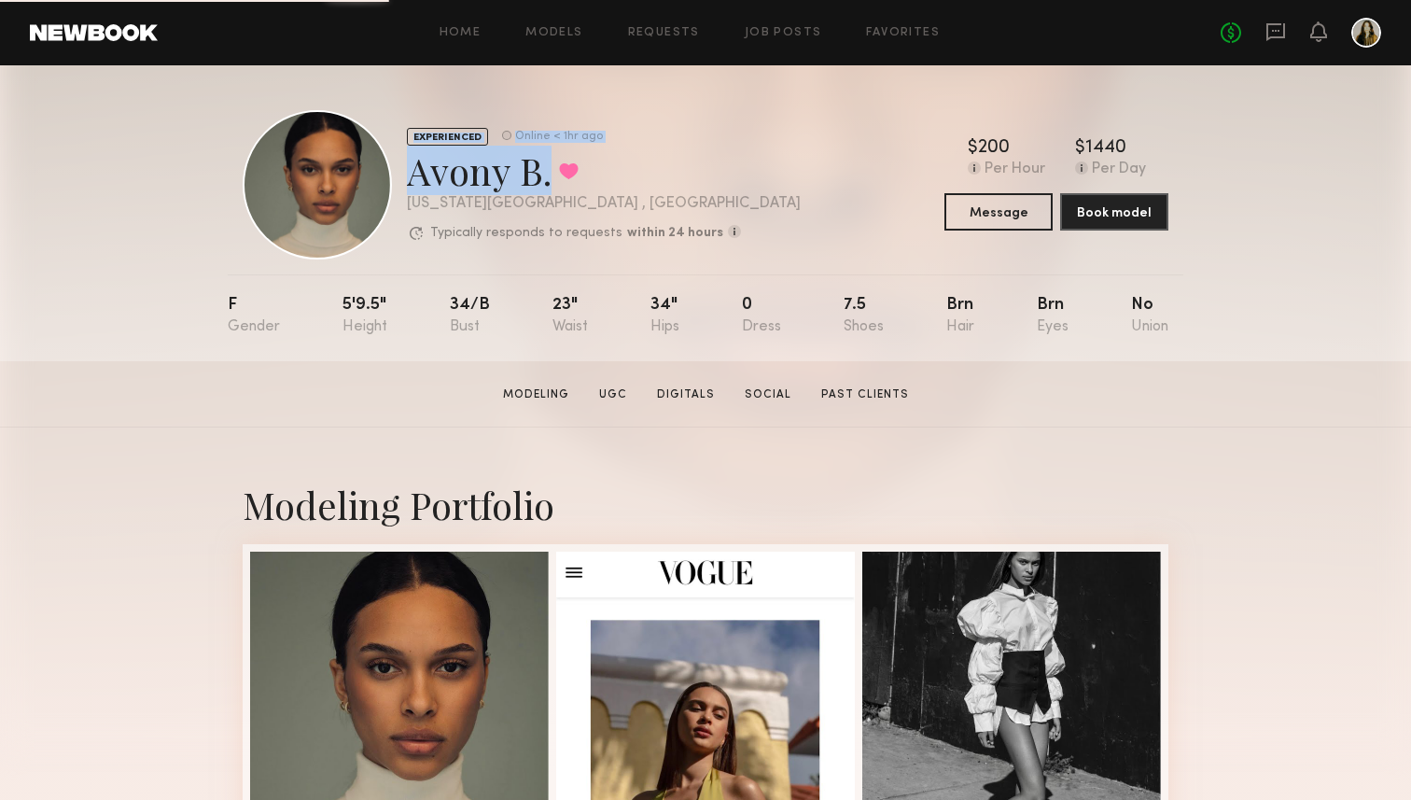
drag, startPoint x: 539, startPoint y: 183, endPoint x: 385, endPoint y: 183, distance: 154.0
click at [385, 183] on div "EXPERIENCED Online < 1hr ago Avony B. Favorited New York City , NY Typically re…" at bounding box center [522, 184] width 558 height 149
click at [472, 182] on div "Avony B. Favorited" at bounding box center [604, 170] width 394 height 49
click at [550, 183] on div "Avony B. Favorited" at bounding box center [604, 170] width 394 height 49
drag, startPoint x: 544, startPoint y: 183, endPoint x: 410, endPoint y: 182, distance: 134.4
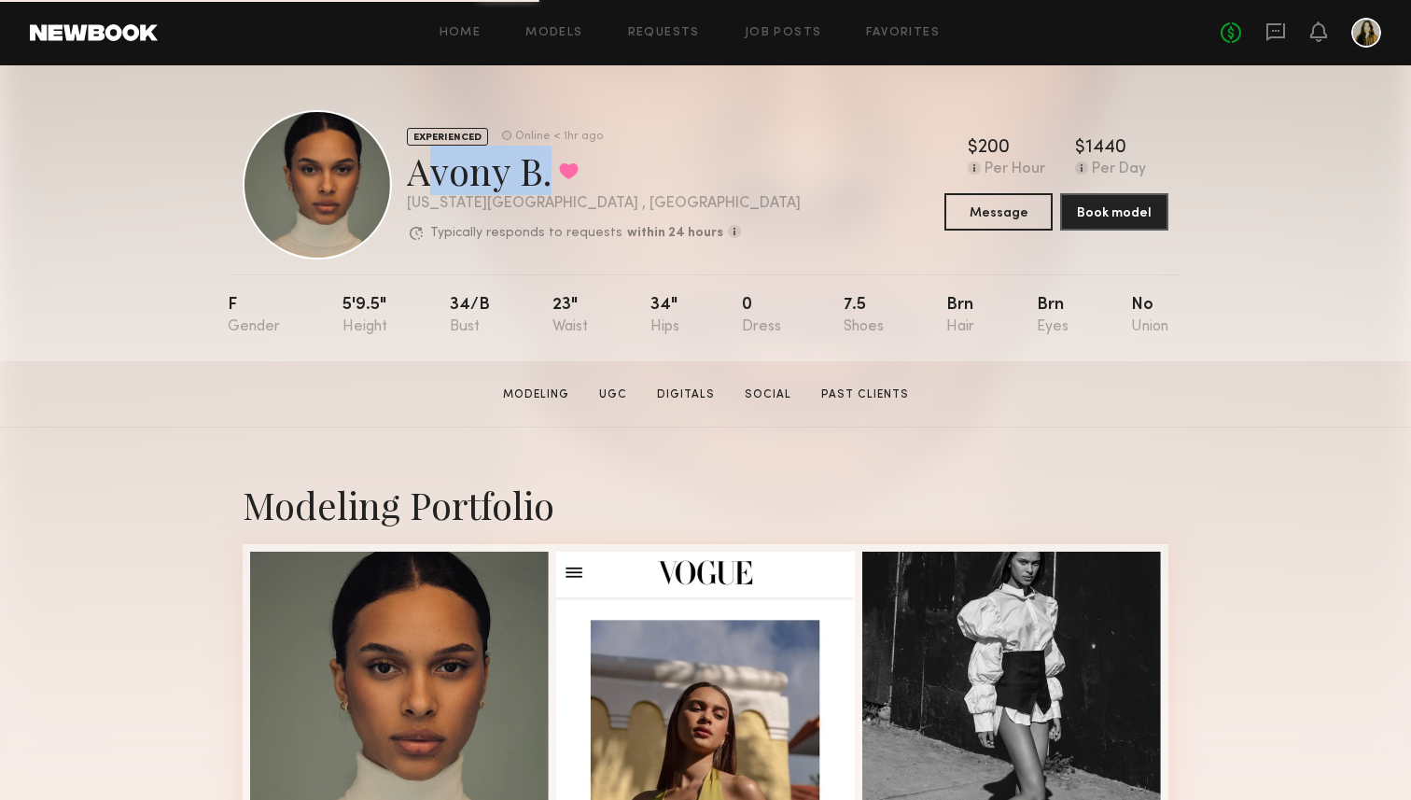
click at [410, 182] on div "Avony B. Favorited" at bounding box center [604, 170] width 394 height 49
copy div "Avony B"
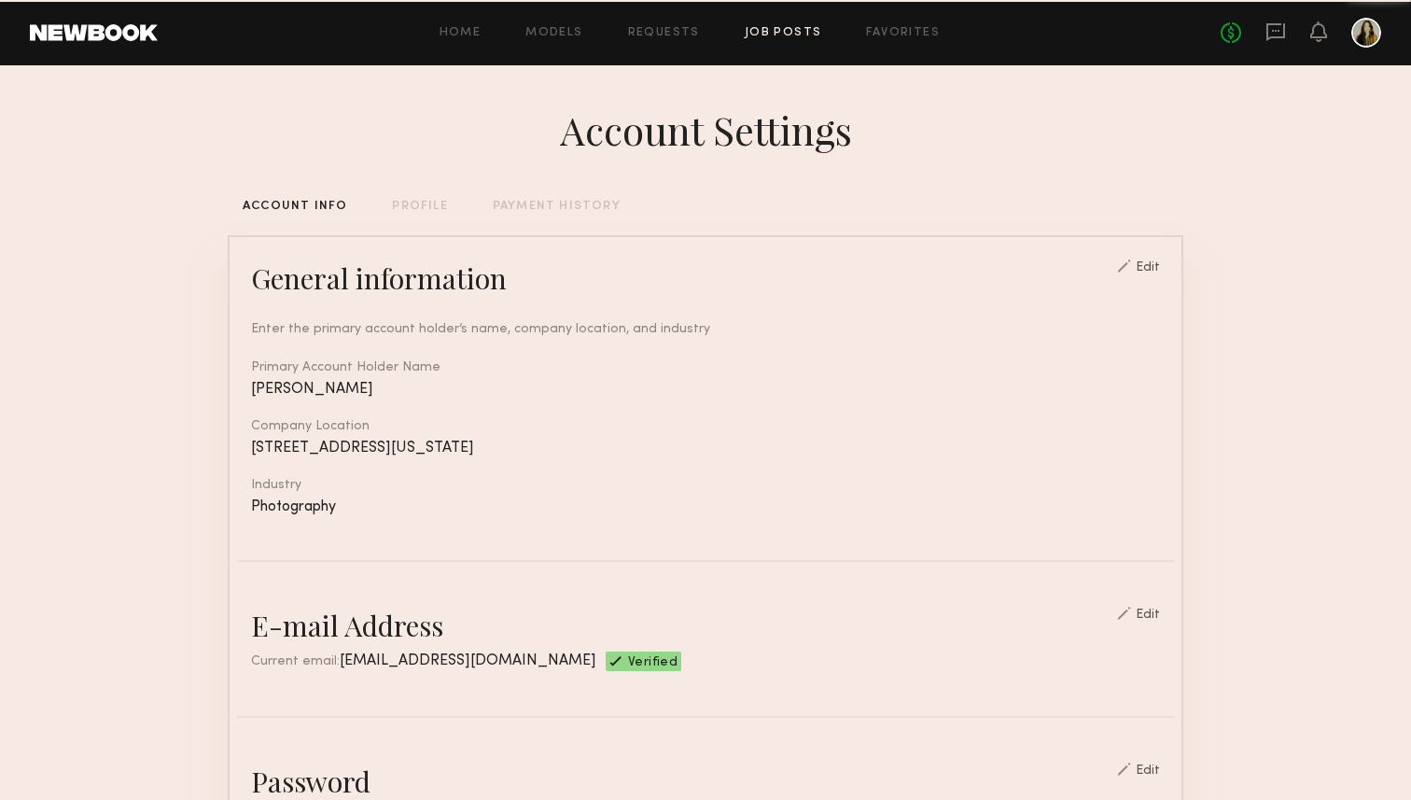
click at [778, 27] on link "Job Posts" at bounding box center [783, 33] width 77 height 12
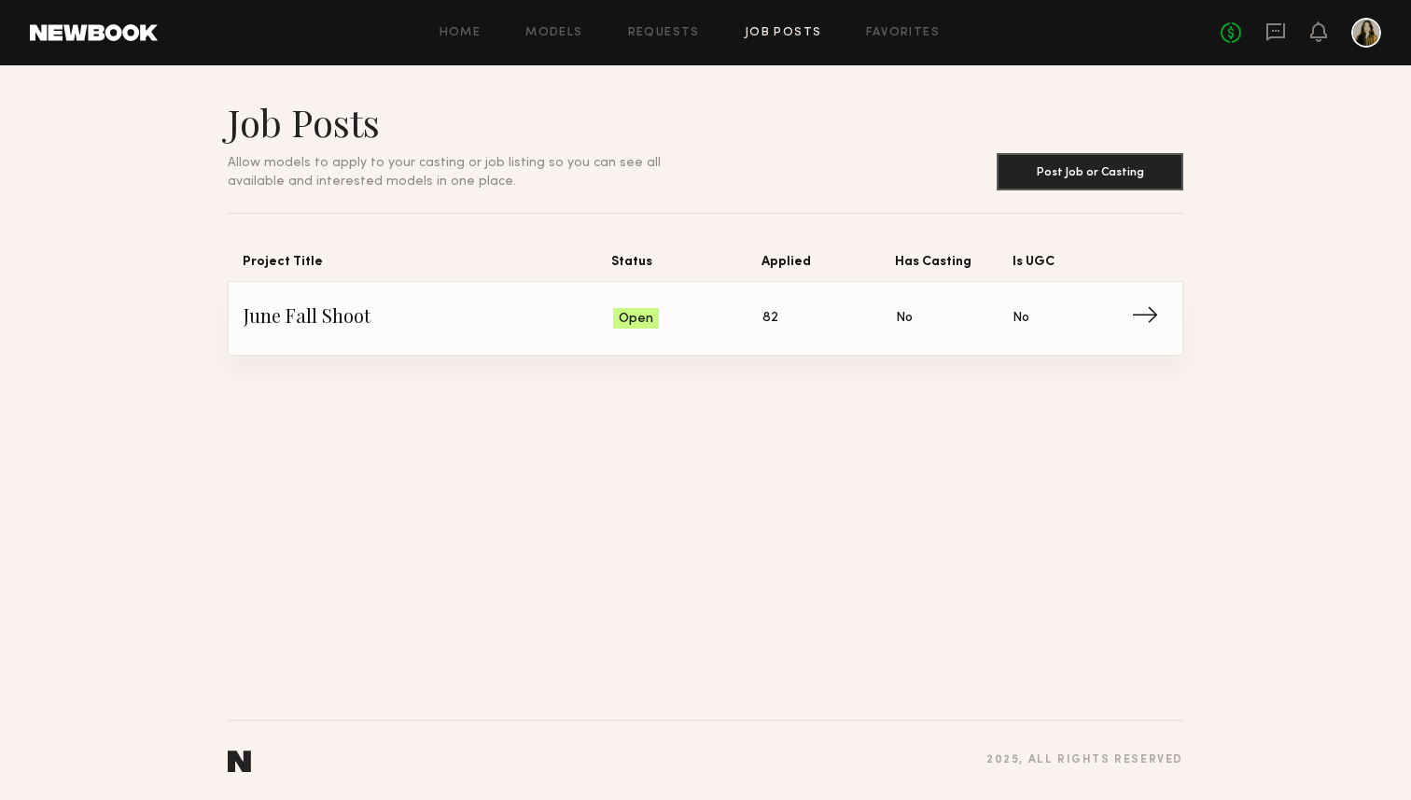
click at [780, 305] on span "Applied: 82" at bounding box center [829, 318] width 133 height 28
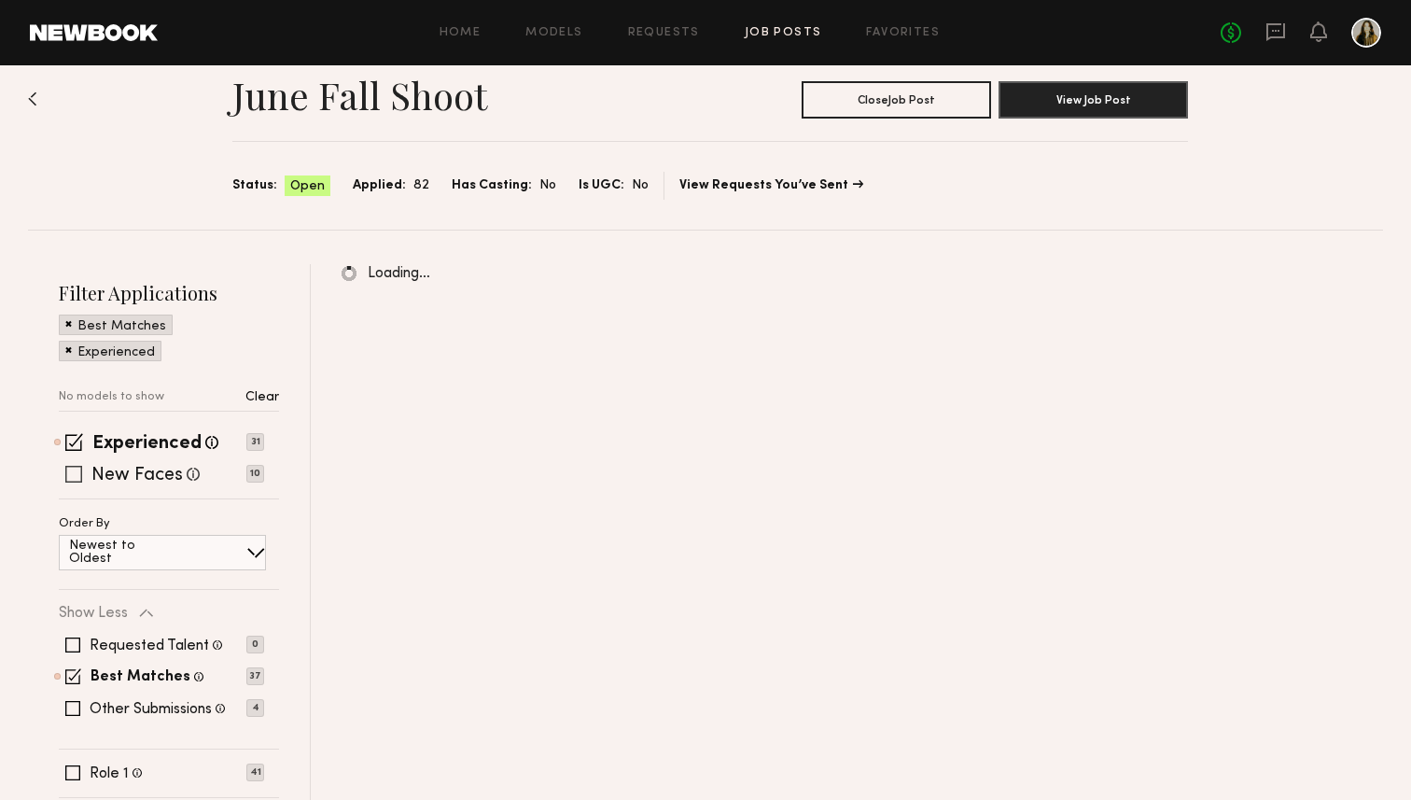
scroll to position [35, 0]
click at [109, 470] on label "New Faces" at bounding box center [136, 474] width 91 height 19
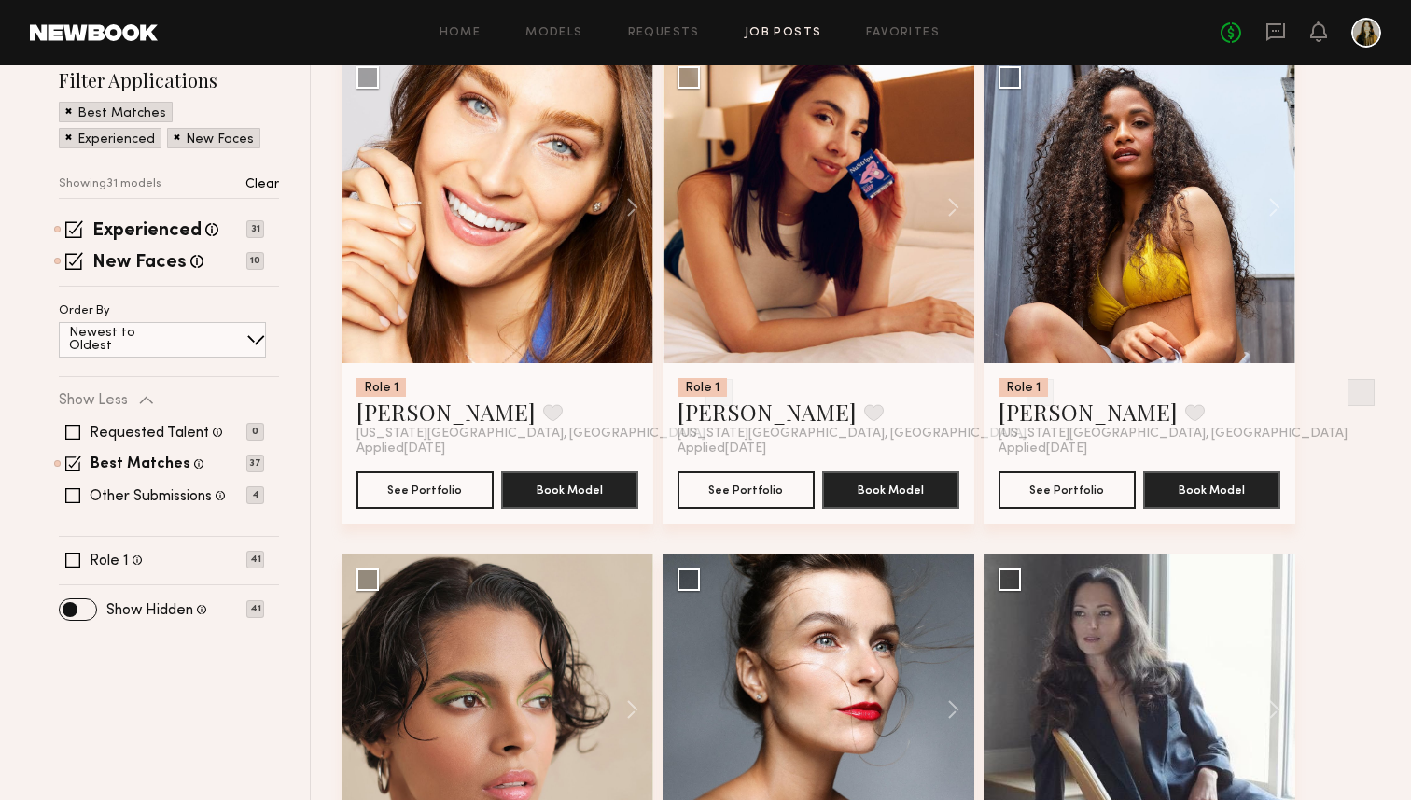
scroll to position [255, 0]
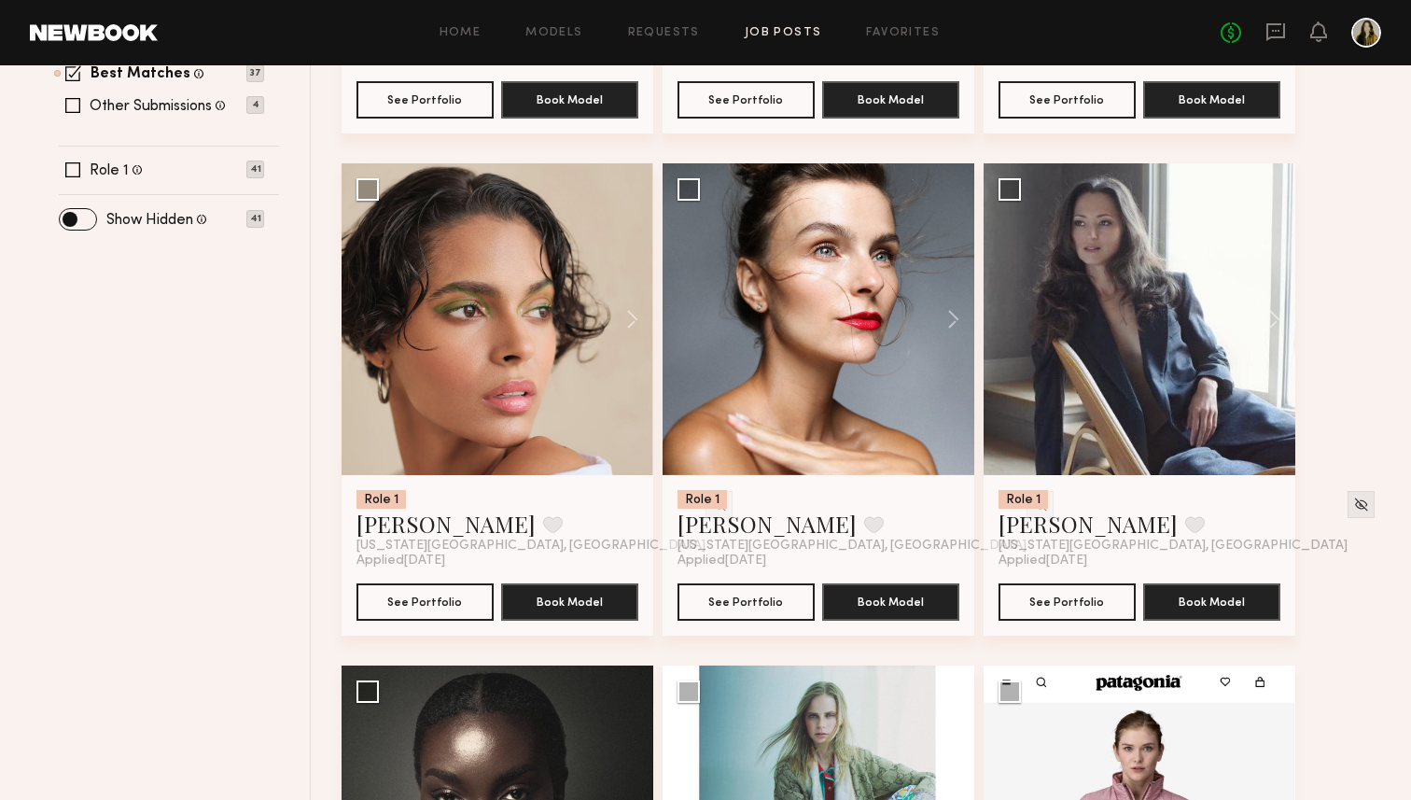
scroll to position [637, 0]
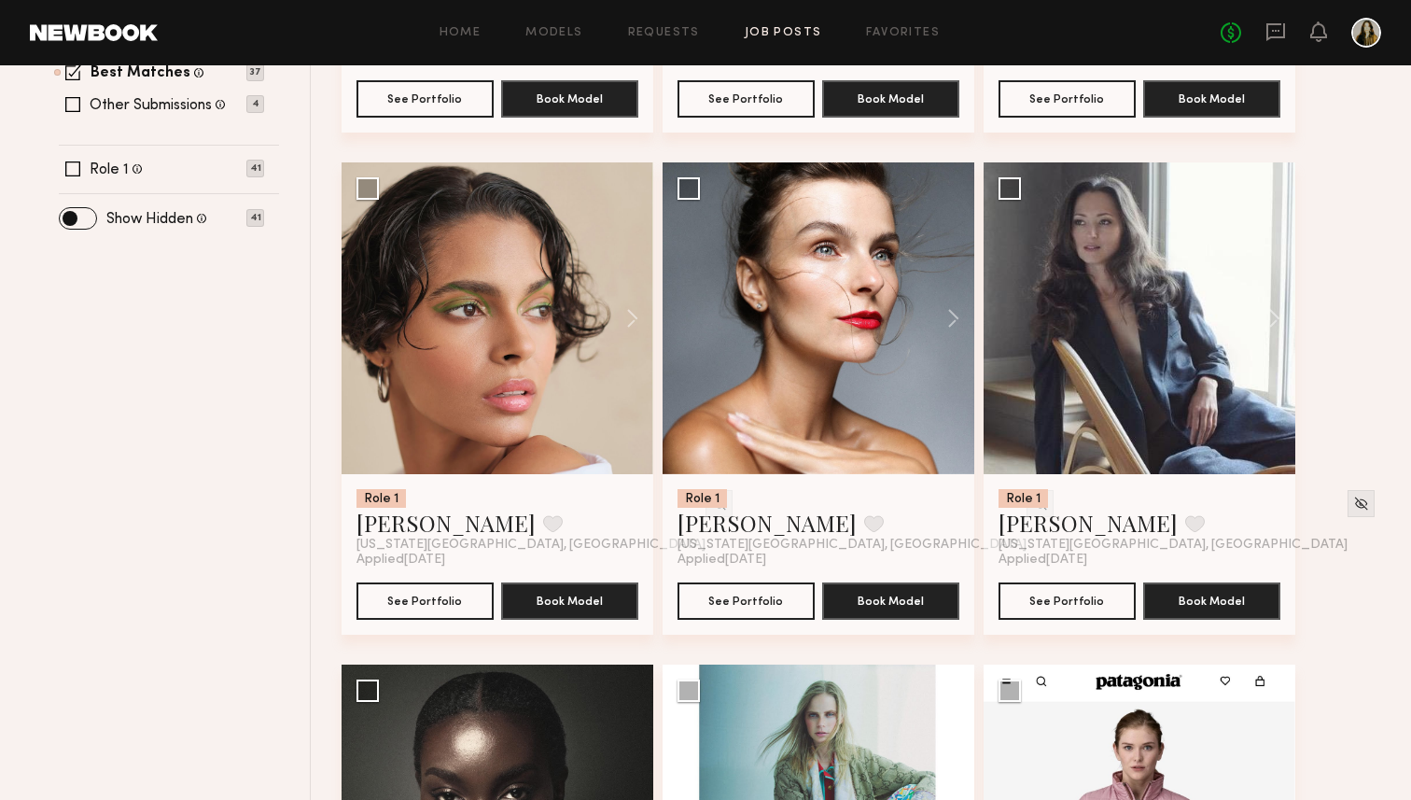
drag, startPoint x: 1384, startPoint y: 367, endPoint x: 1422, endPoint y: 301, distance: 76.1
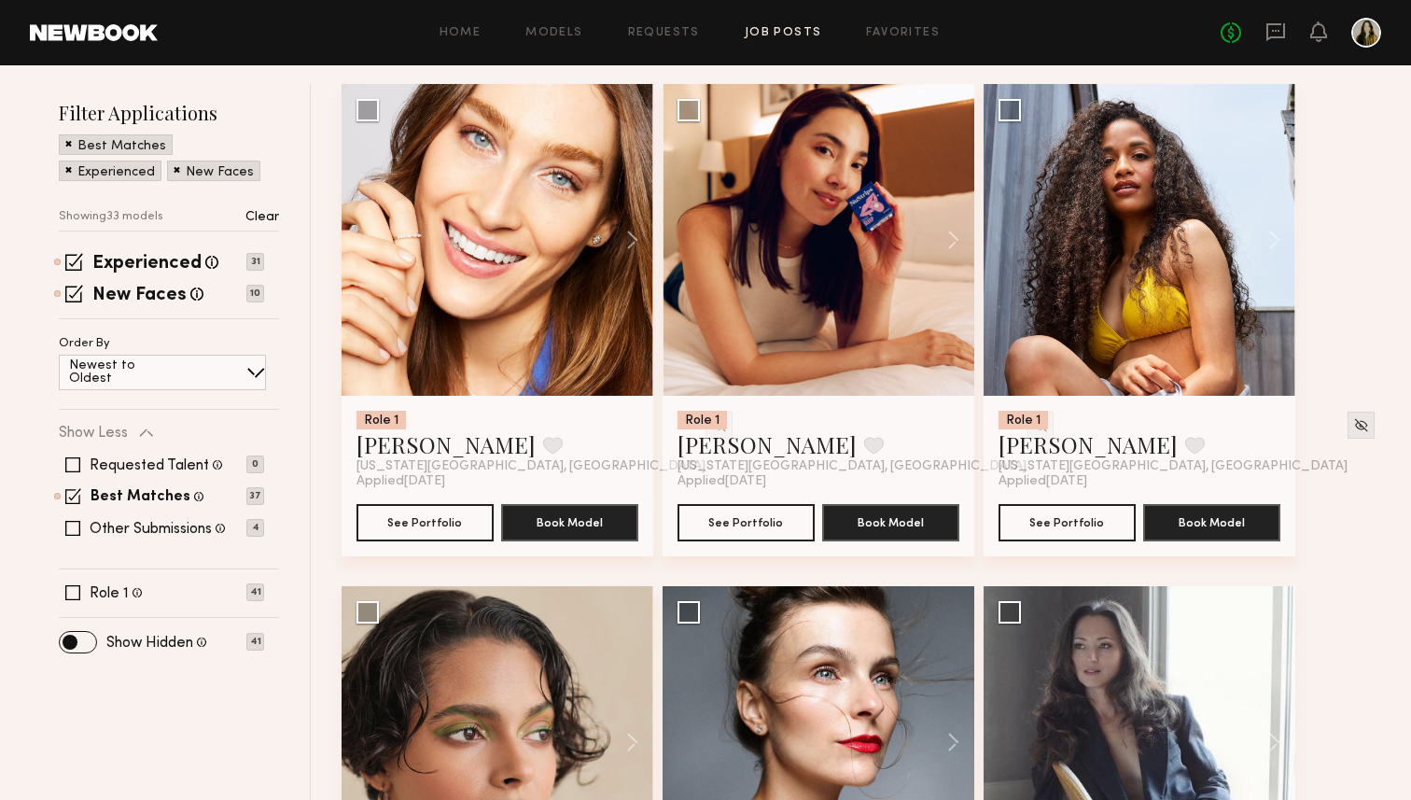
scroll to position [0, 0]
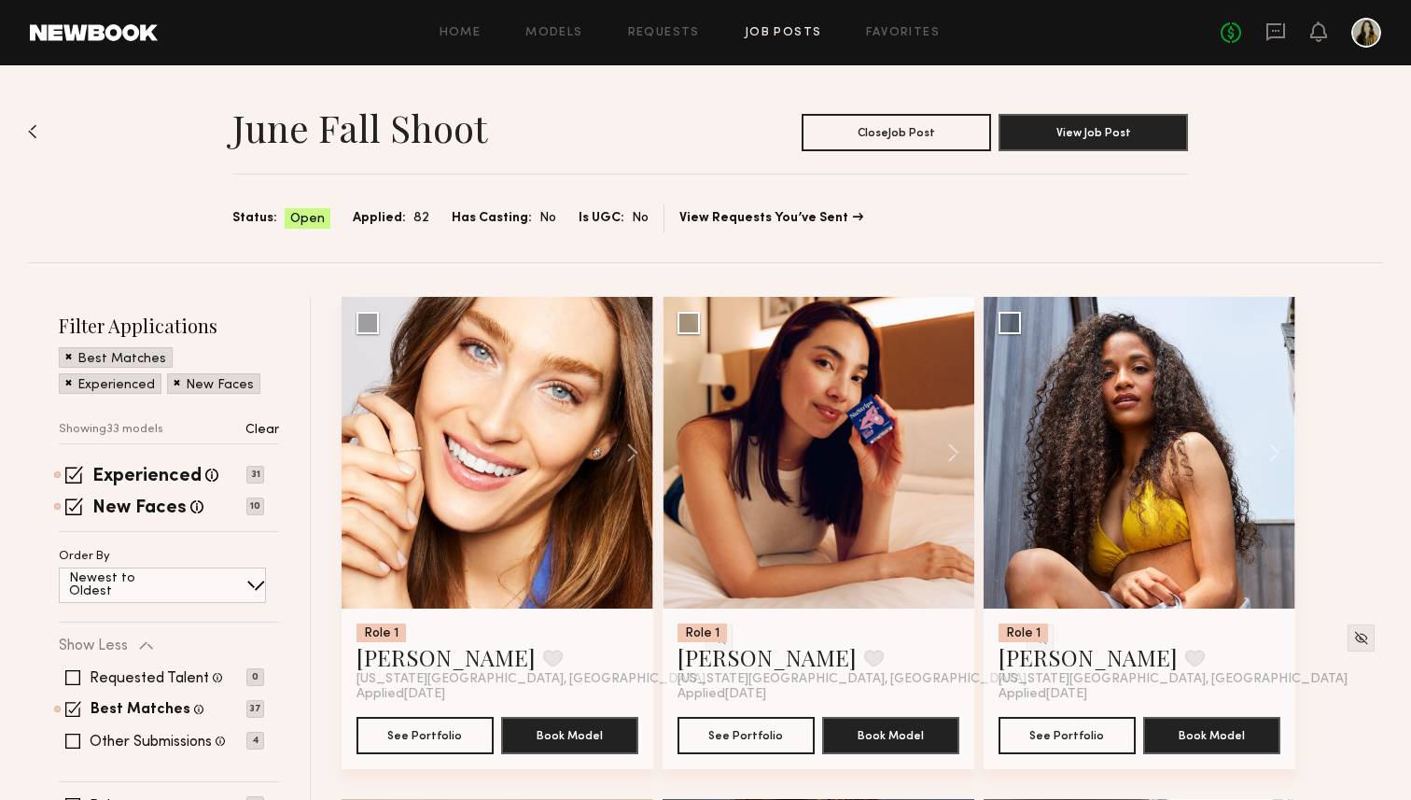
click at [1365, 42] on div at bounding box center [1367, 33] width 30 height 30
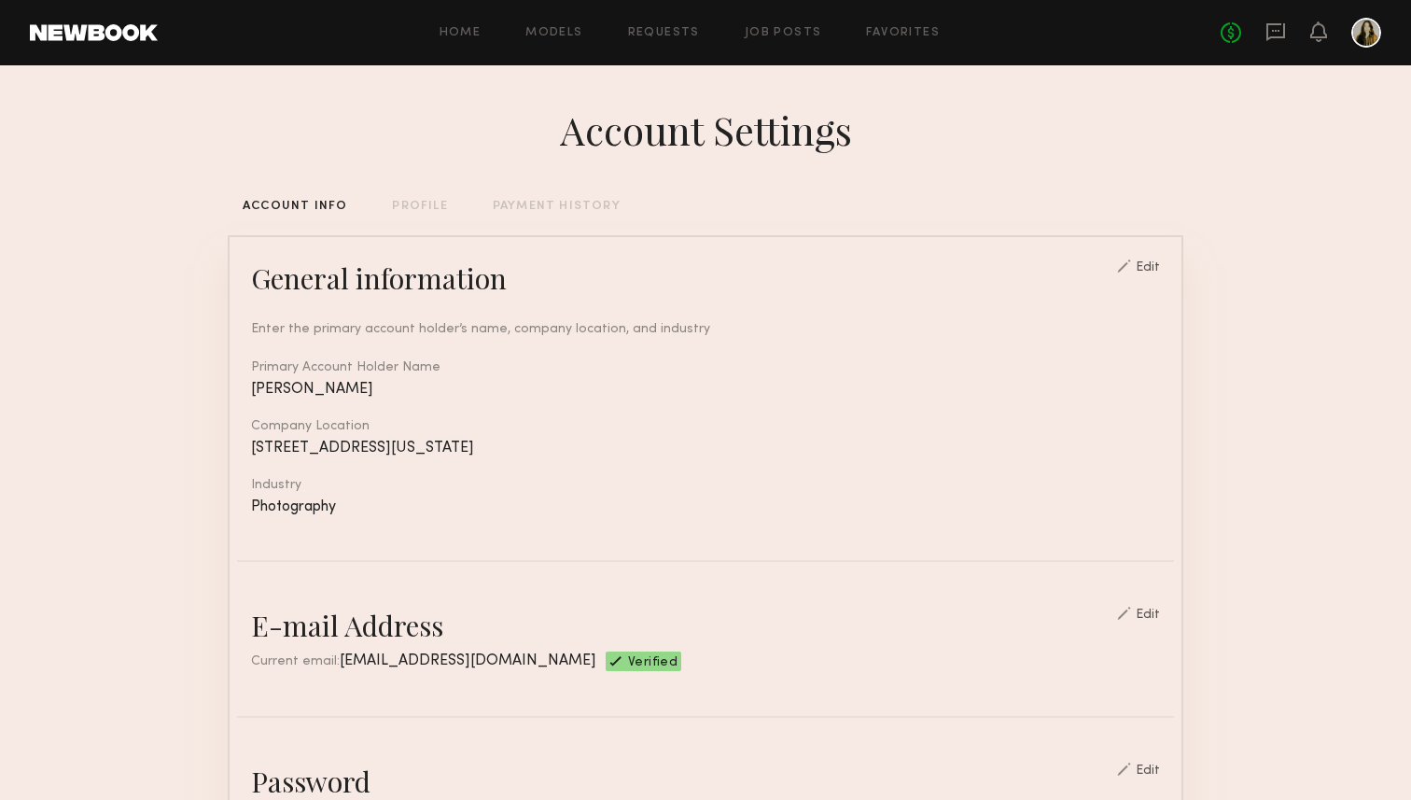
click at [1132, 149] on div "Account Settings" at bounding box center [706, 130] width 956 height 52
click at [765, 47] on div "Home Models Requests Job Posts Favorites Sign Out No fees up to $5,000" at bounding box center [770, 33] width 1224 height 30
click at [765, 33] on link "Job Posts" at bounding box center [783, 33] width 77 height 12
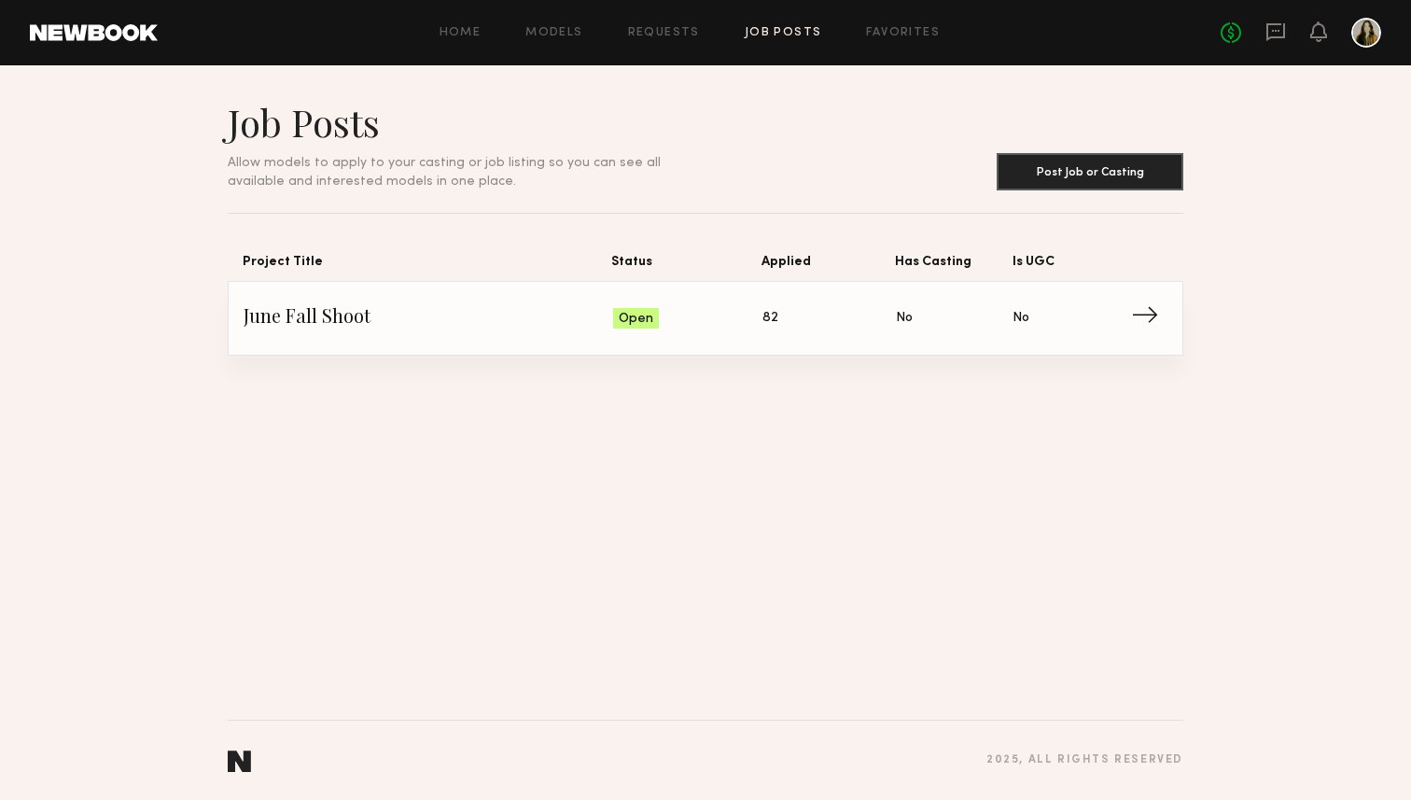
click at [1150, 315] on span "→" at bounding box center [1150, 318] width 38 height 28
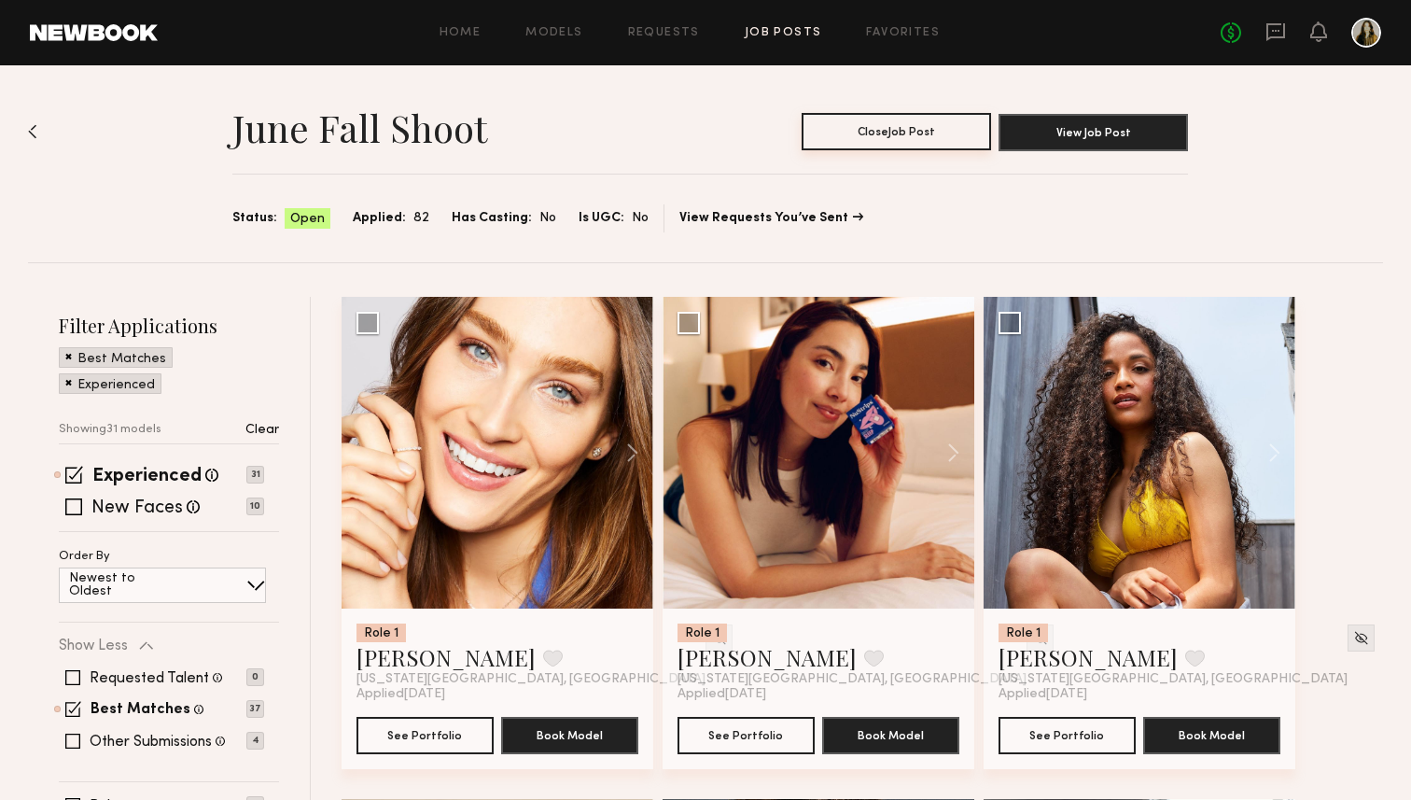
click at [920, 131] on button "Close Job Post" at bounding box center [897, 131] width 190 height 37
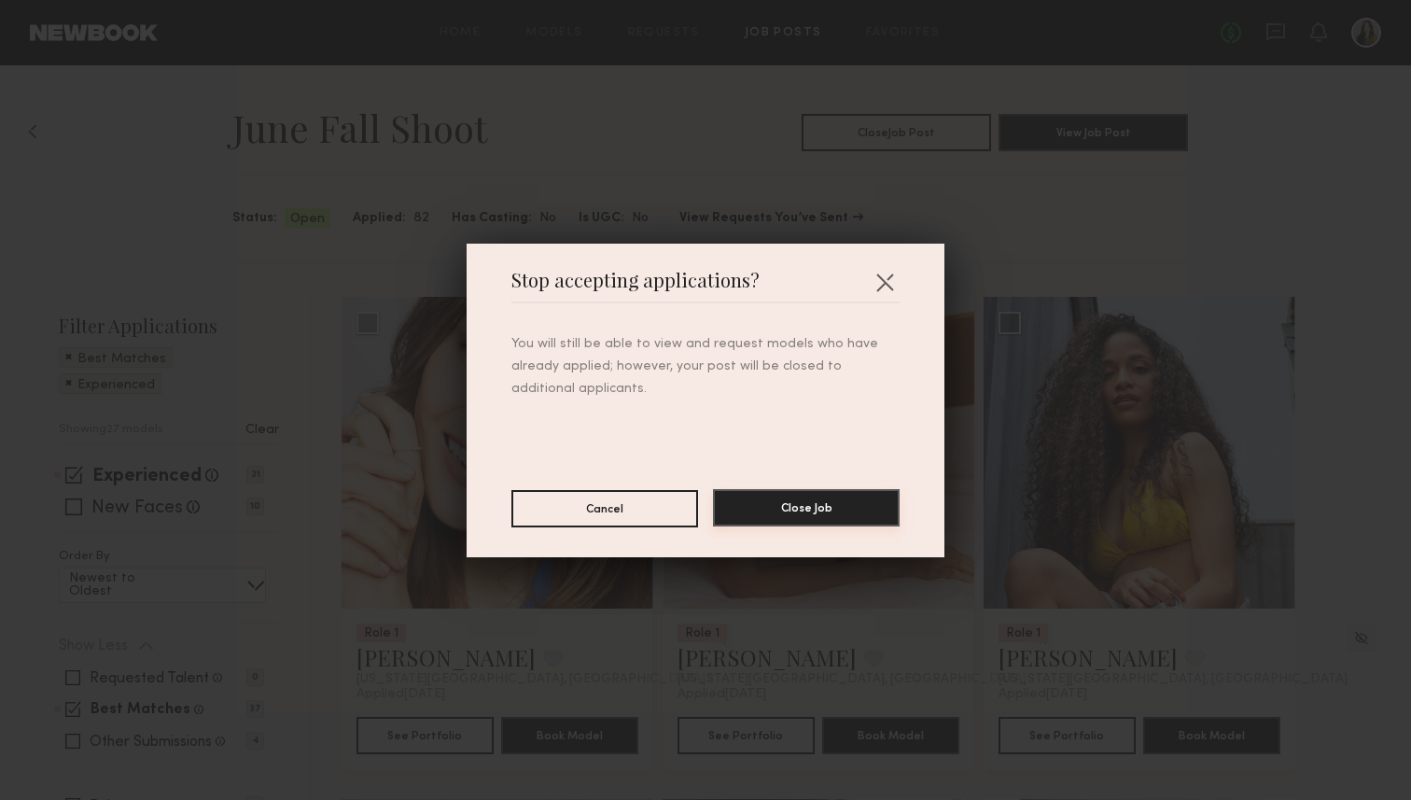
click at [819, 520] on button "Close Job" at bounding box center [806, 507] width 187 height 37
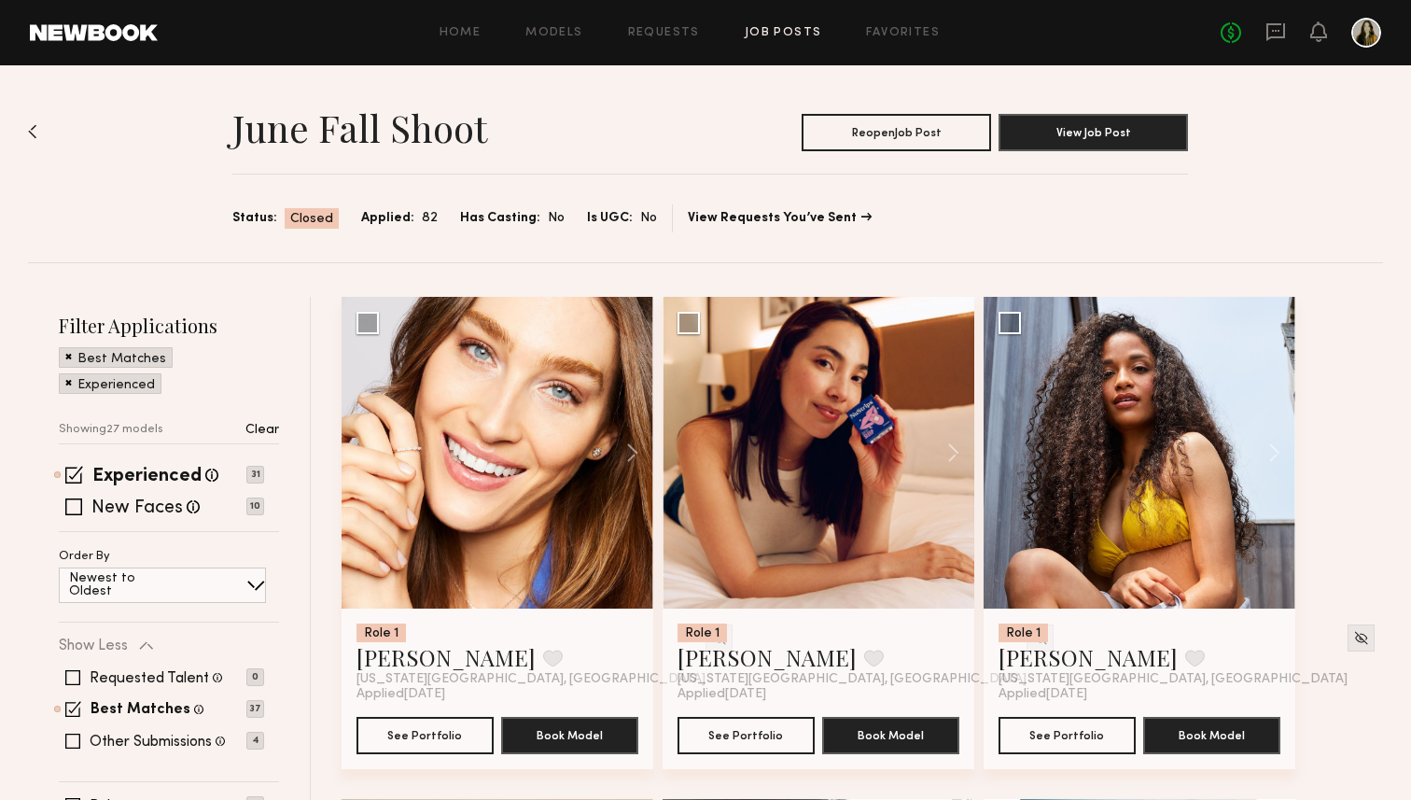
click at [626, 169] on section "June Fall Shoot Reopen Job Post View Job Post Status: Closed Applied: 82 Has Ca…" at bounding box center [710, 165] width 956 height 133
click at [35, 134] on img at bounding box center [32, 131] width 9 height 15
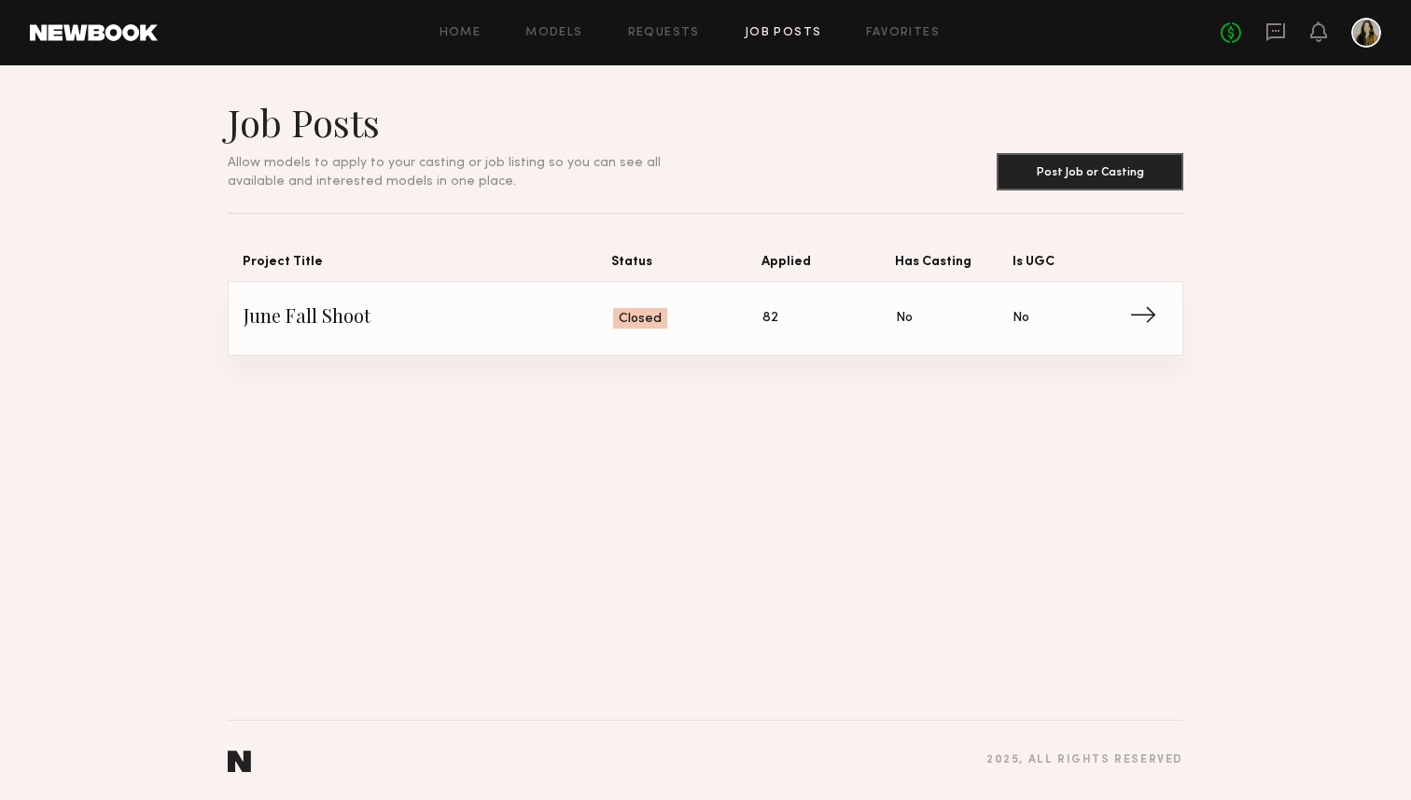
click at [798, 629] on div "Job Posts Allow models to apply to your casting or job listing so you can see a…" at bounding box center [705, 432] width 1411 height 735
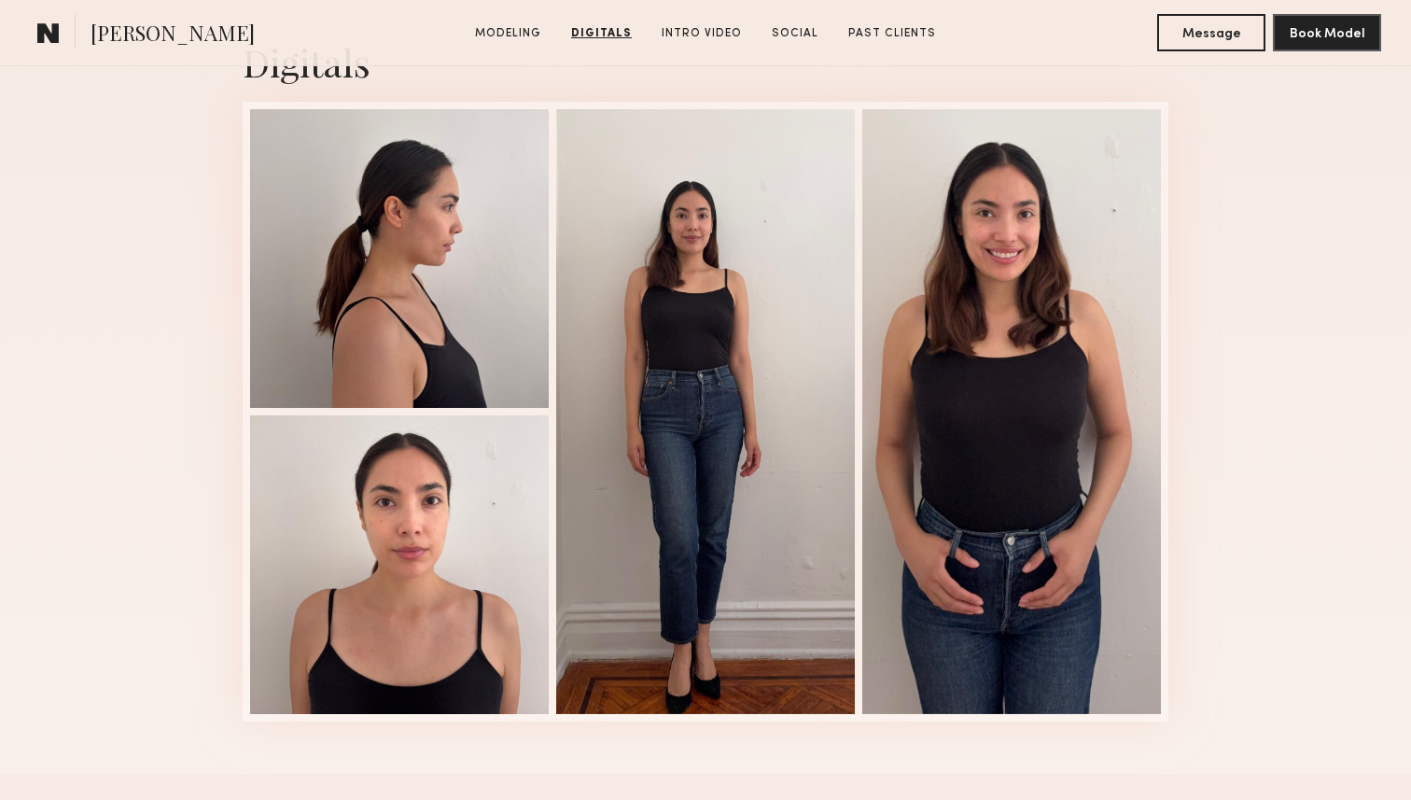
scroll to position [1876, 0]
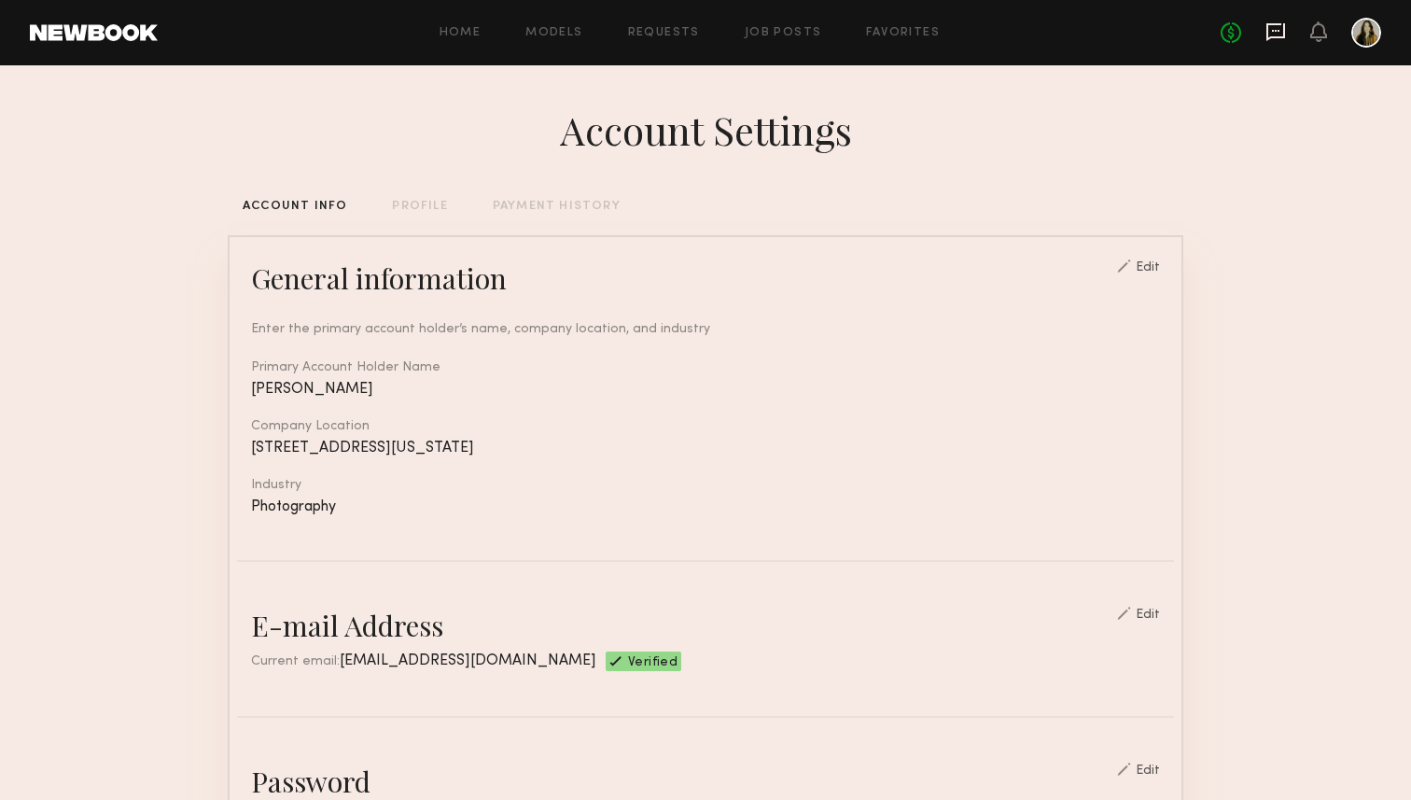
click at [1276, 38] on icon at bounding box center [1276, 31] width 21 height 21
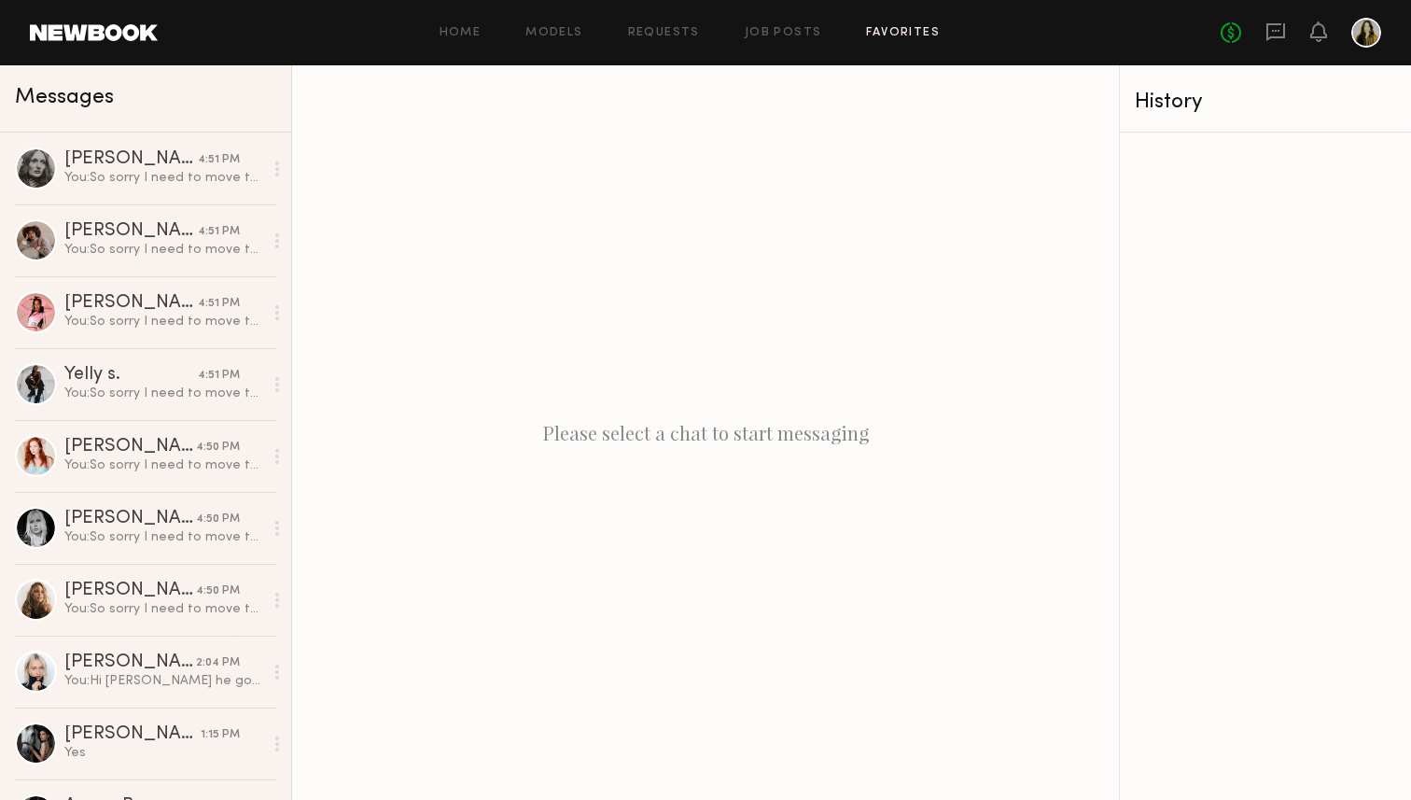
click at [890, 34] on link "Favorites" at bounding box center [903, 33] width 74 height 12
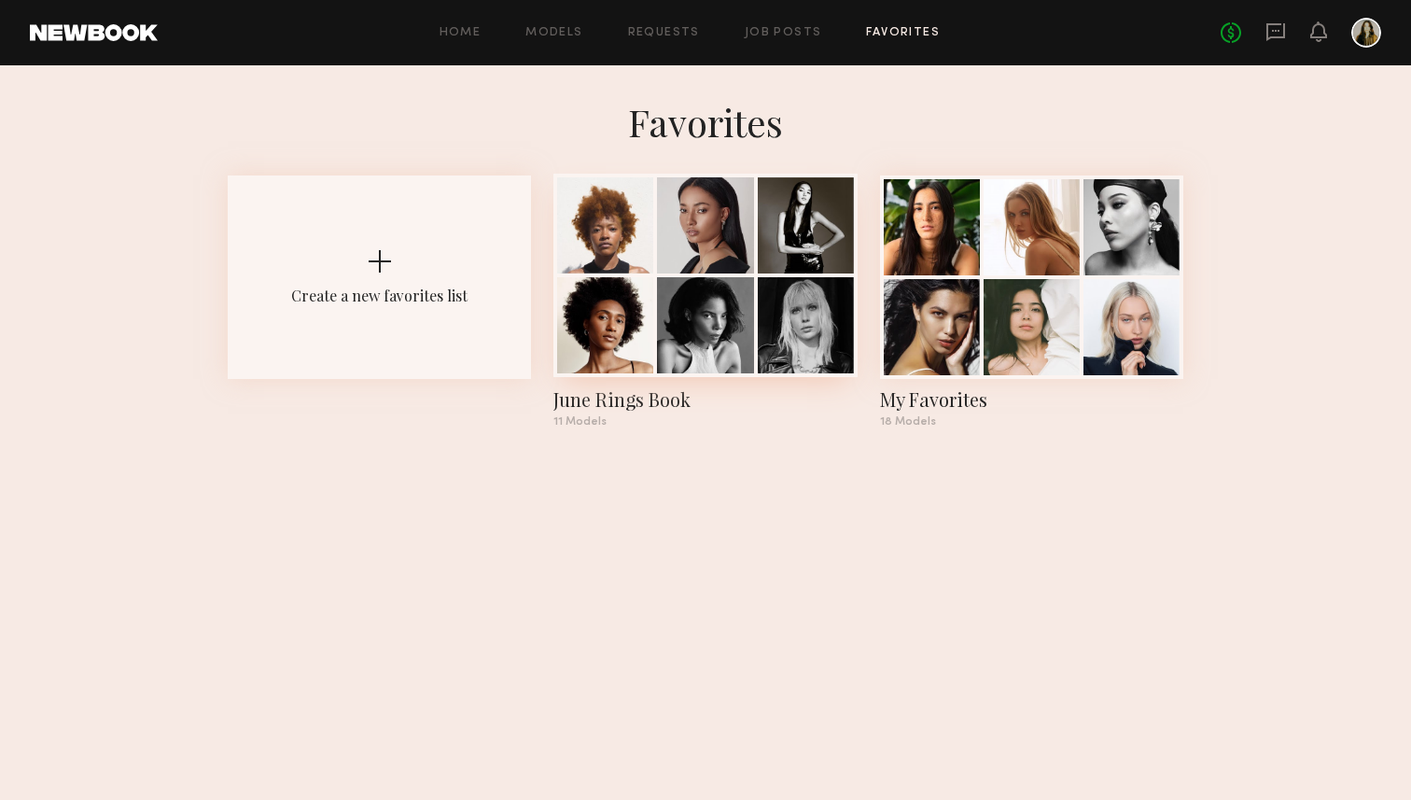
click at [797, 326] on div at bounding box center [806, 325] width 96 height 96
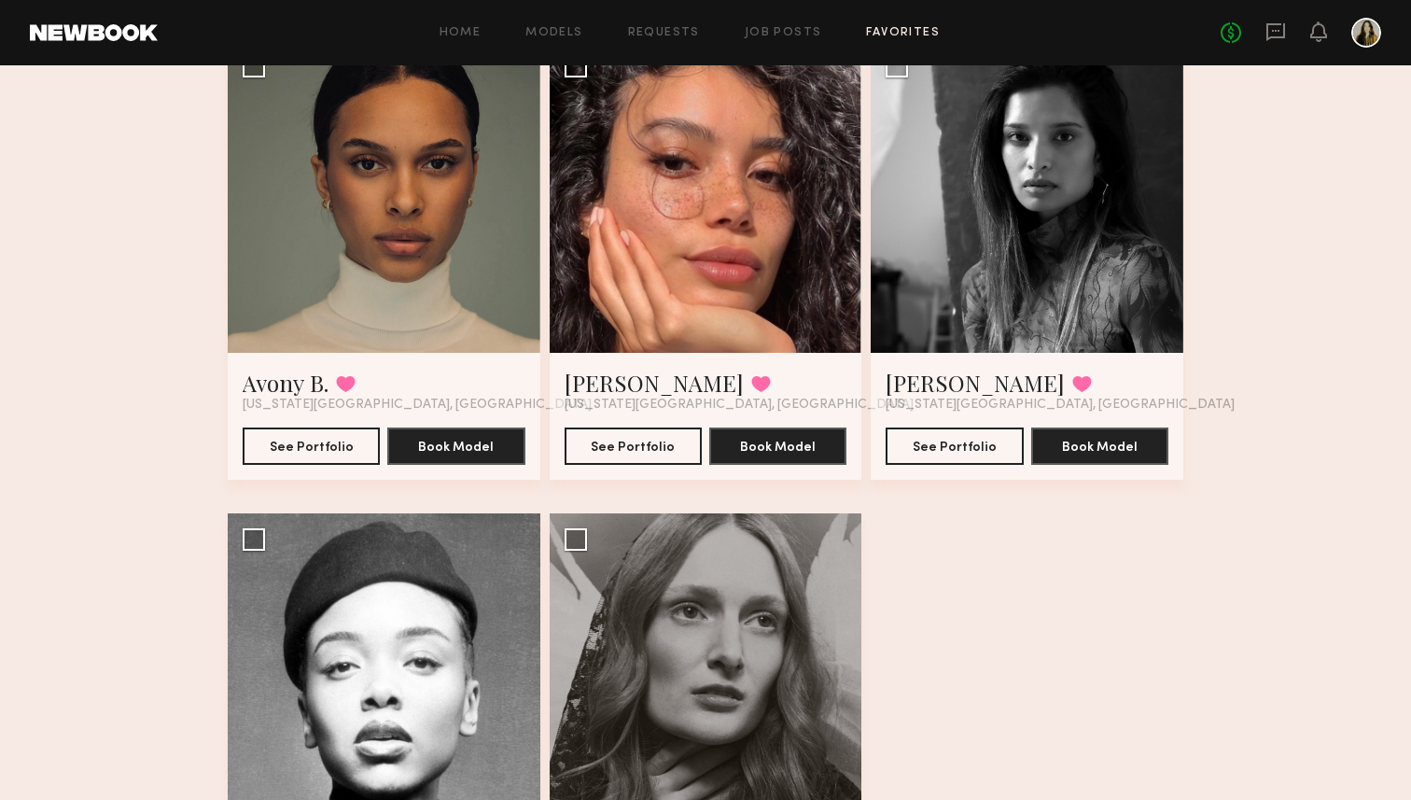
scroll to position [1197, 0]
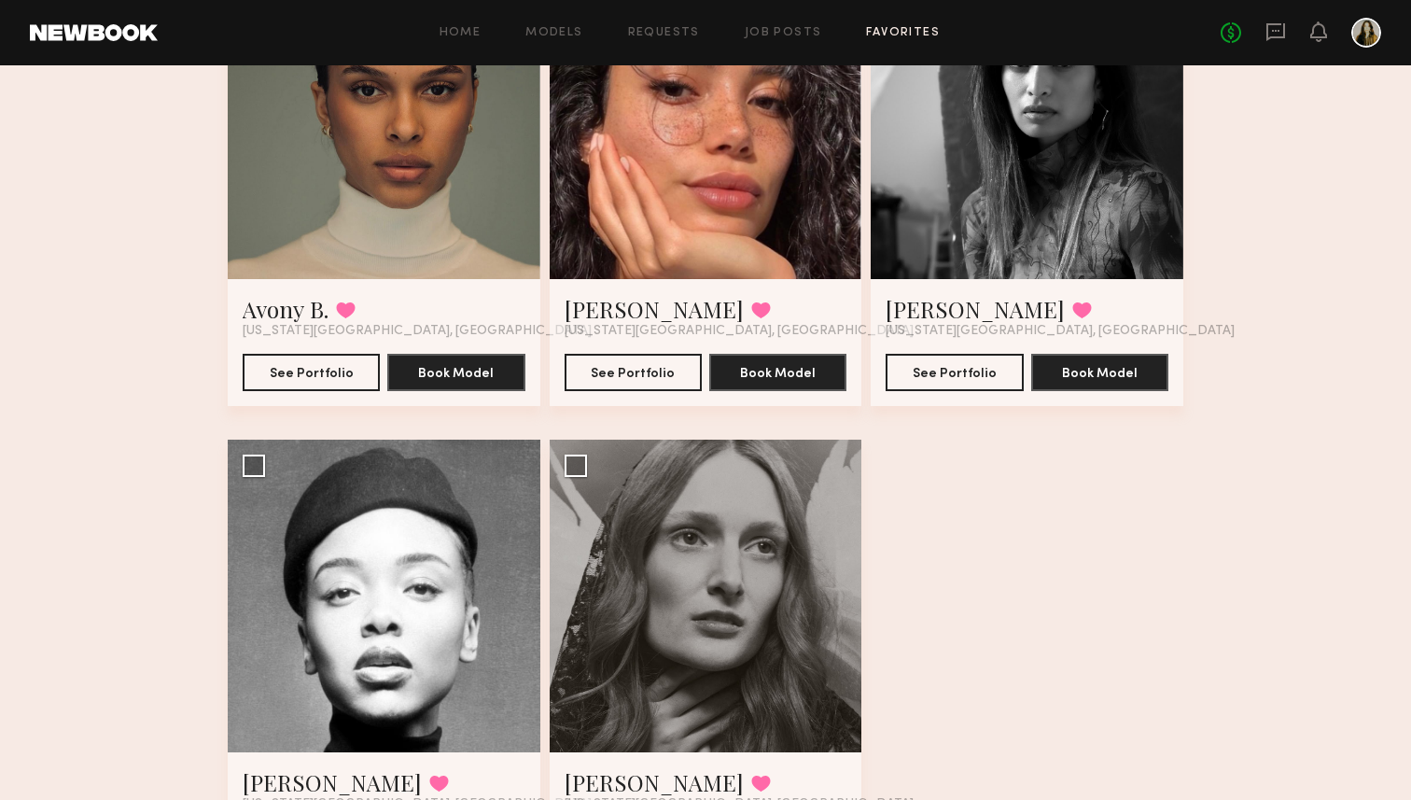
click at [400, 107] on div at bounding box center [384, 122] width 313 height 313
click at [314, 304] on link "Avony B." at bounding box center [286, 309] width 86 height 30
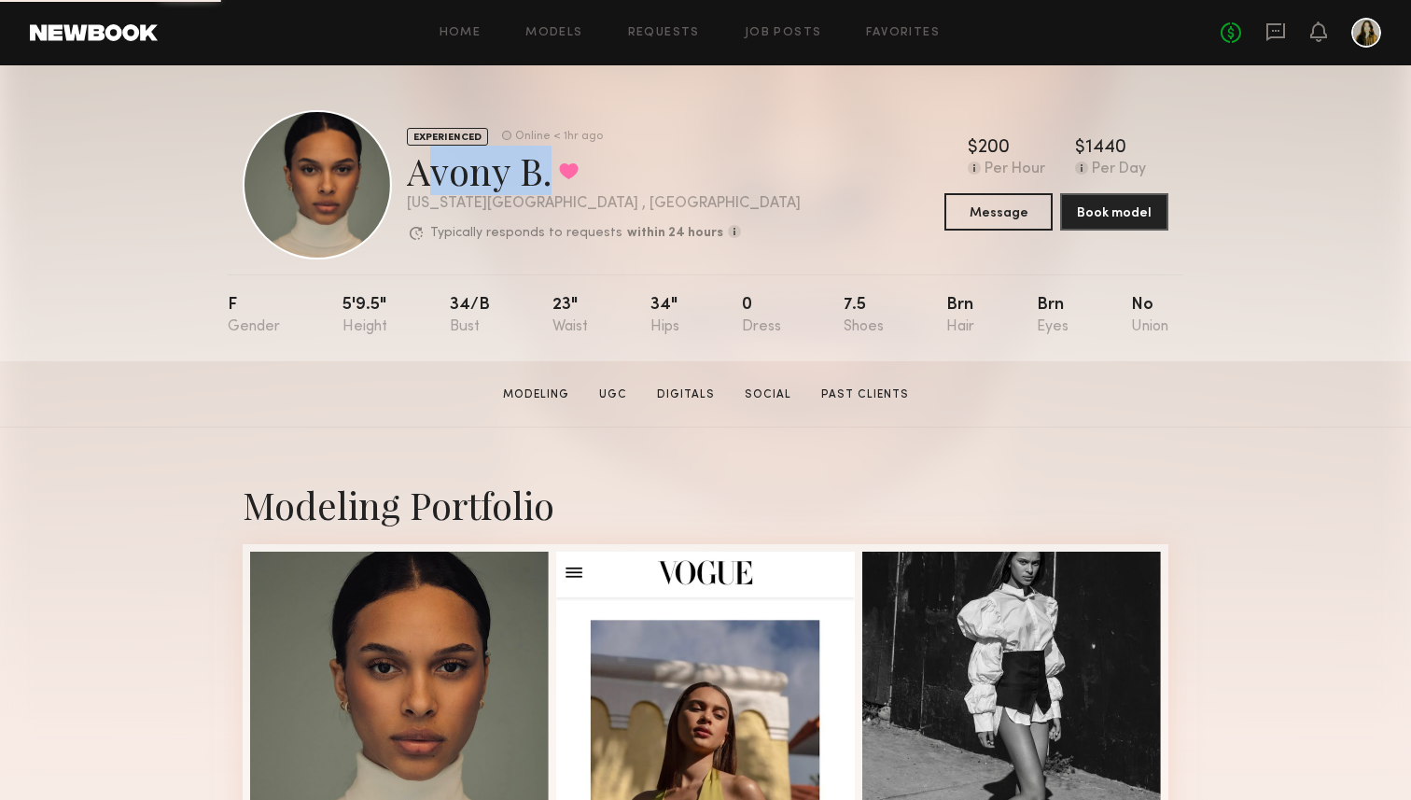
drag, startPoint x: 541, startPoint y: 175, endPoint x: 414, endPoint y: 175, distance: 126.0
click at [414, 175] on div "Avony B. Favorited" at bounding box center [604, 170] width 394 height 49
copy div "Avony B"
click at [1177, 374] on section "Avony B. Modeling UGC Digitals Social Past Clients Message Book Model" at bounding box center [705, 394] width 1411 height 66
click at [1110, 403] on section "Avony B. Modeling UGC Digitals Social Past Clients Message Book Model" at bounding box center [705, 394] width 1411 height 66
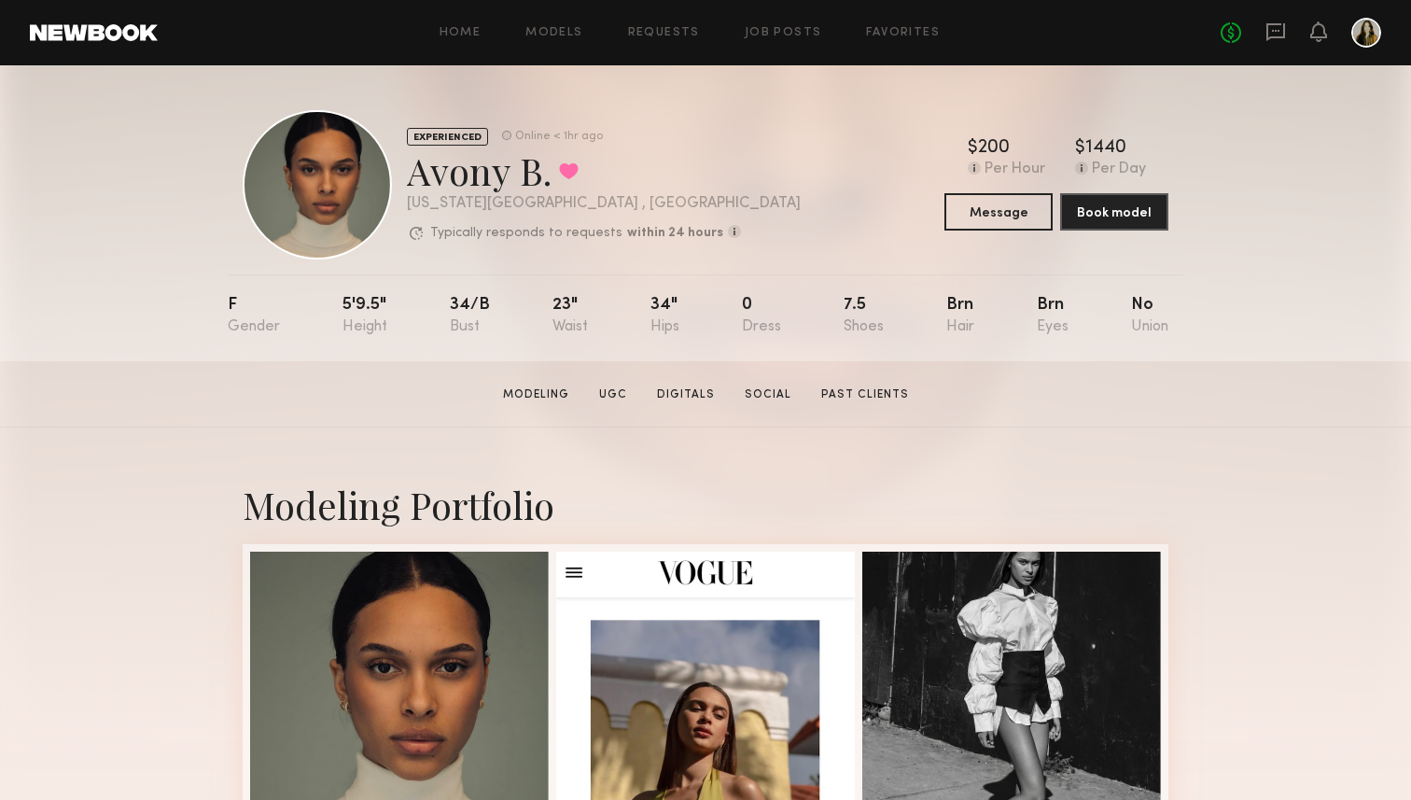
click at [1198, 392] on section "Avony B. Modeling UGC Digitals Social Past Clients Message Book Model" at bounding box center [705, 394] width 1411 height 66
click at [1187, 416] on section "Avony B. Modeling UGC Digitals Social Past Clients Message Book Model" at bounding box center [705, 394] width 1411 height 66
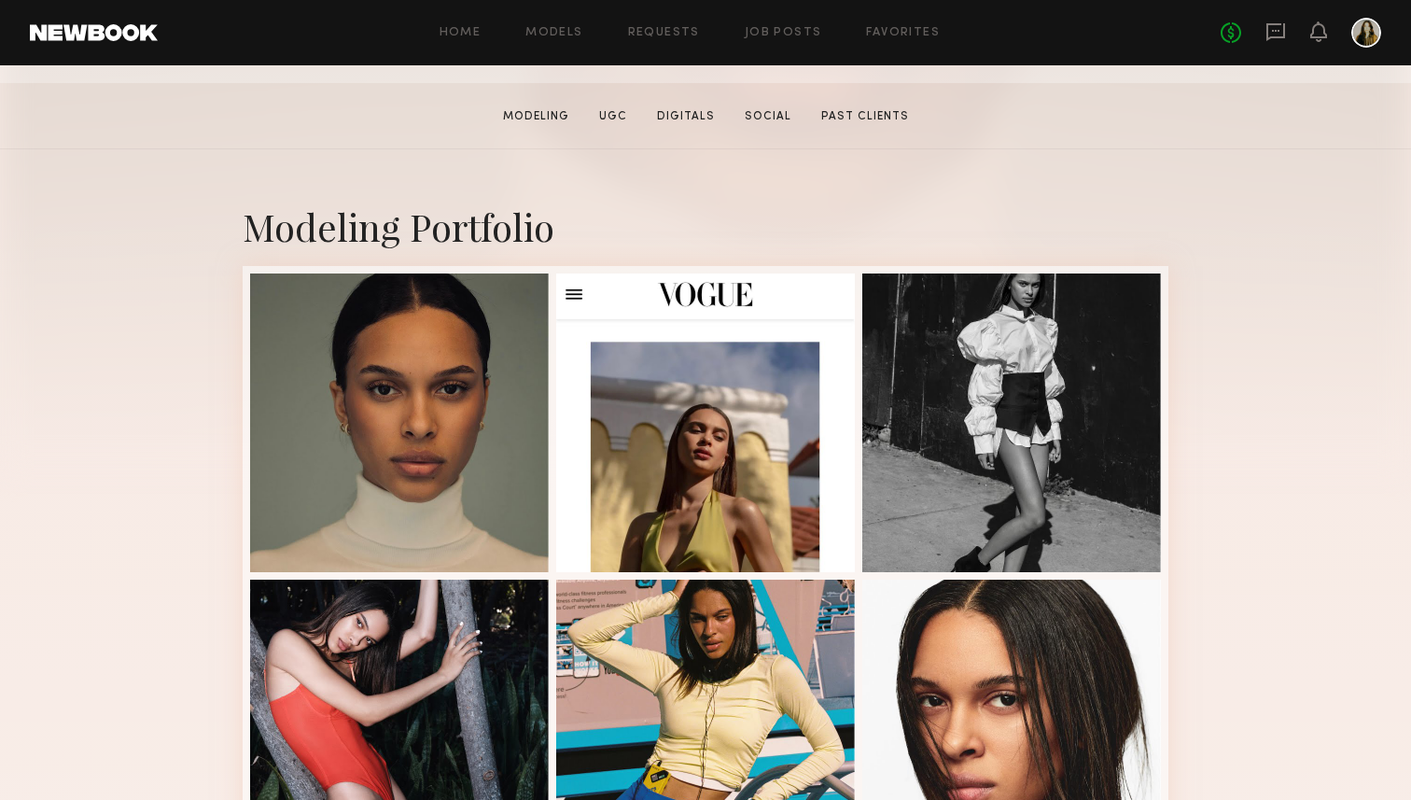
scroll to position [279, 0]
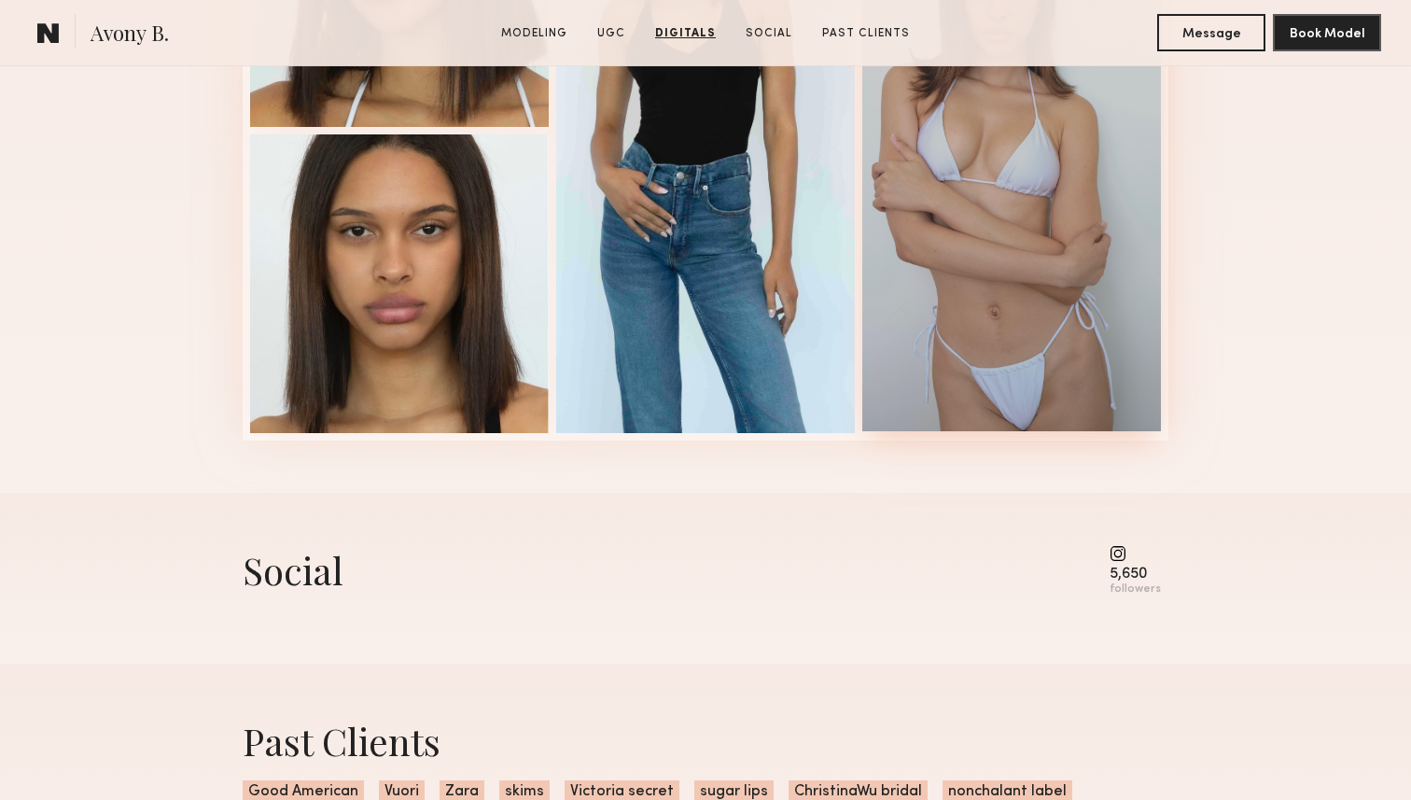
scroll to position [2715, 0]
click at [1042, 297] on div at bounding box center [1012, 127] width 299 height 605
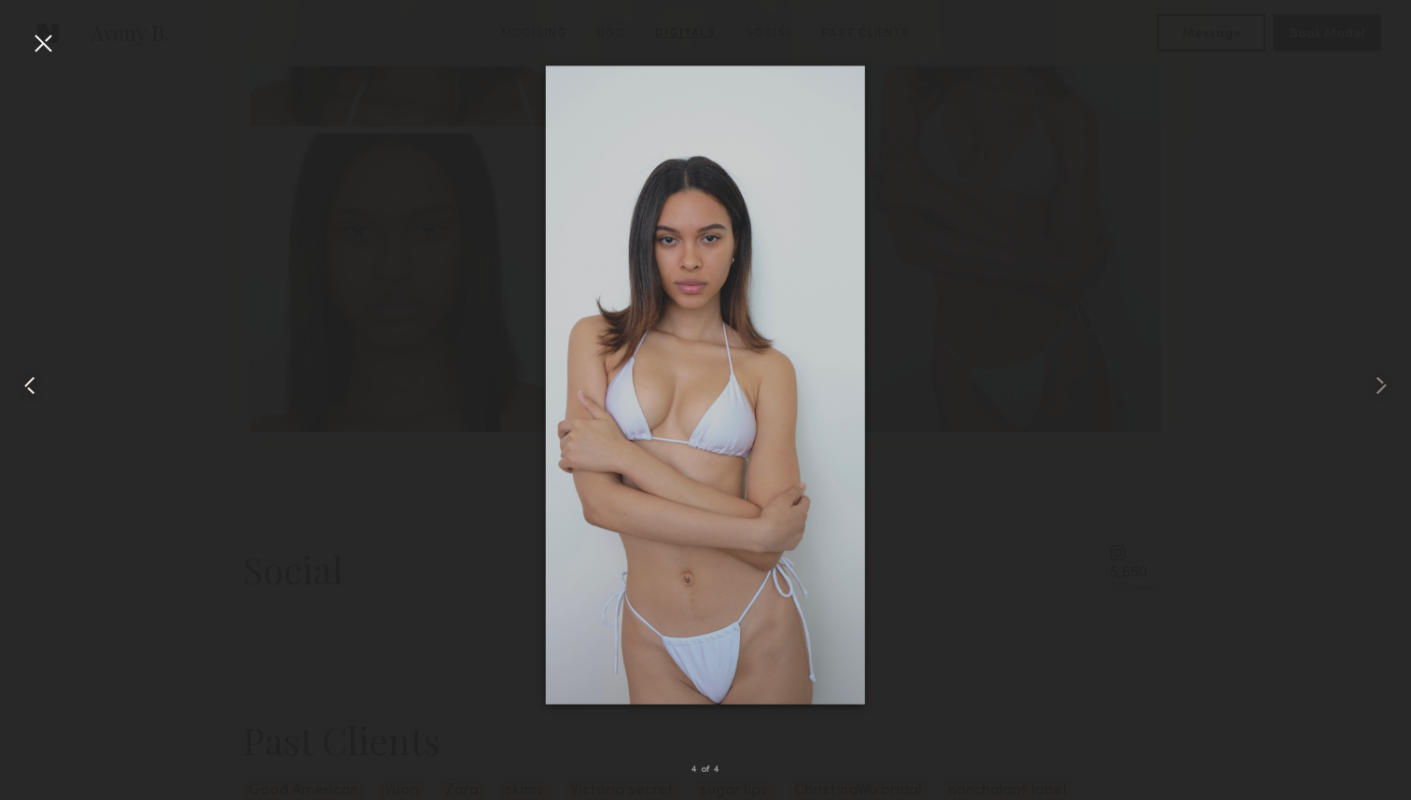
click at [34, 386] on common-icon at bounding box center [30, 386] width 30 height 30
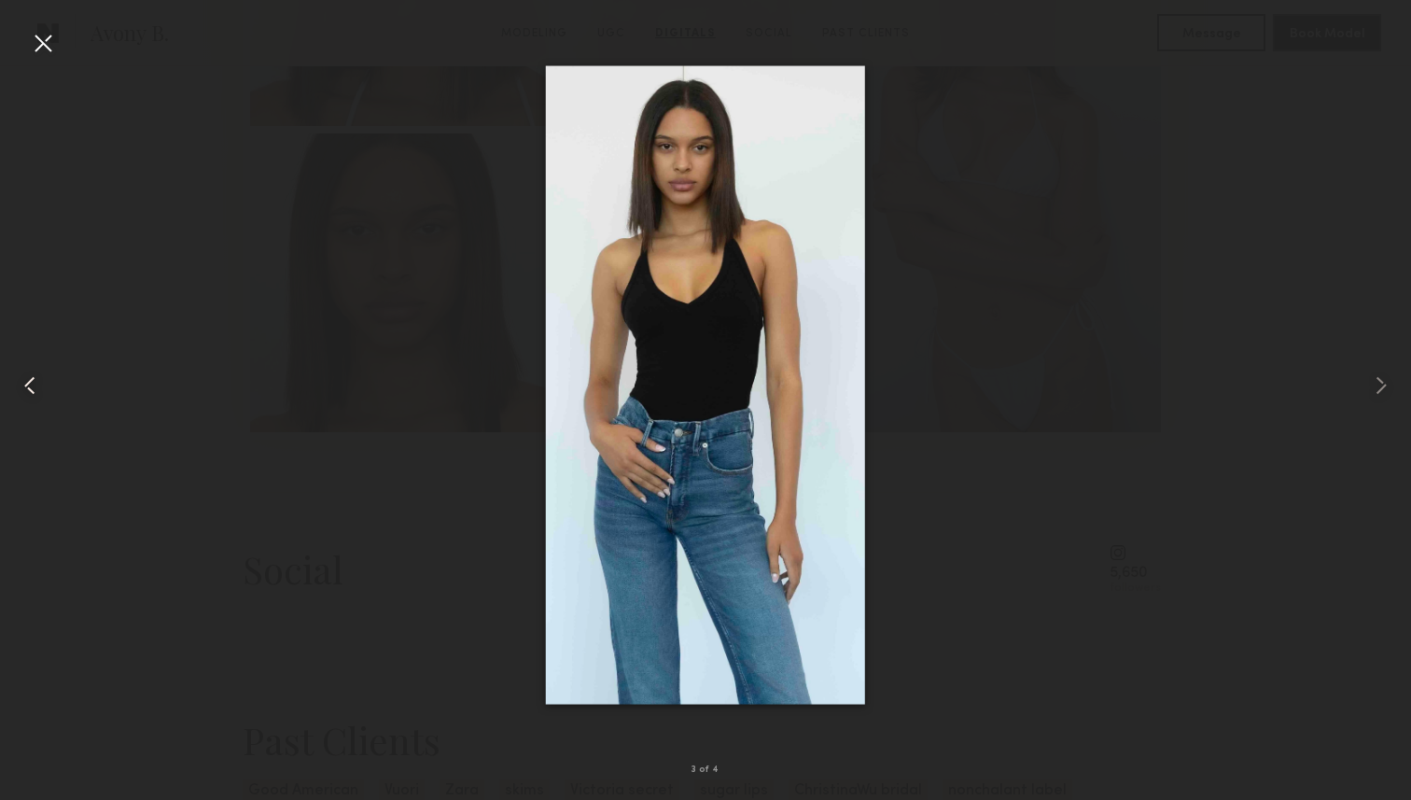
click at [34, 386] on common-icon at bounding box center [30, 386] width 30 height 30
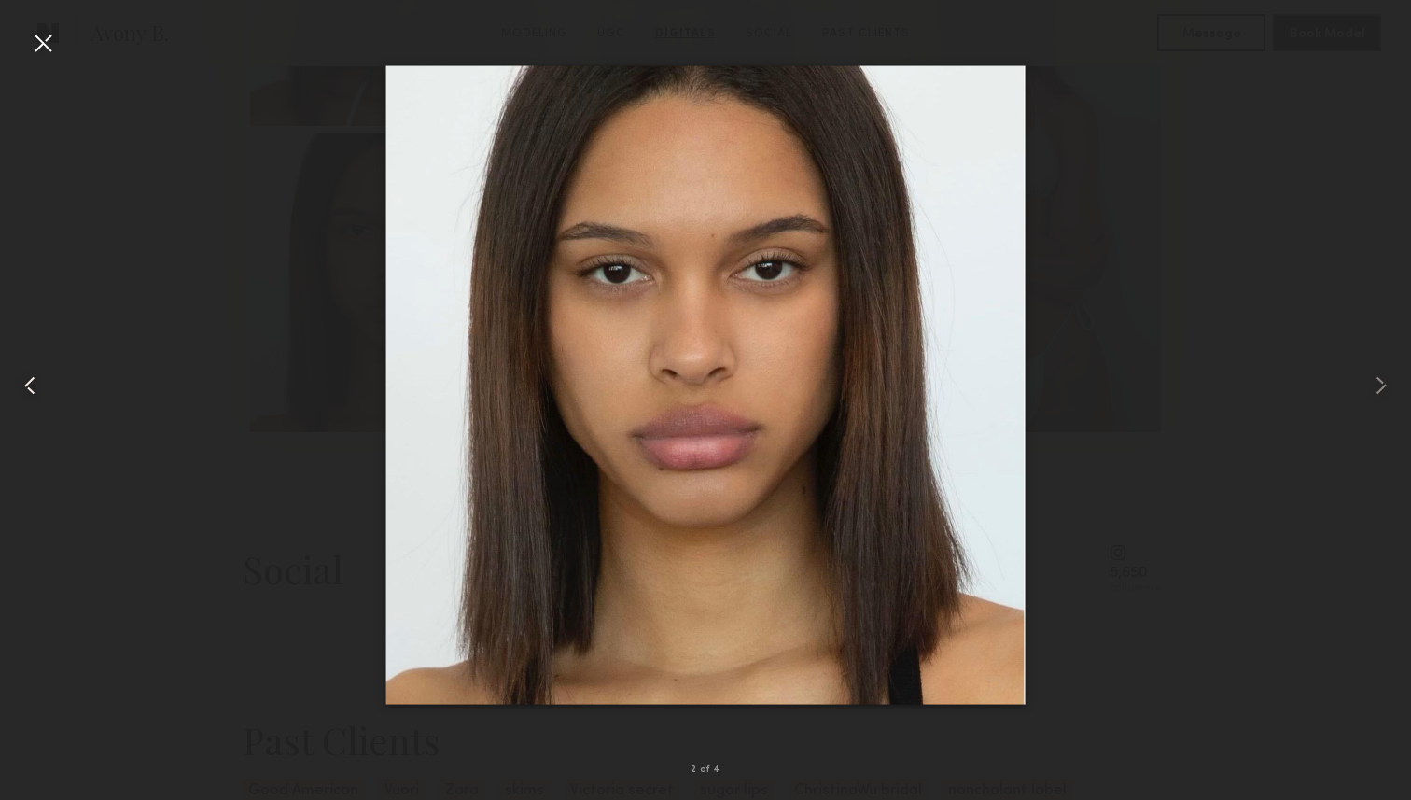
click at [34, 386] on common-icon at bounding box center [30, 386] width 30 height 30
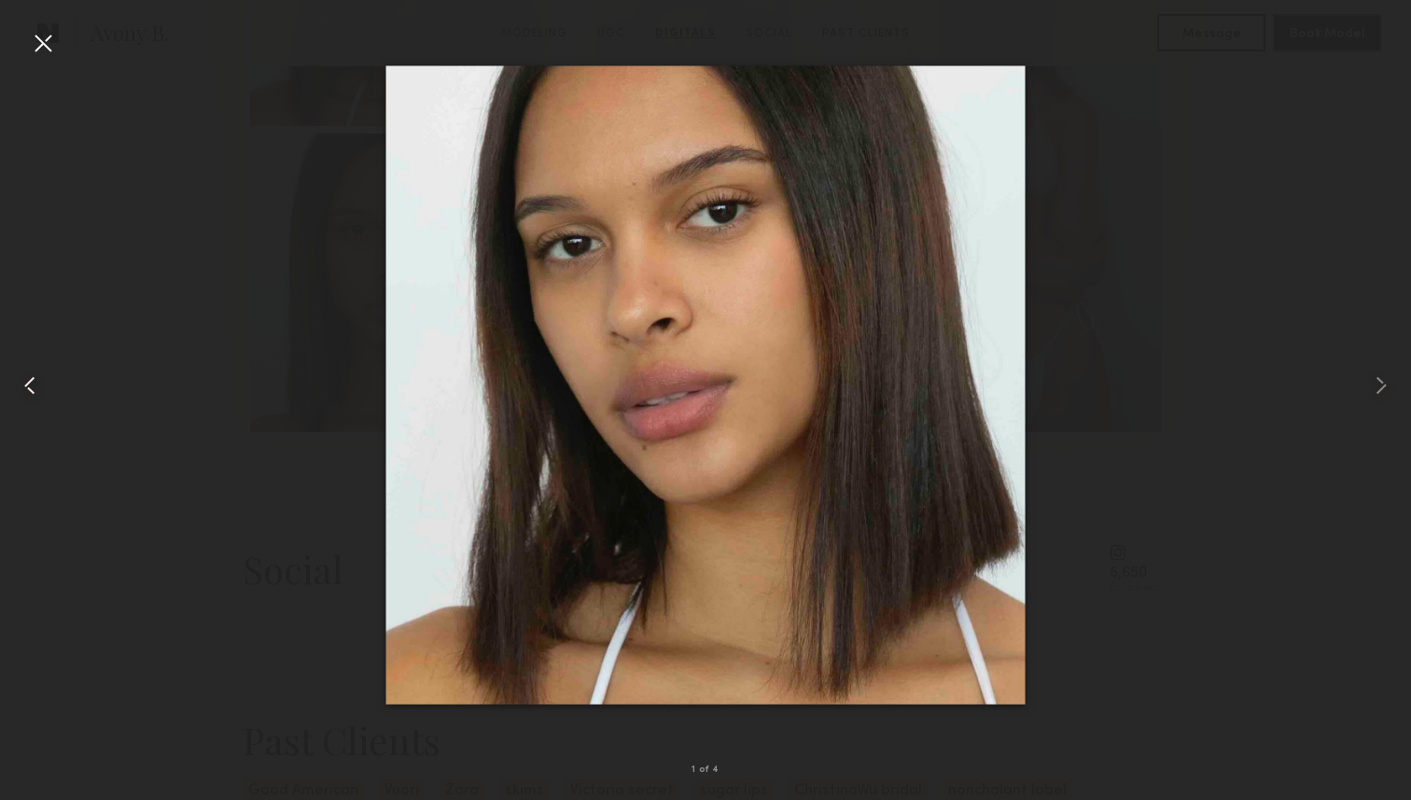
click at [34, 386] on common-icon at bounding box center [30, 386] width 30 height 30
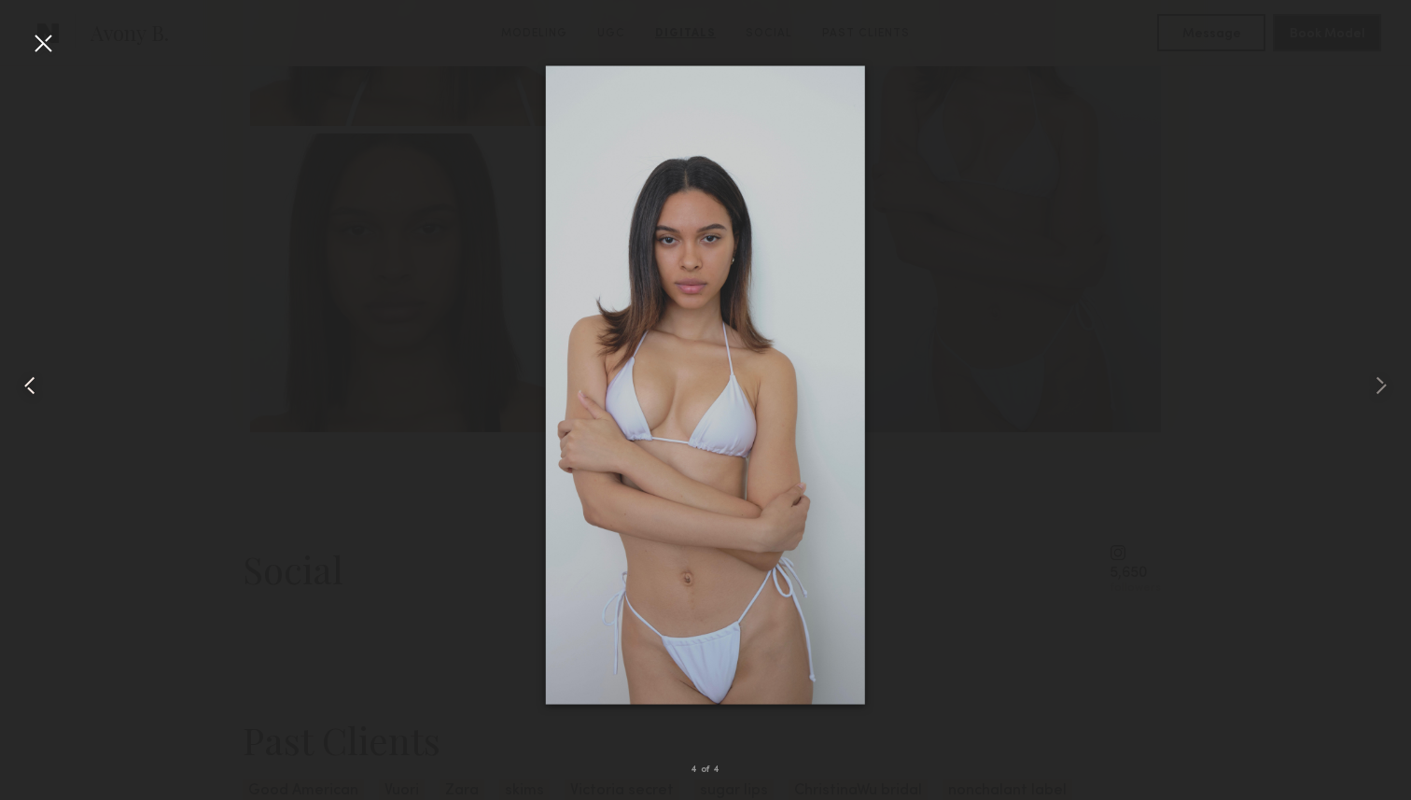
click at [34, 386] on common-icon at bounding box center [30, 386] width 30 height 30
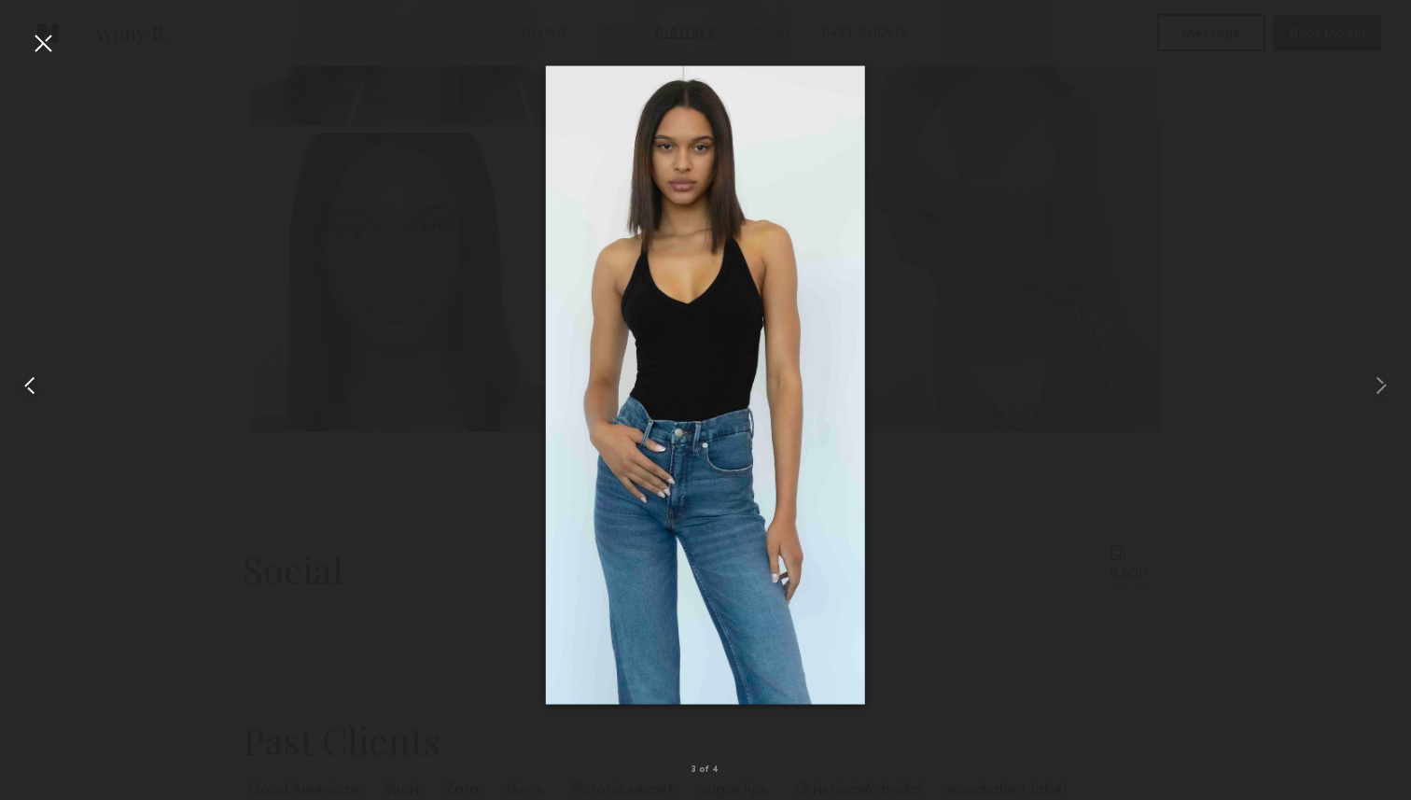
click at [34, 386] on common-icon at bounding box center [30, 386] width 30 height 30
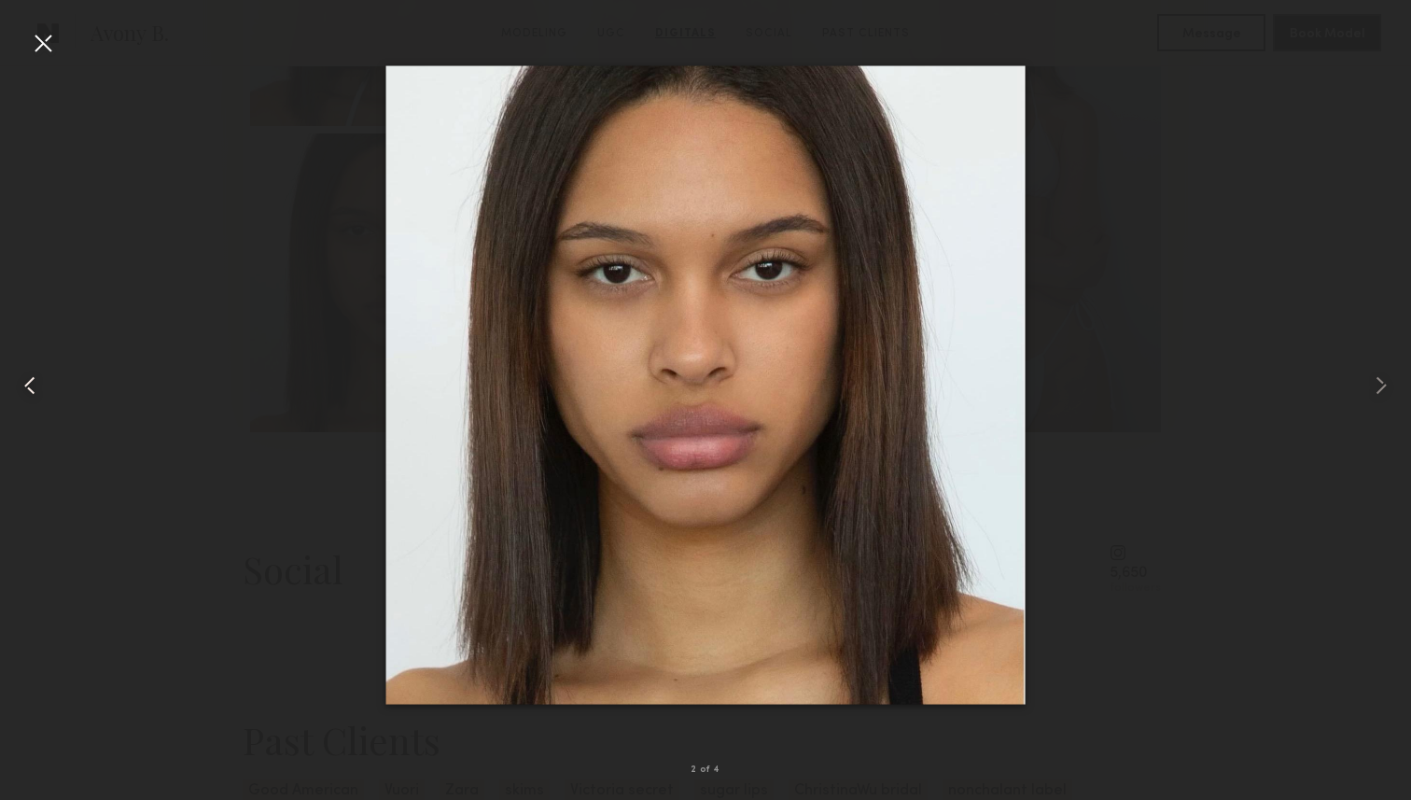
click at [34, 386] on common-icon at bounding box center [30, 386] width 30 height 30
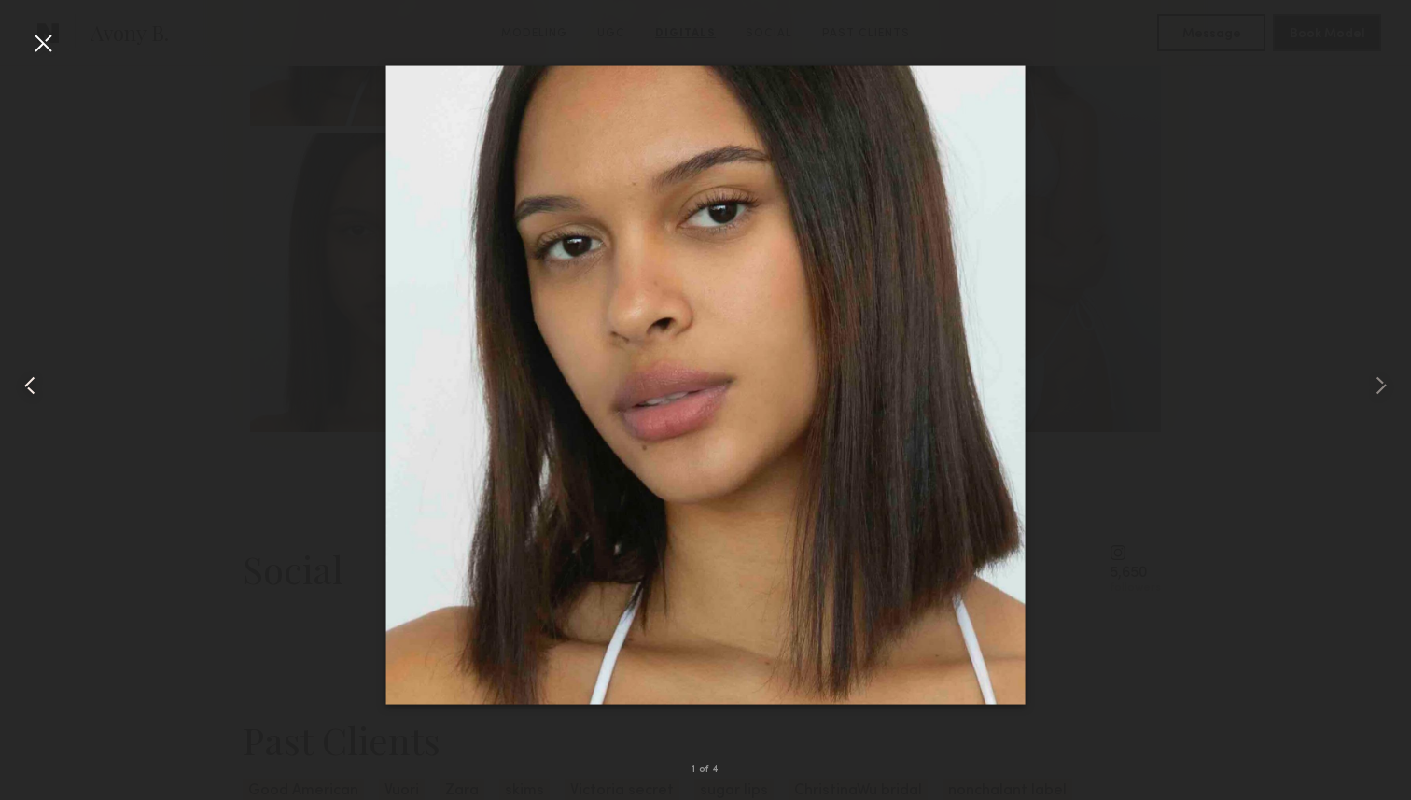
click at [34, 386] on common-icon at bounding box center [30, 386] width 30 height 30
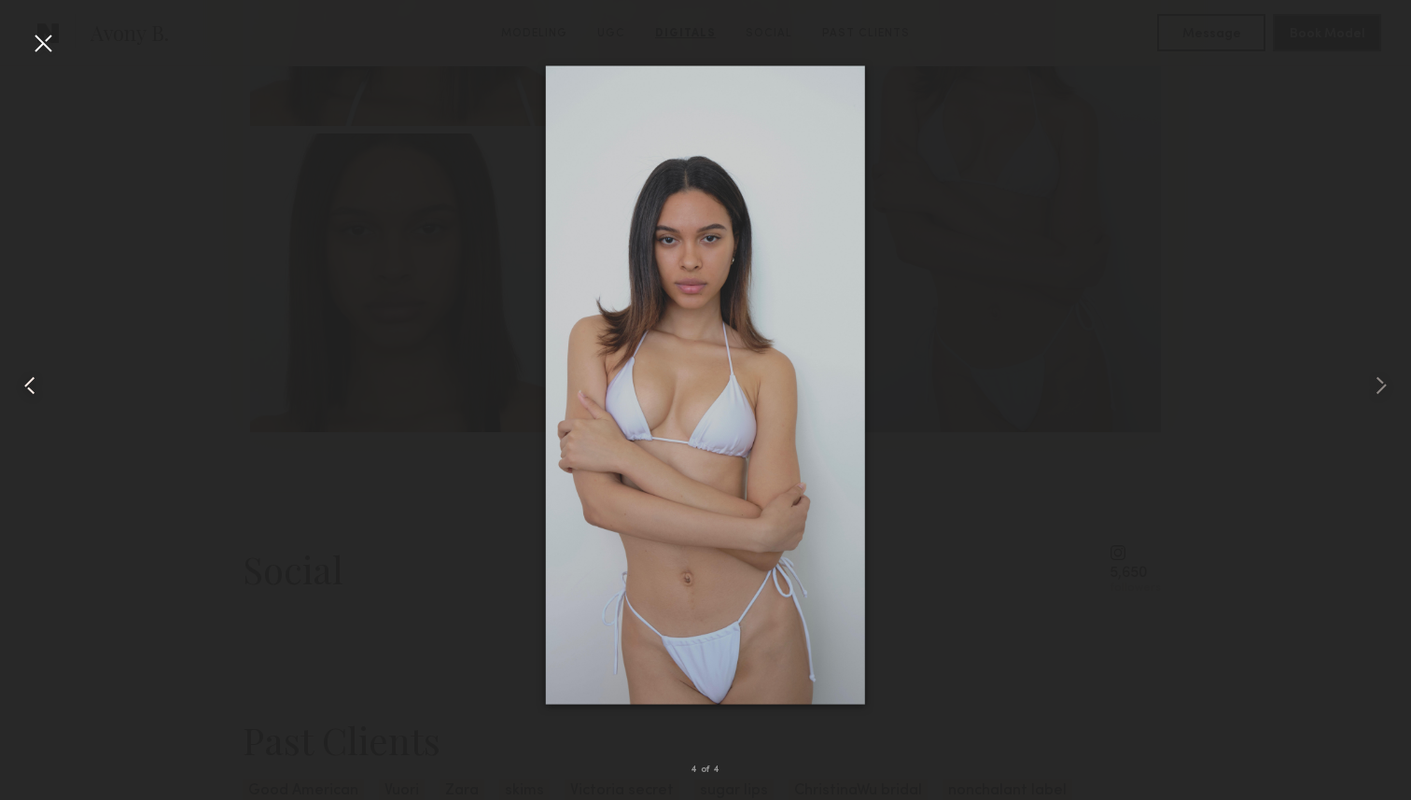
click at [34, 386] on common-icon at bounding box center [30, 386] width 30 height 30
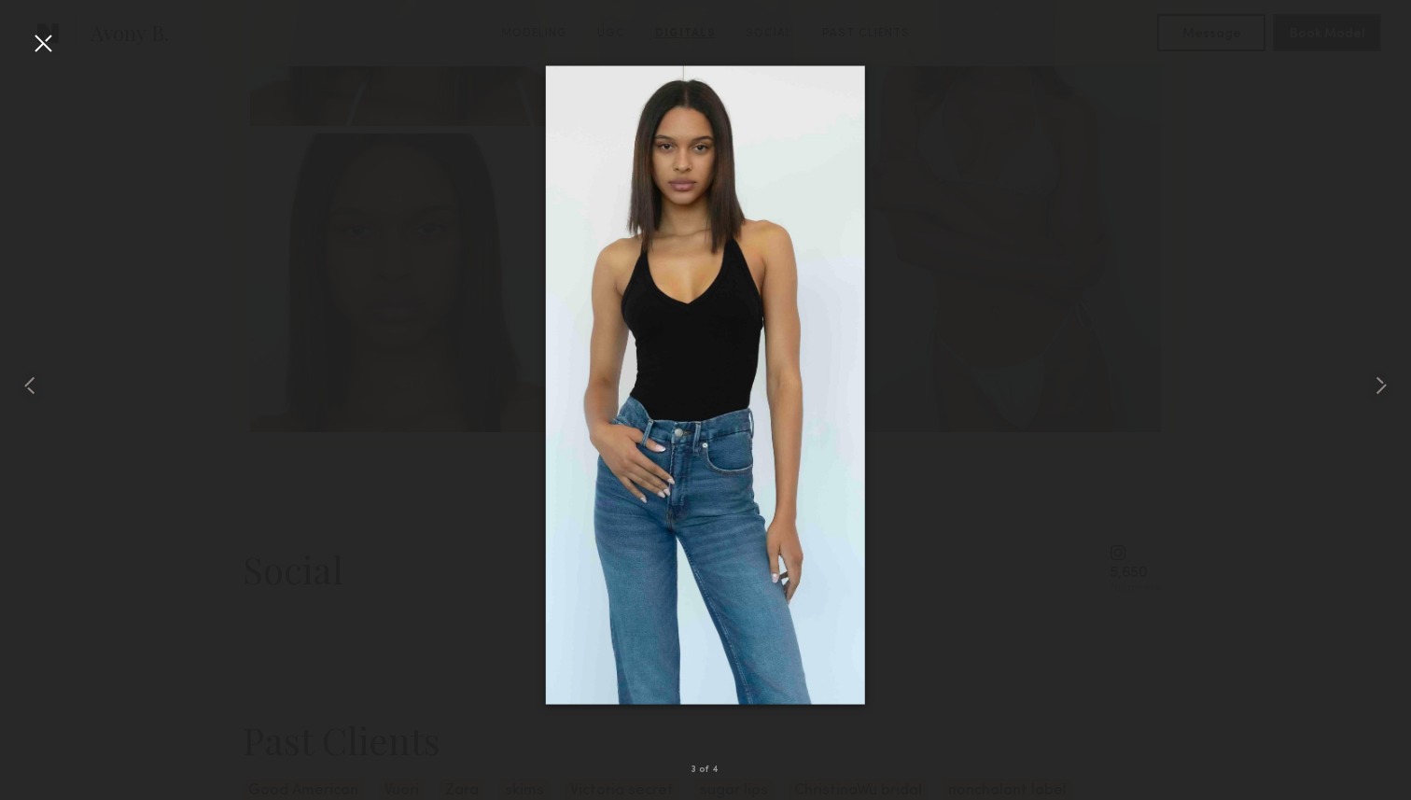
click at [36, 44] on div at bounding box center [43, 43] width 30 height 30
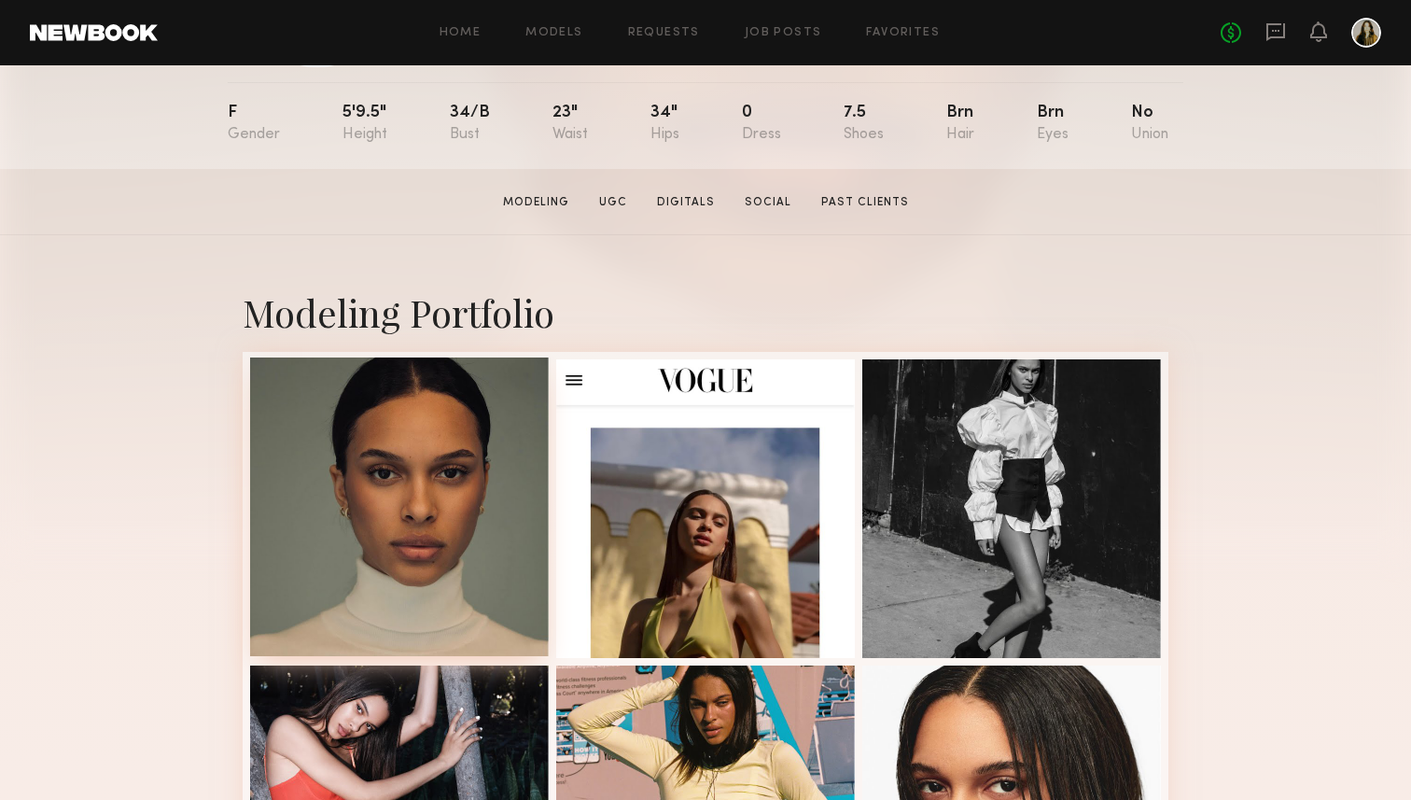
scroll to position [201, 0]
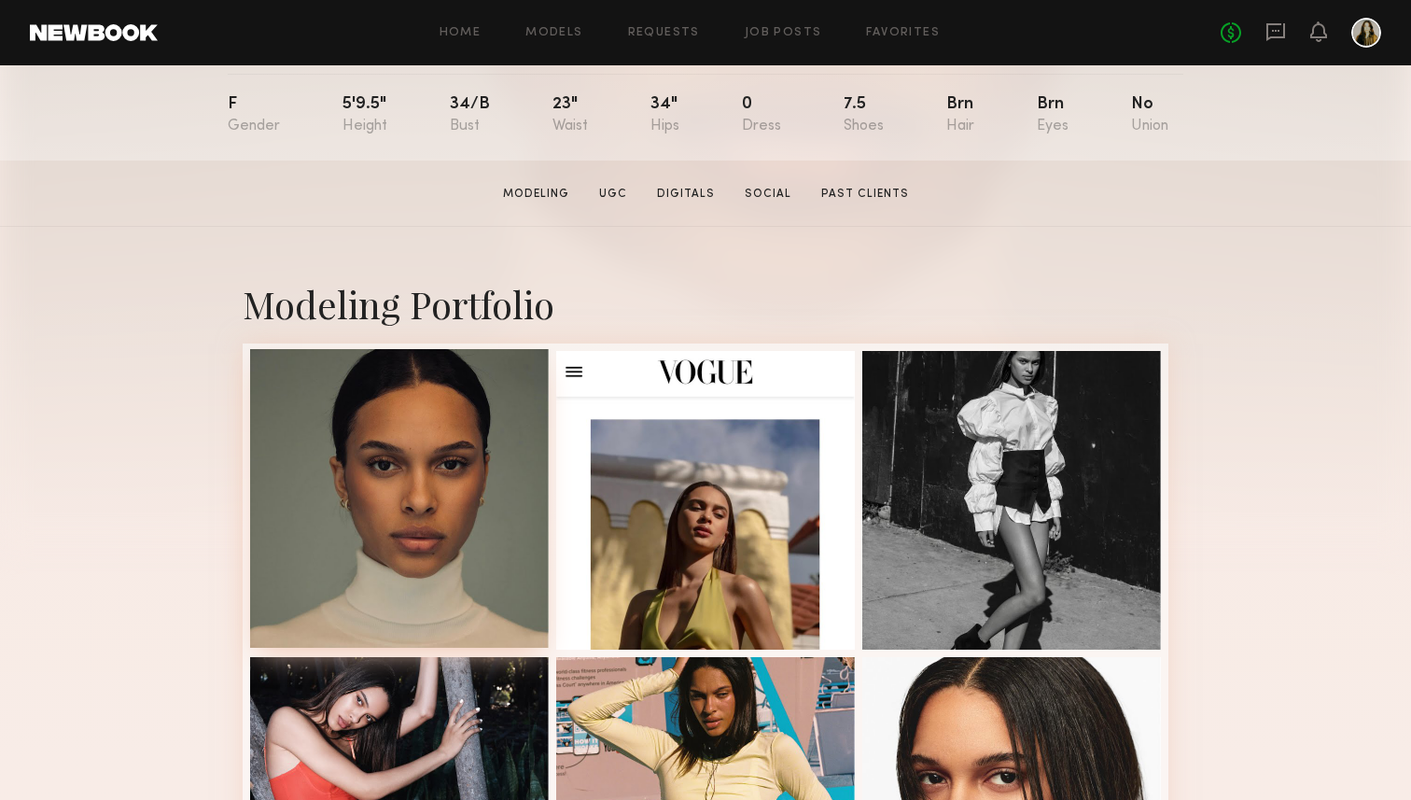
click at [446, 518] on div at bounding box center [399, 498] width 299 height 299
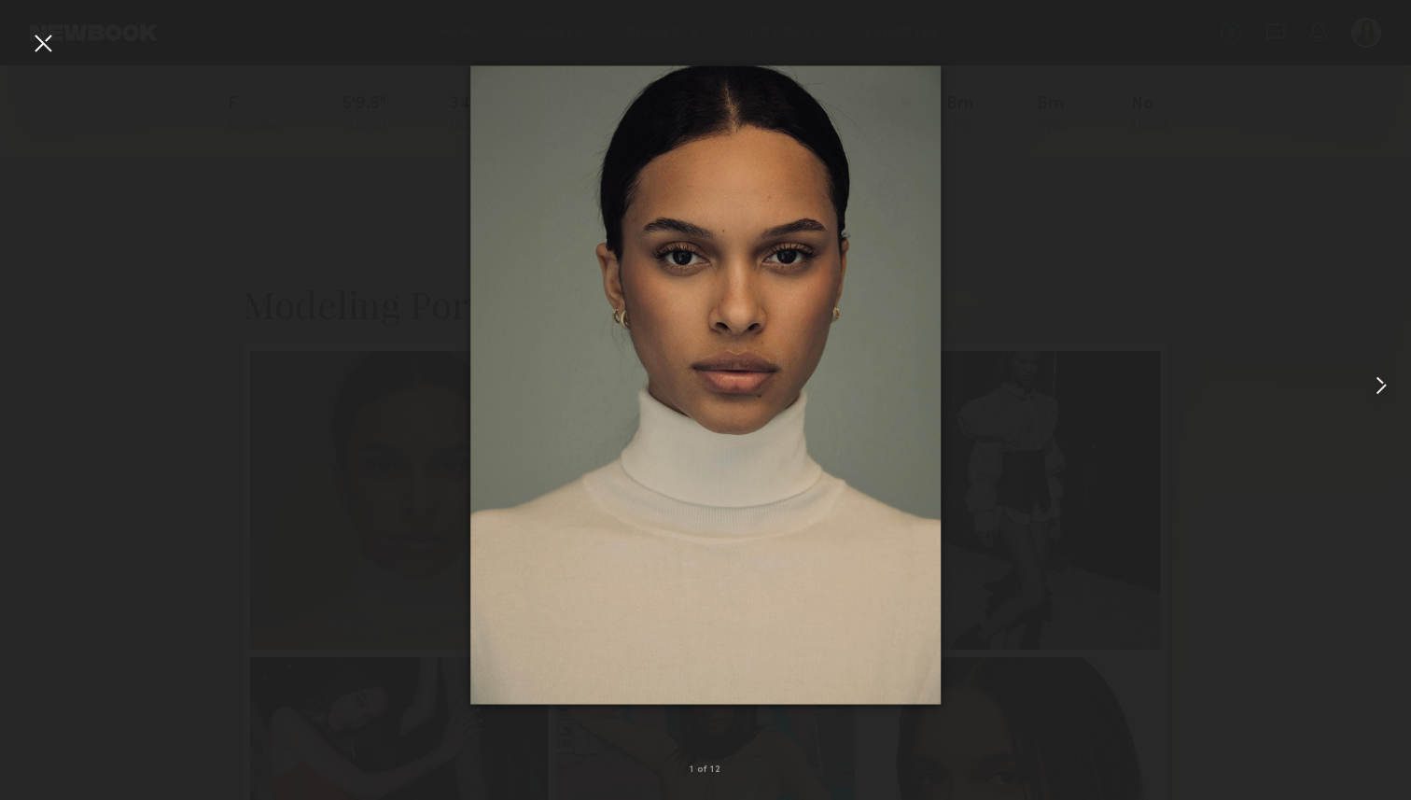
click at [1383, 384] on common-icon at bounding box center [1382, 386] width 30 height 30
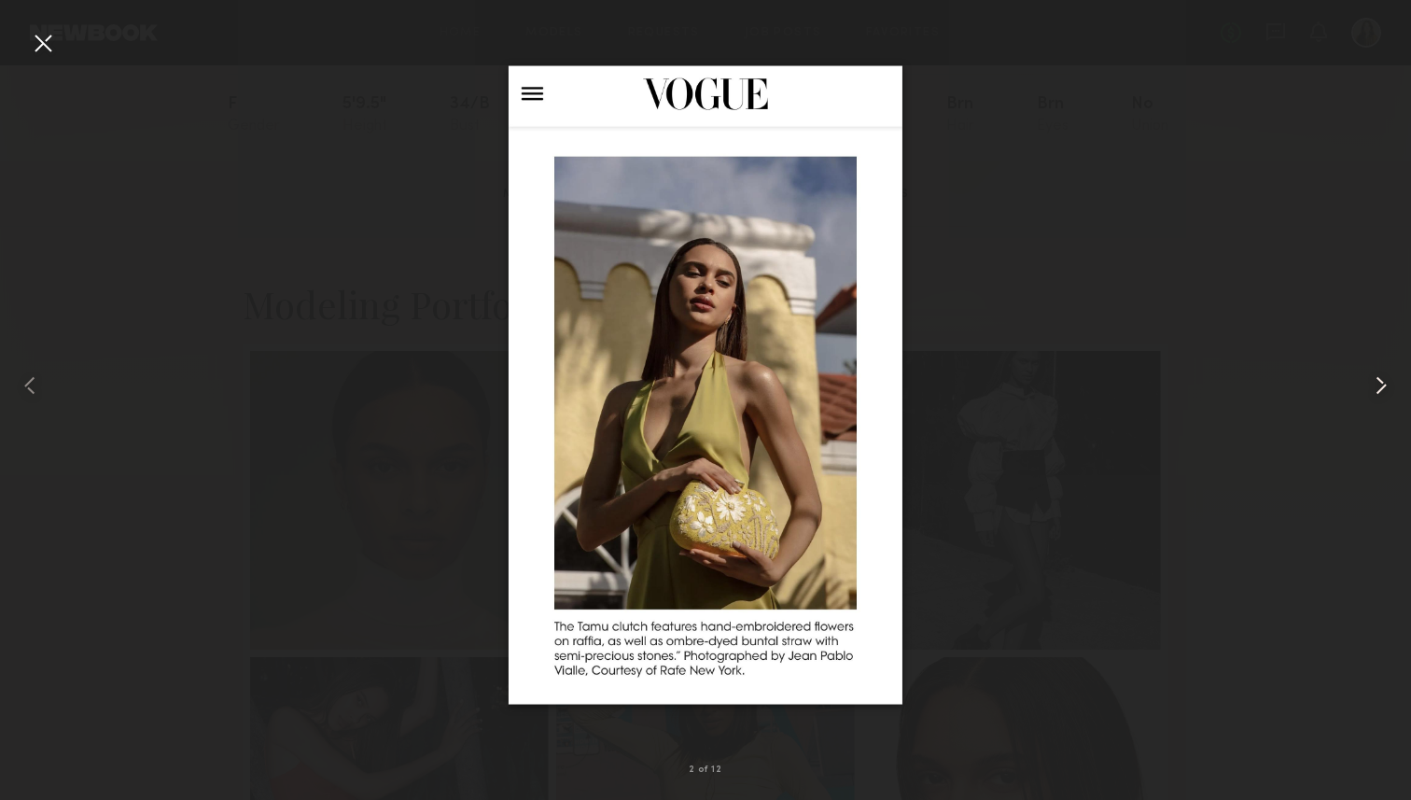
click at [1383, 384] on common-icon at bounding box center [1382, 386] width 30 height 30
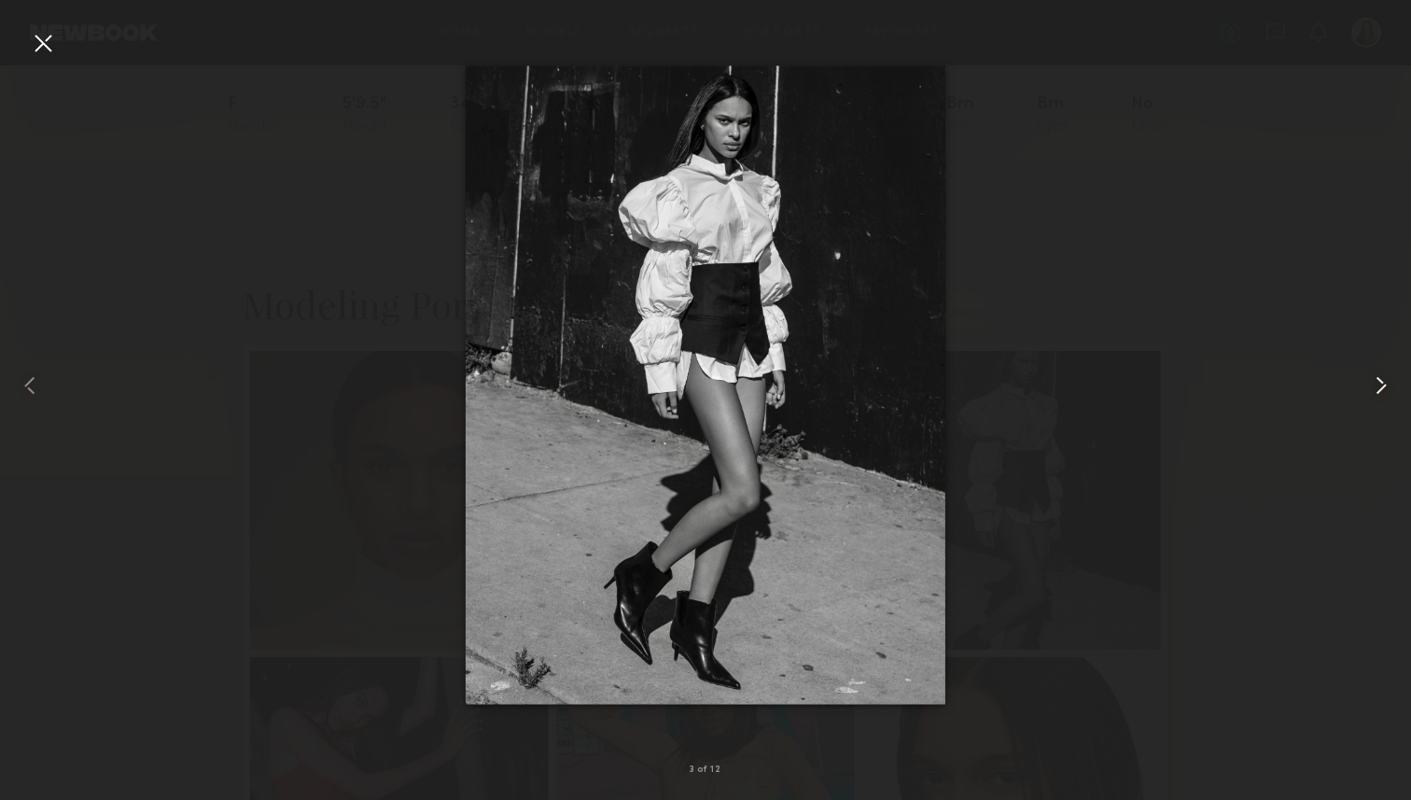
click at [1383, 384] on common-icon at bounding box center [1382, 386] width 30 height 30
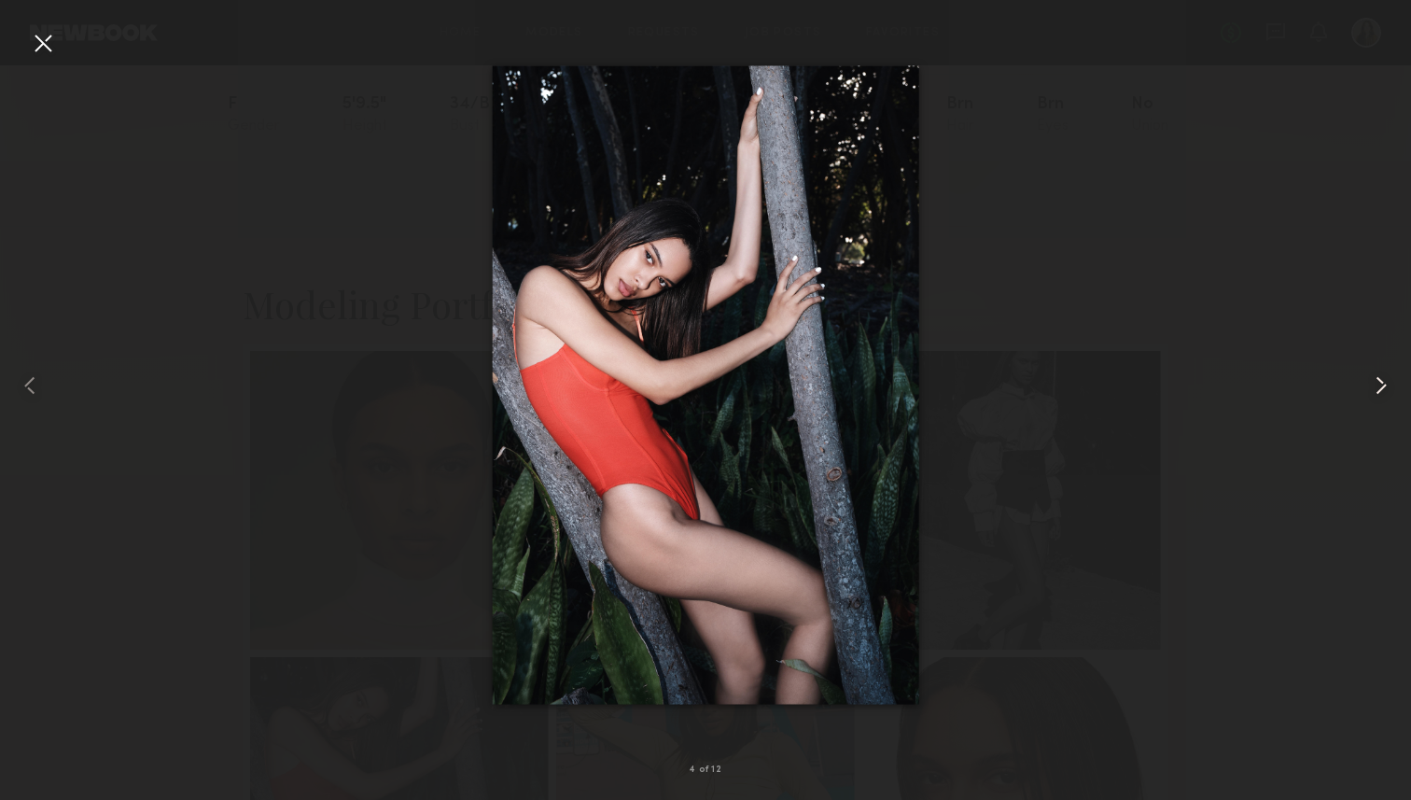
click at [1383, 384] on common-icon at bounding box center [1382, 386] width 30 height 30
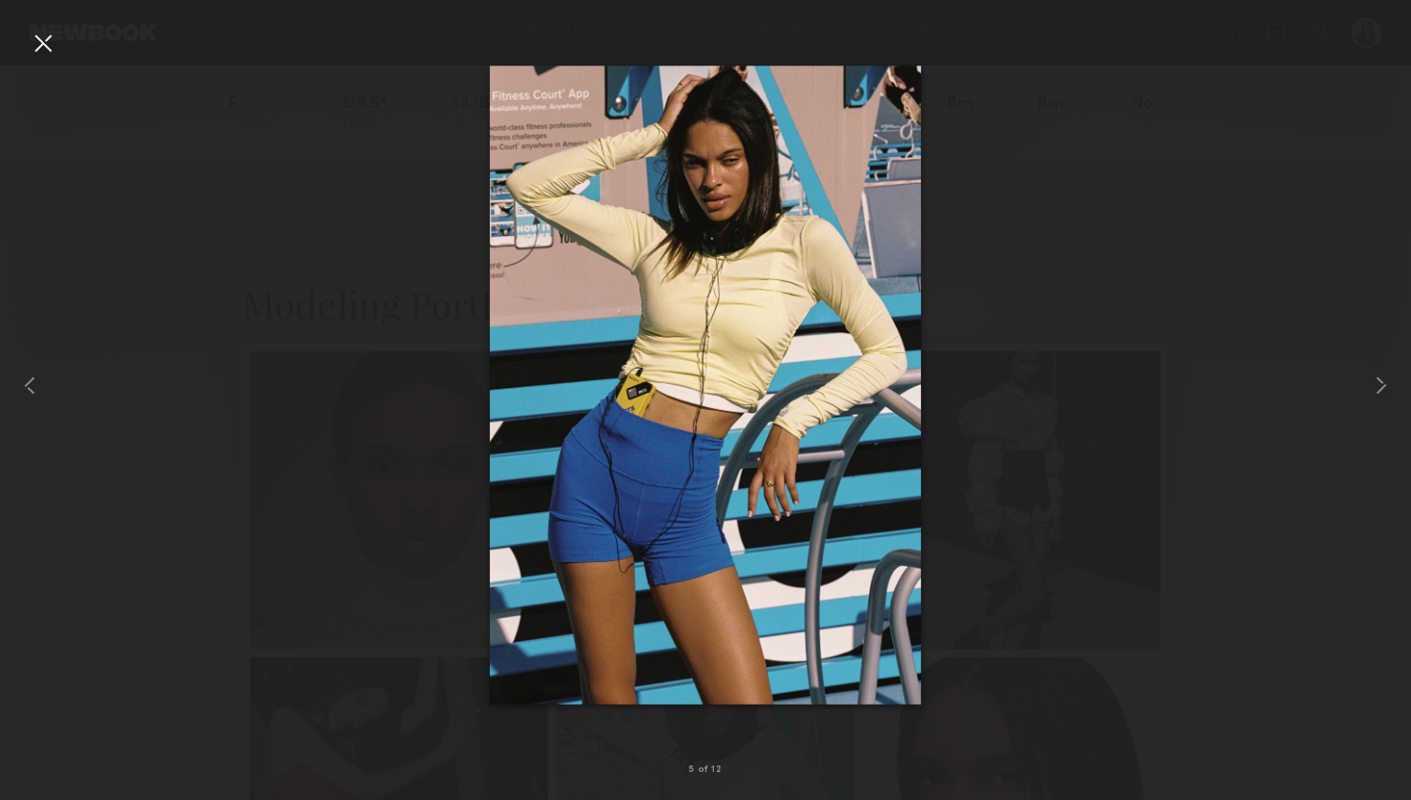
click at [42, 39] on div at bounding box center [43, 43] width 30 height 30
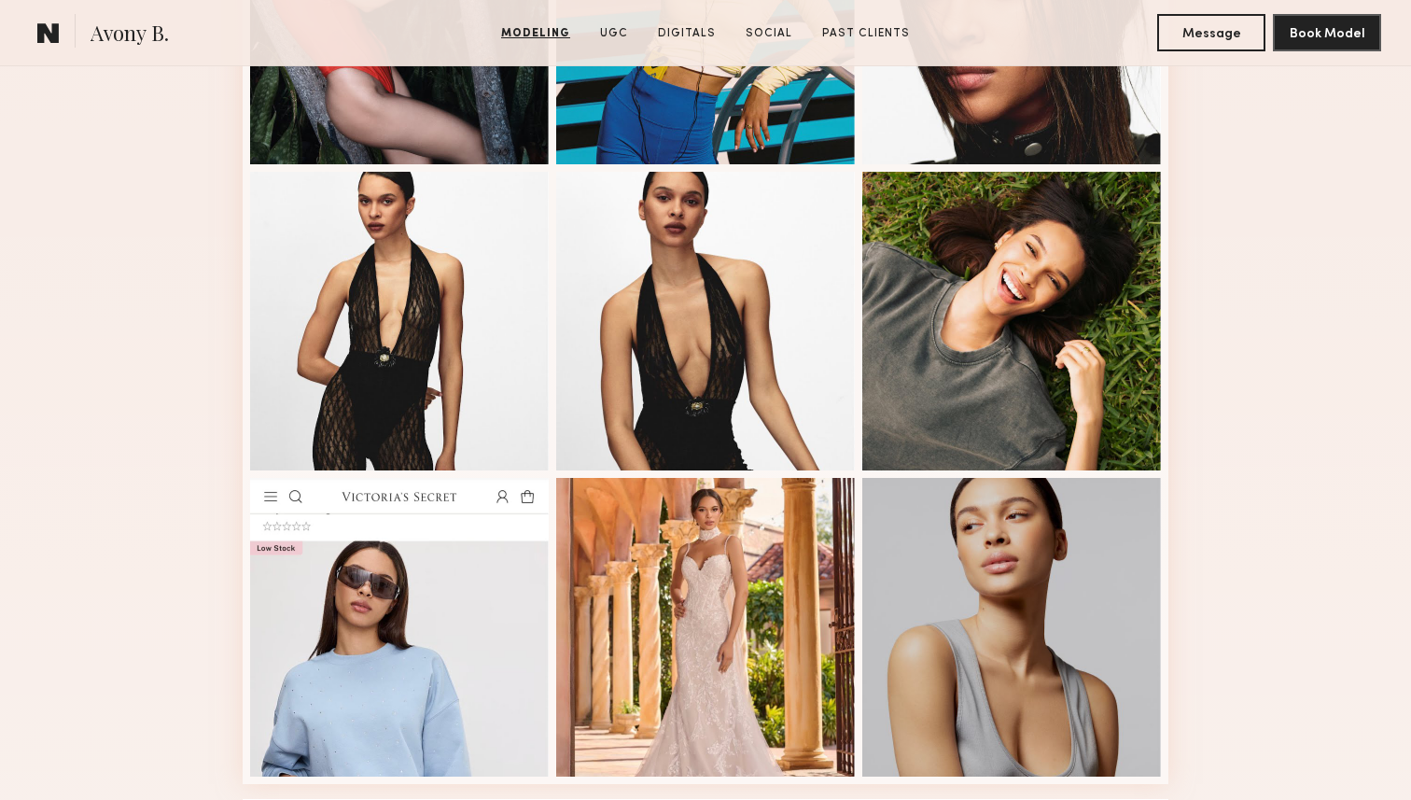
scroll to position [991, 0]
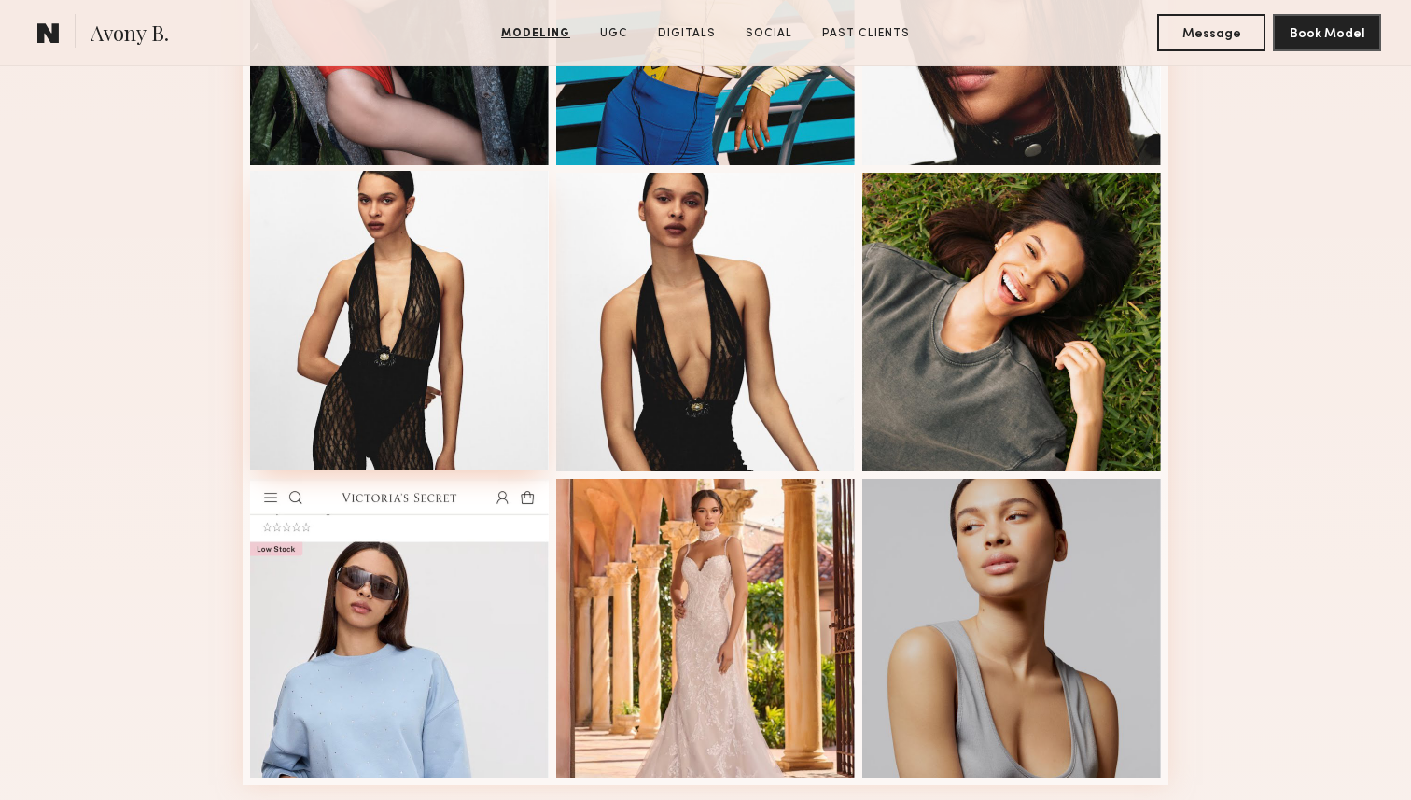
click at [493, 297] on div at bounding box center [399, 320] width 299 height 299
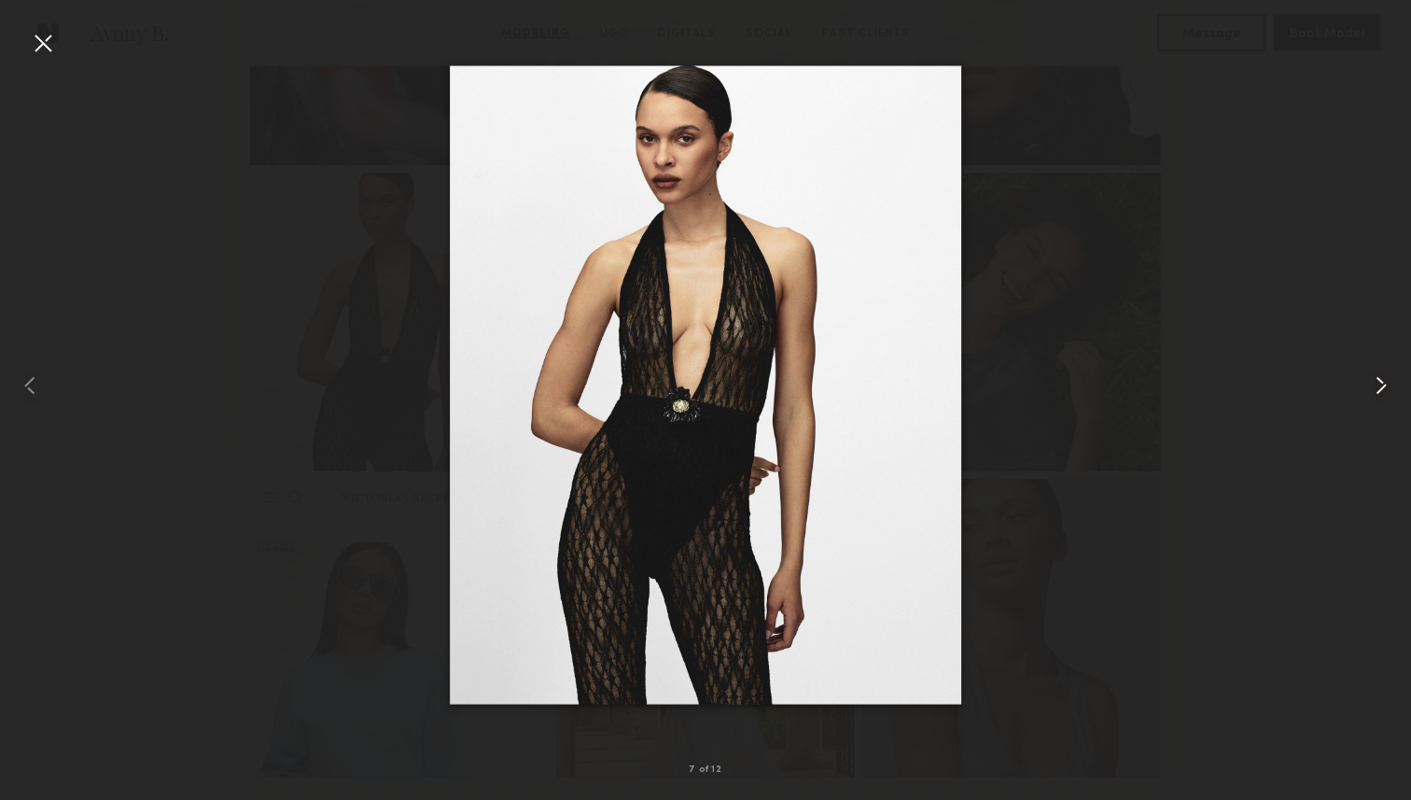
click at [1378, 372] on common-icon at bounding box center [1382, 386] width 30 height 30
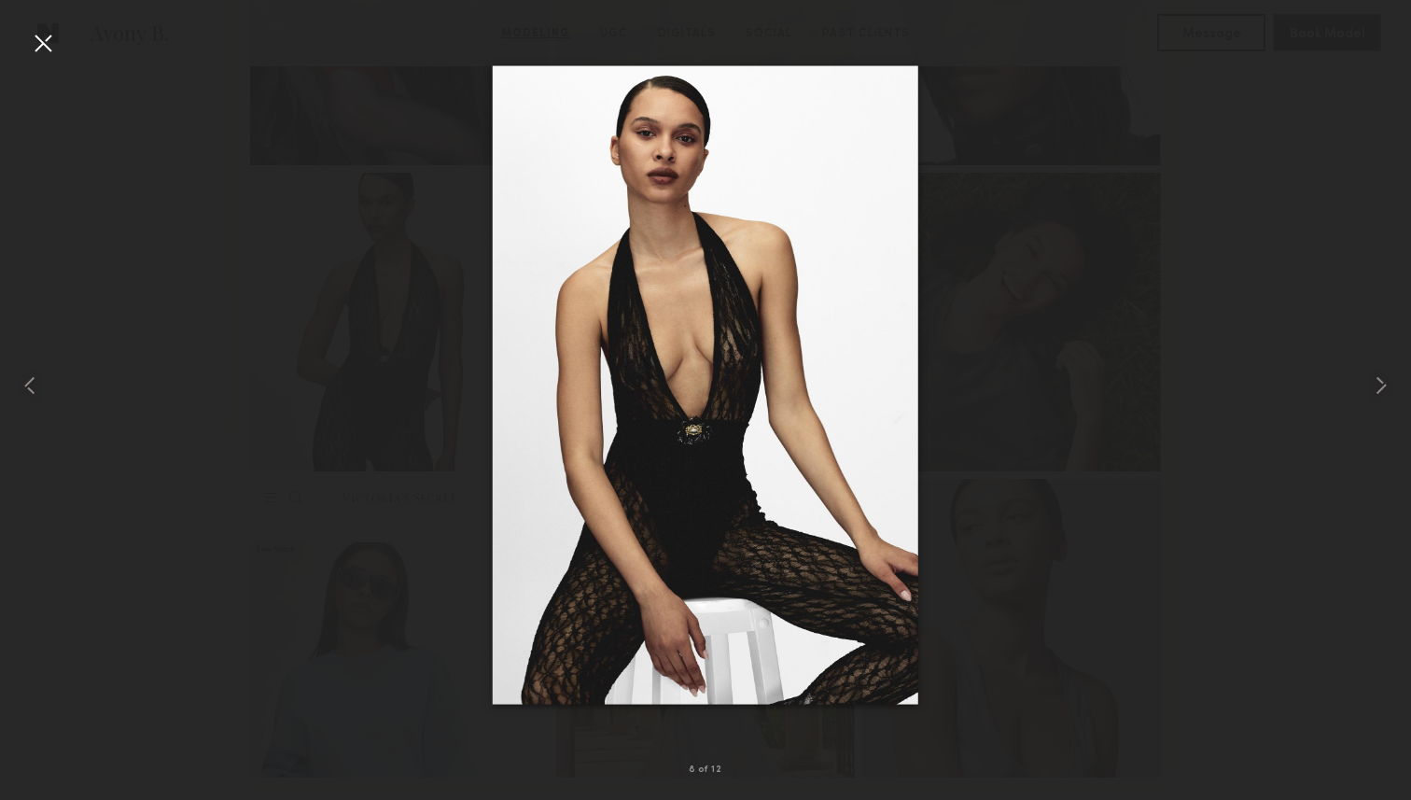
click at [1197, 335] on div at bounding box center [705, 385] width 1411 height 710
click at [52, 52] on div at bounding box center [43, 43] width 30 height 30
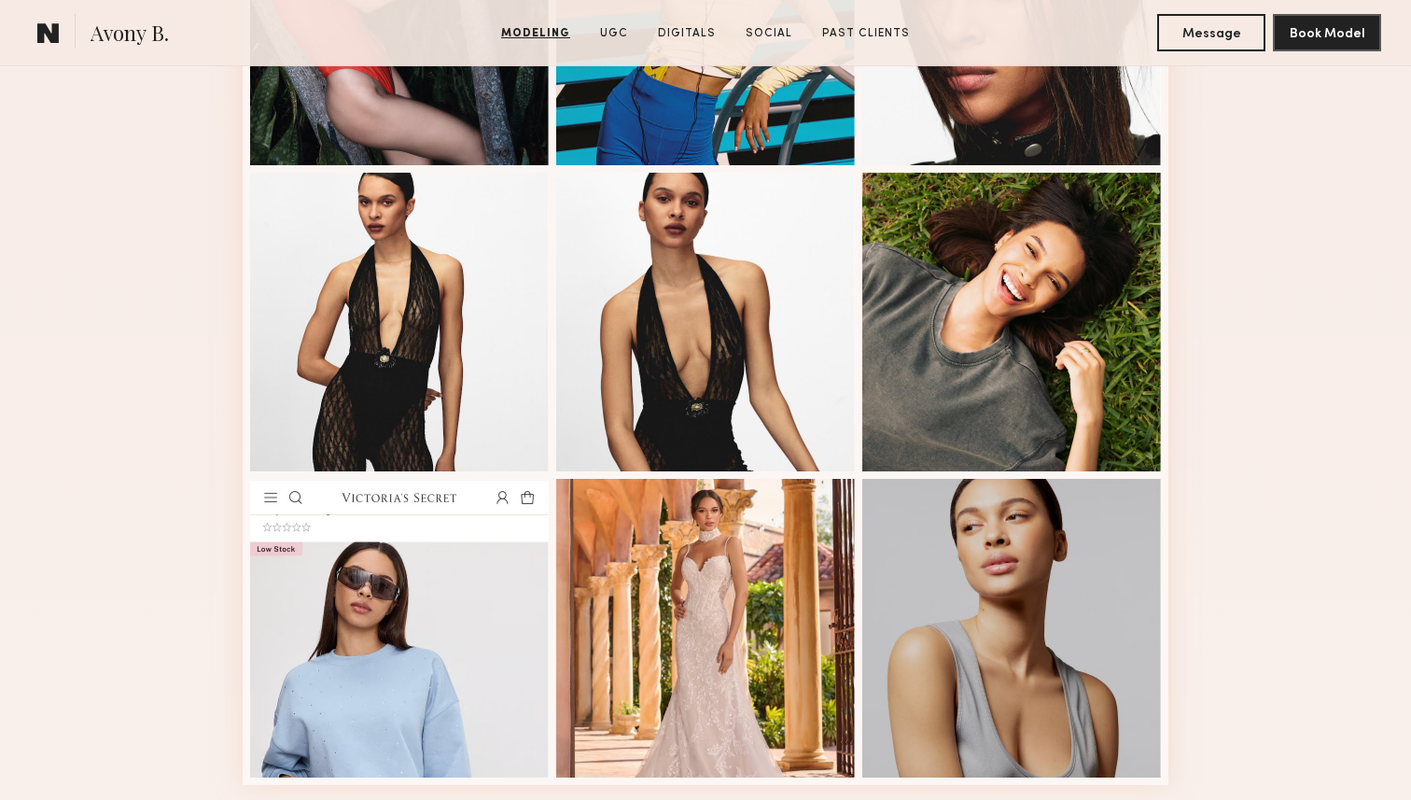
click at [1285, 397] on div "Modeling Portfolio View More" at bounding box center [705, 162] width 1411 height 1453
